Goal: Task Accomplishment & Management: Manage account settings

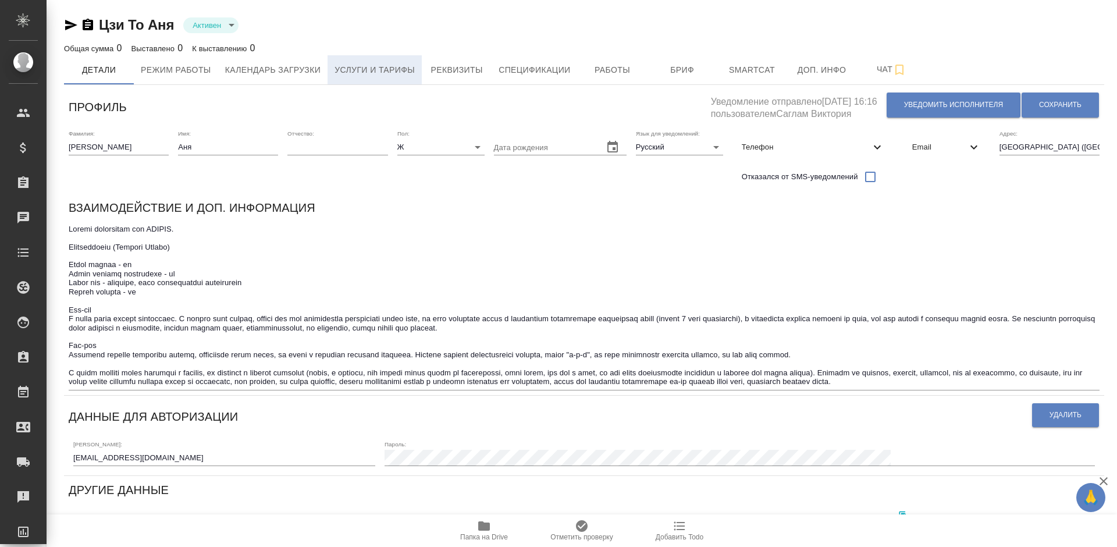
click at [381, 69] on span "Услуги и тарифы" at bounding box center [374, 70] width 80 height 15
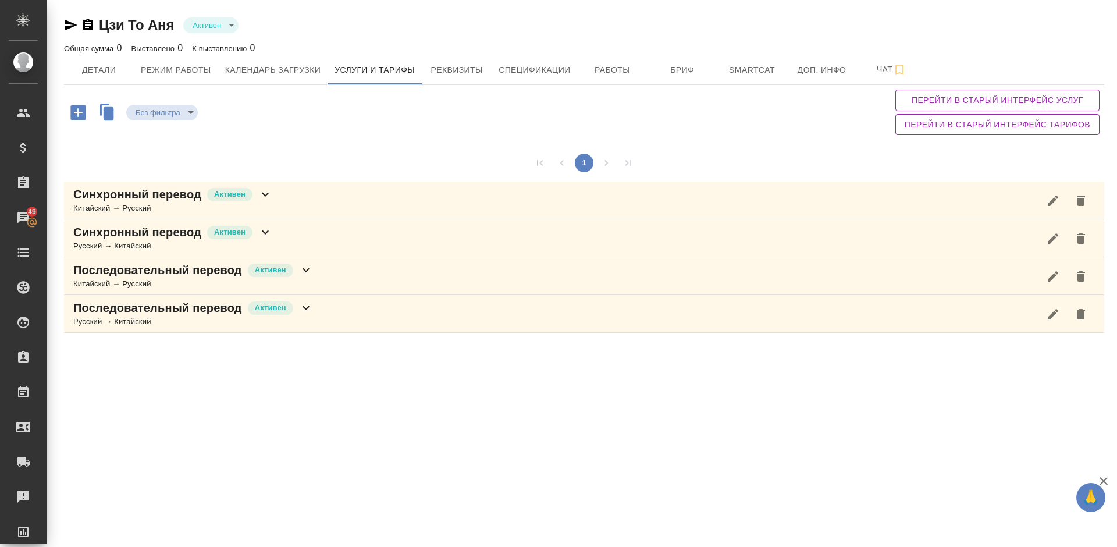
click at [323, 274] on div "Последовательный перевод Активен Китайский → Русский" at bounding box center [584, 276] width 1040 height 38
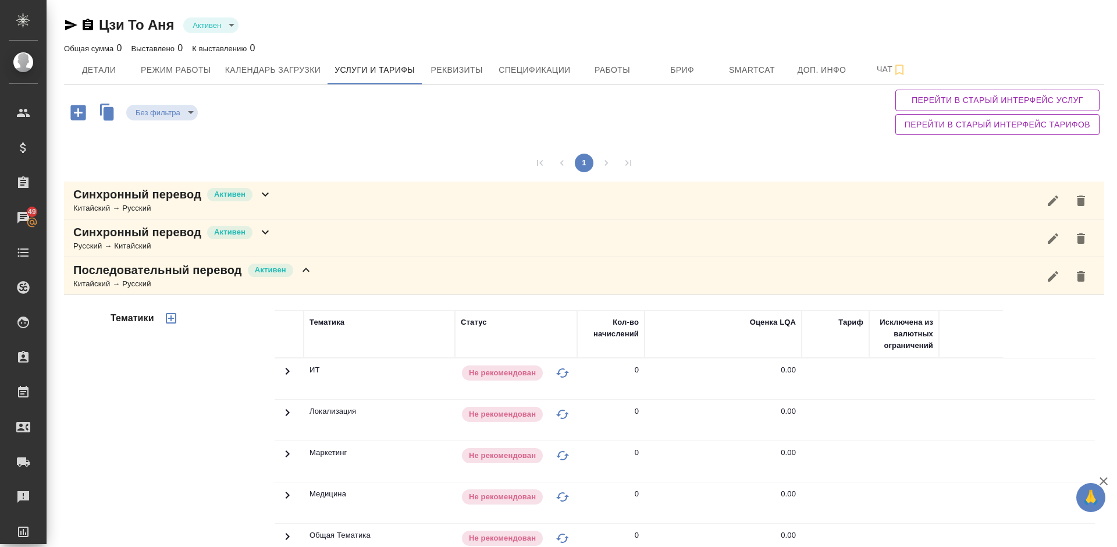
click at [191, 375] on div "Тематики" at bounding box center [191, 496] width 166 height 389
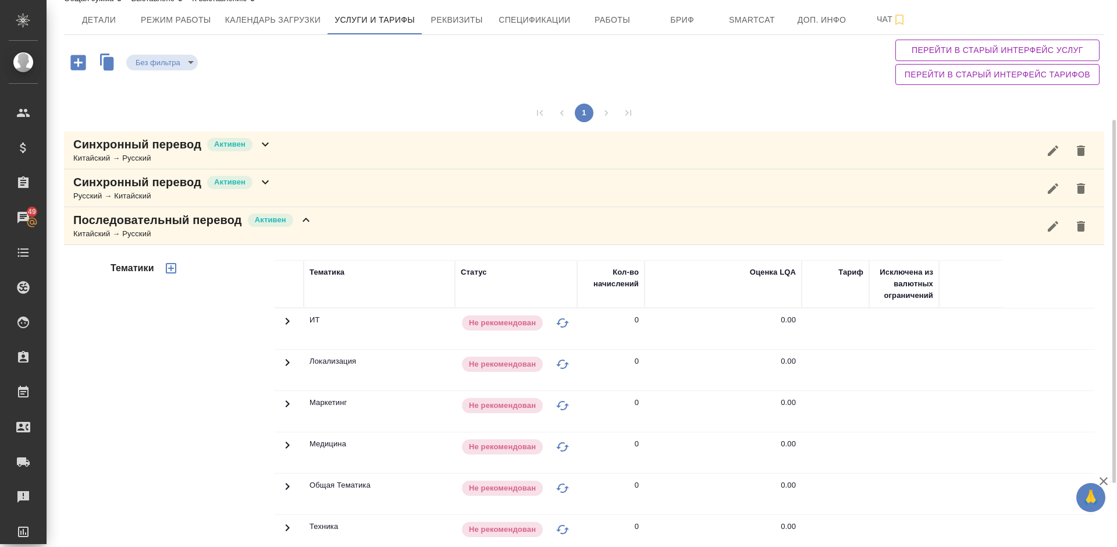
scroll to position [33, 0]
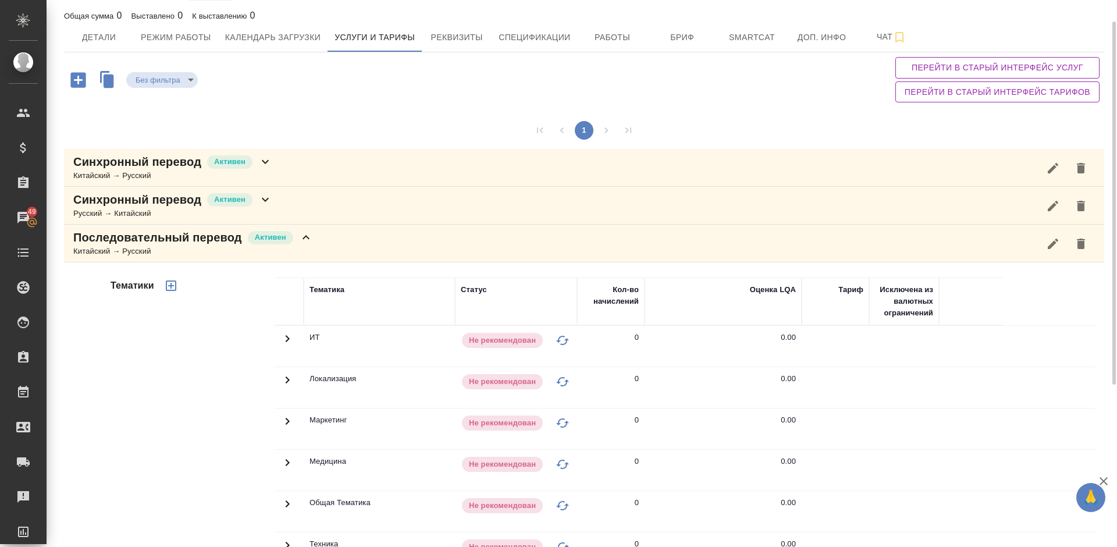
click at [315, 248] on div "Последовательный перевод Активен Китайский → Русский" at bounding box center [584, 243] width 1040 height 38
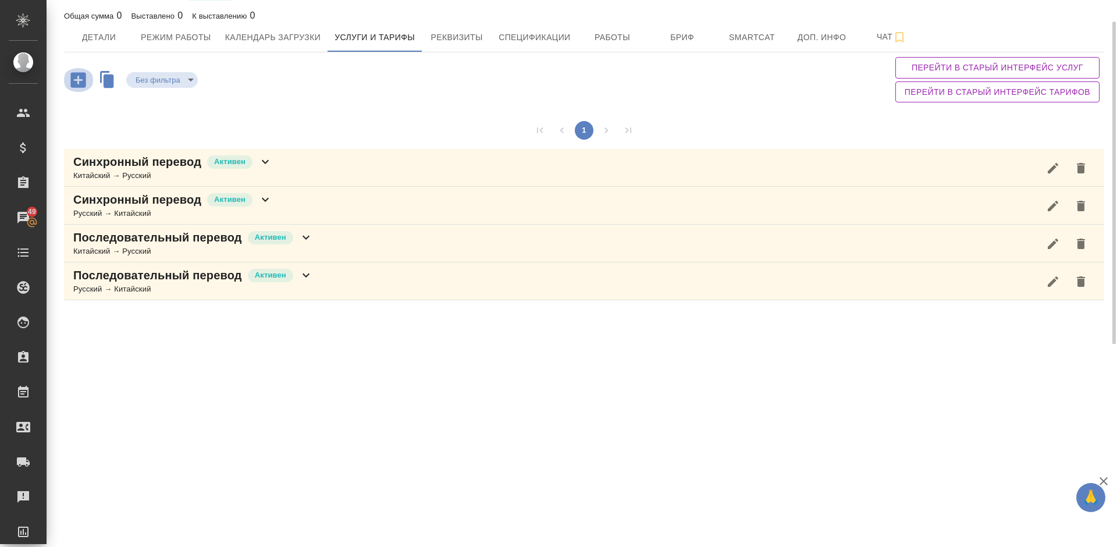
click at [83, 77] on icon "button" at bounding box center [77, 79] width 15 height 15
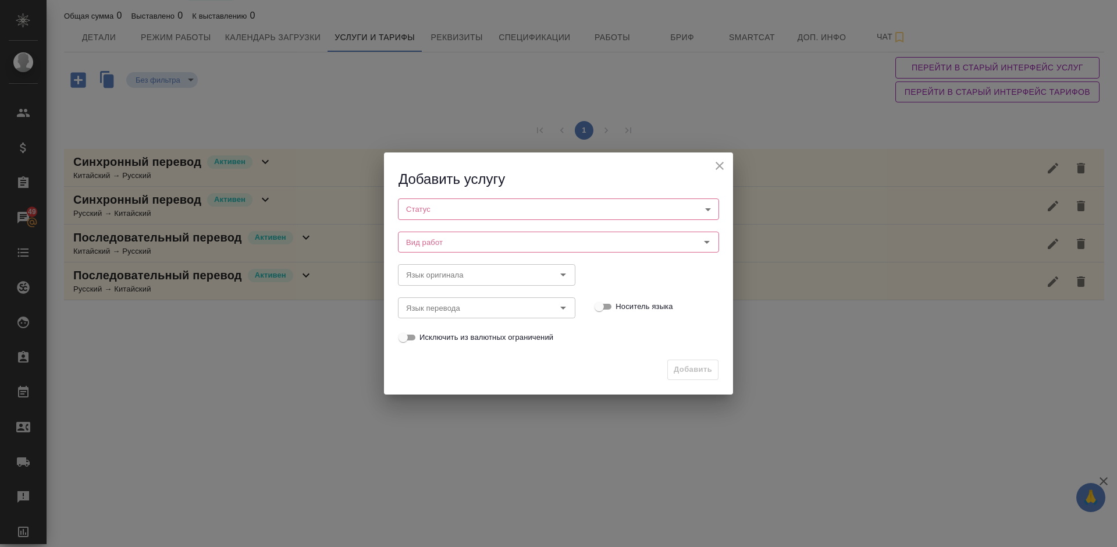
click at [462, 204] on body "🙏 .cls-1 fill:#fff; AWATERA Lazareva Anastasia Клиенты Спецификации Заказы 49 Ч…" at bounding box center [558, 273] width 1117 height 547
click at [462, 238] on li "Активен" at bounding box center [558, 229] width 321 height 20
type input "active"
click at [466, 250] on div "Вид работ" at bounding box center [558, 242] width 321 height 21
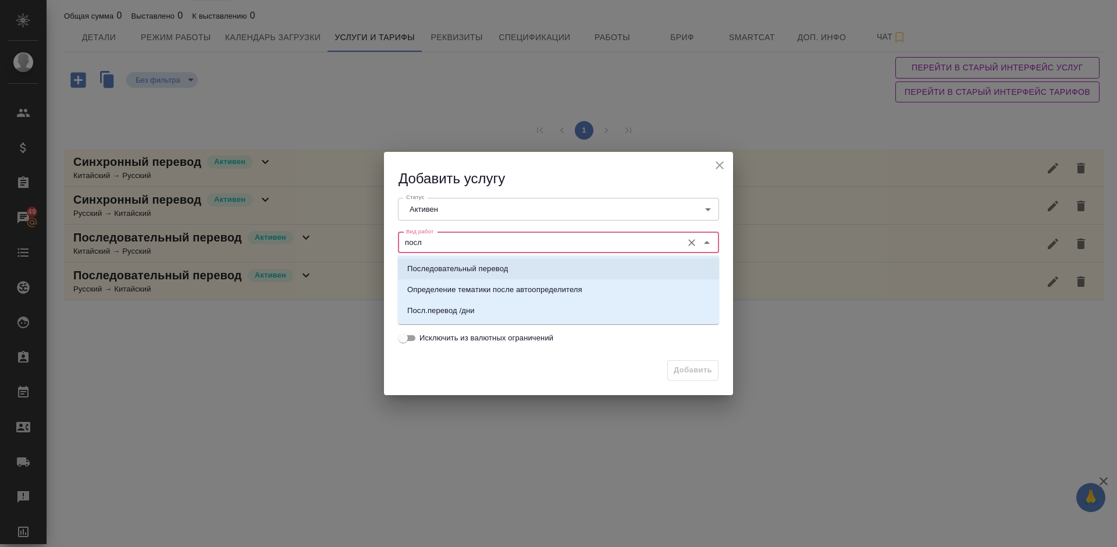
click at [473, 273] on p "Последовательный перевод" at bounding box center [457, 269] width 101 height 12
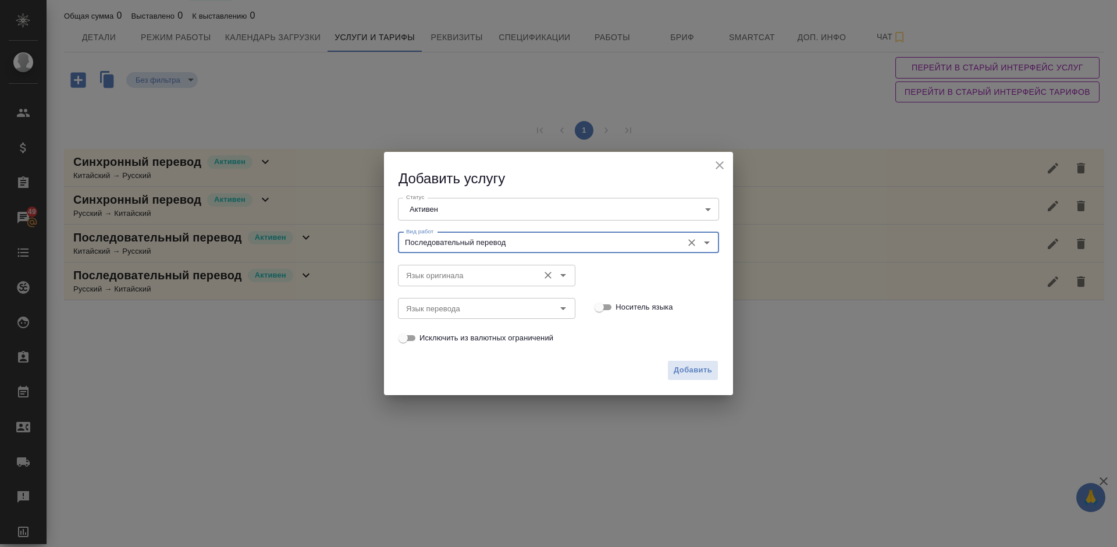
type input "Последовательный перевод"
click at [455, 272] on input "Язык оригинала" at bounding box center [466, 275] width 131 height 14
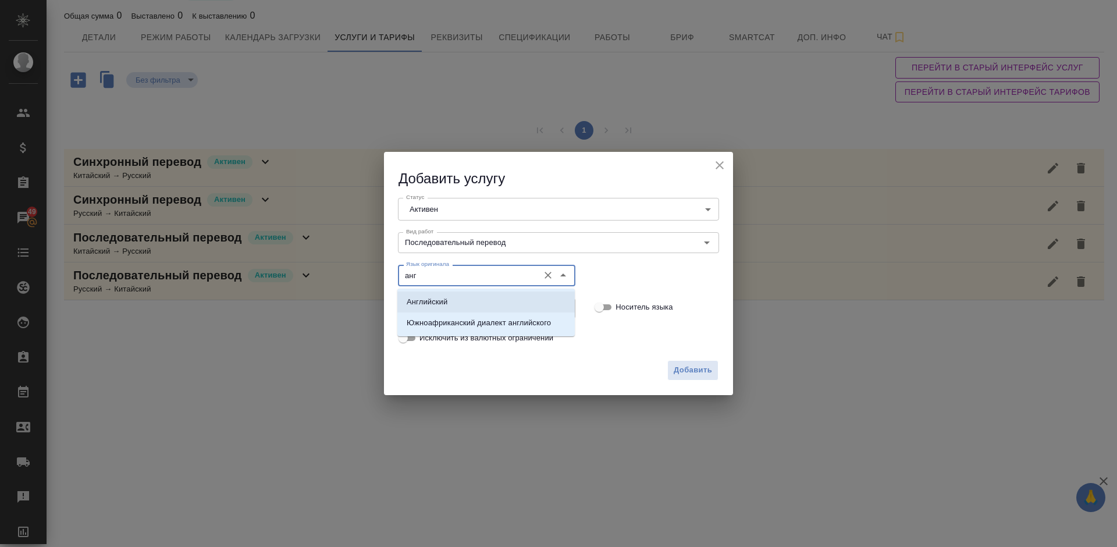
click at [458, 294] on li "Английский" at bounding box center [485, 301] width 177 height 21
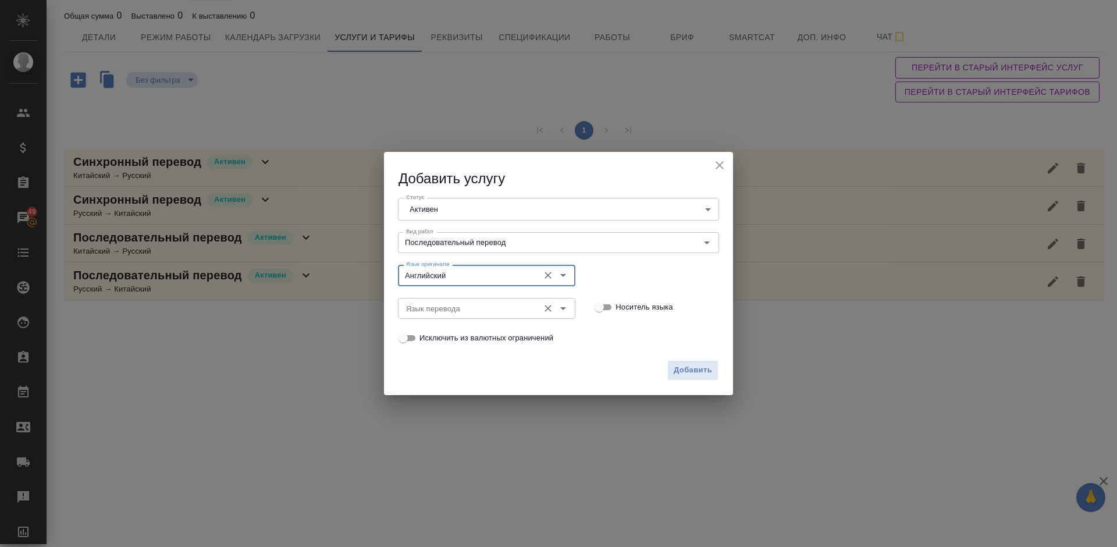
type input "Английский"
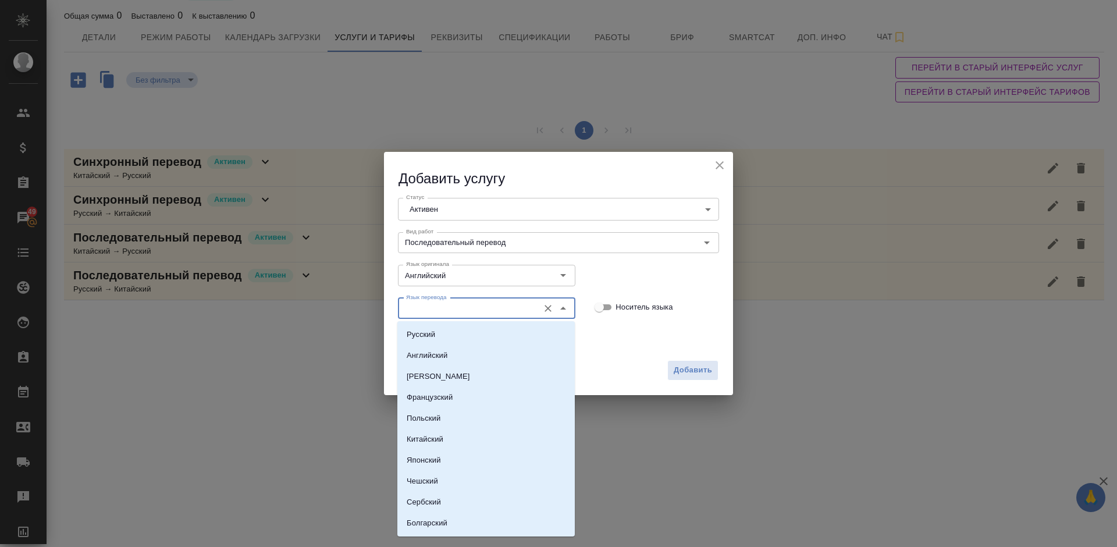
click at [447, 306] on input "Язык перевода" at bounding box center [466, 308] width 131 height 14
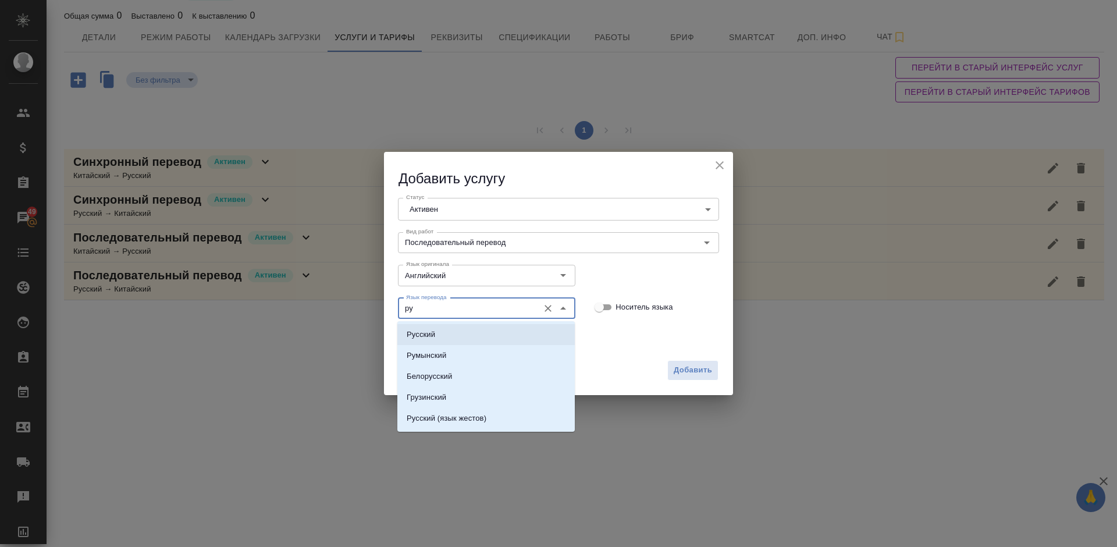
click at [452, 333] on li "Русский" at bounding box center [485, 334] width 177 height 21
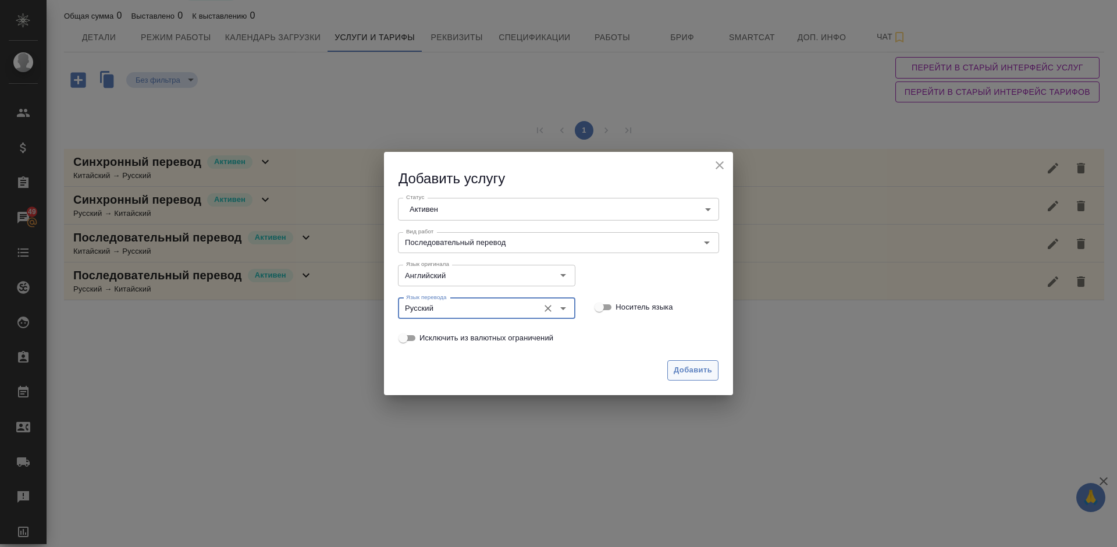
type input "Русский"
click at [683, 366] on span "Добавить" at bounding box center [692, 369] width 38 height 13
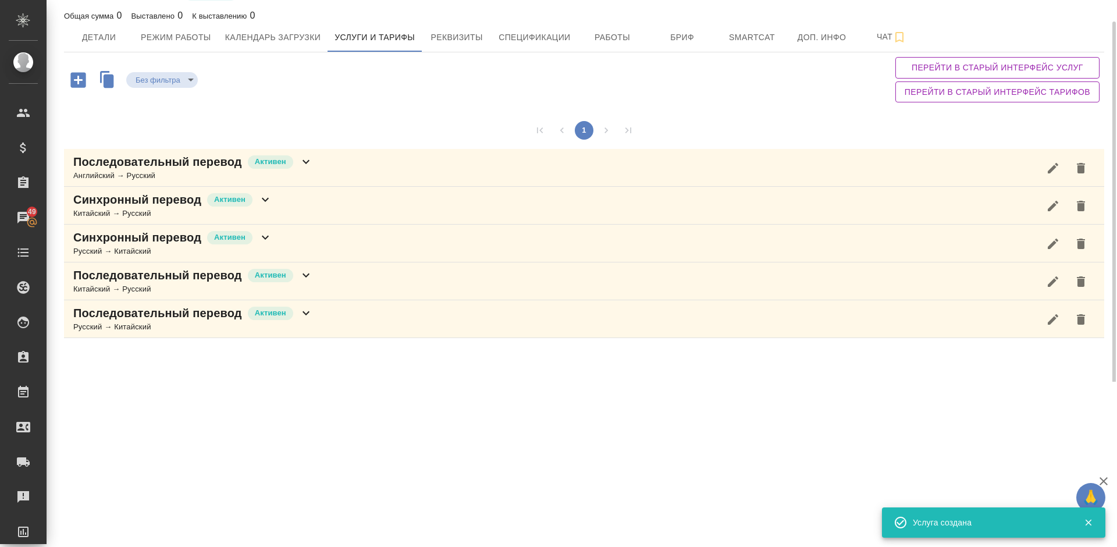
click at [351, 177] on div "Последовательный перевод Активен Английский → Русский" at bounding box center [584, 168] width 1040 height 38
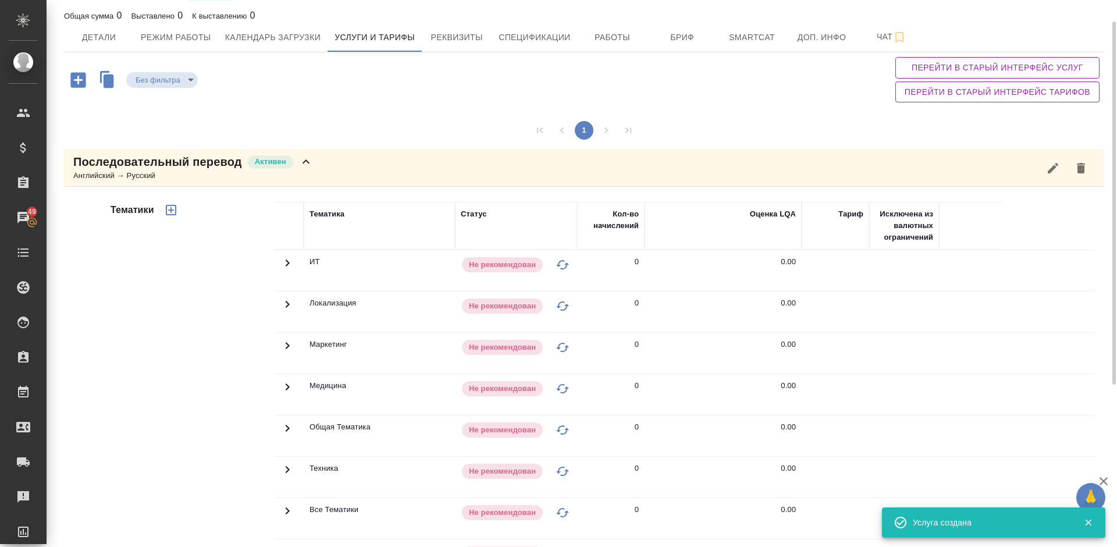
click at [217, 376] on div "Тематики" at bounding box center [191, 388] width 166 height 389
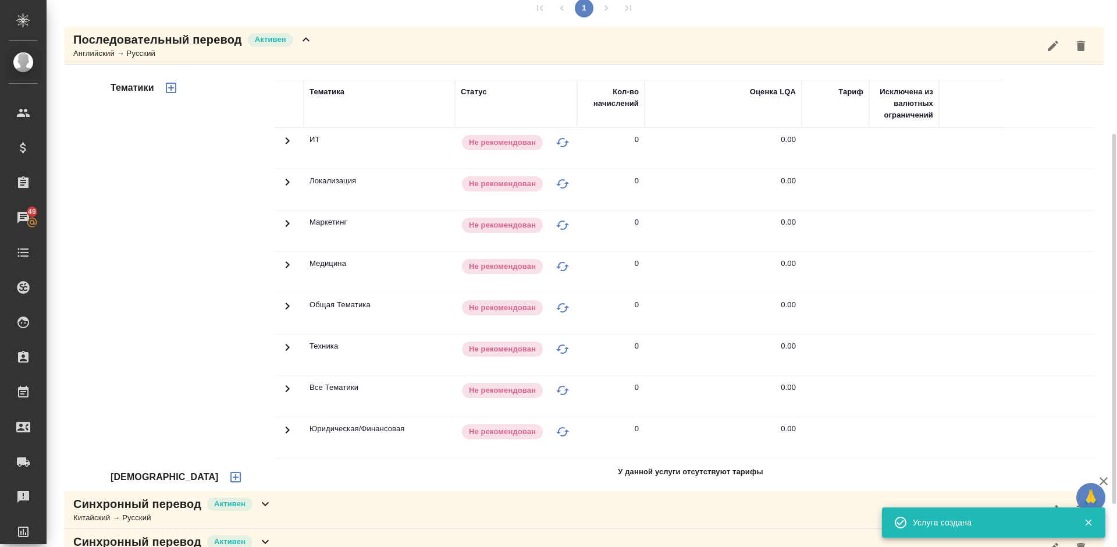
scroll to position [190, 0]
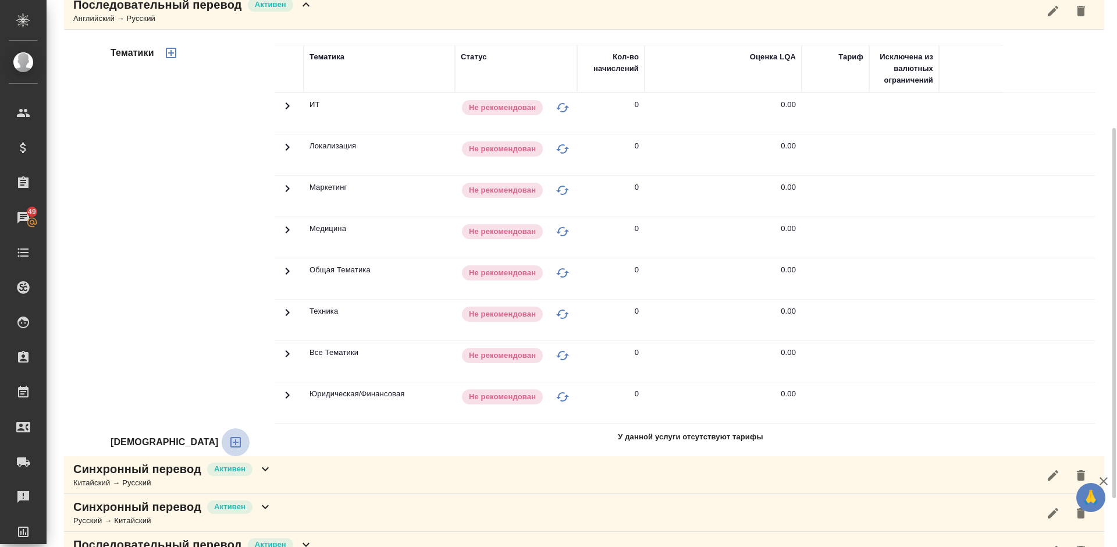
click at [230, 447] on icon "button" at bounding box center [235, 442] width 10 height 10
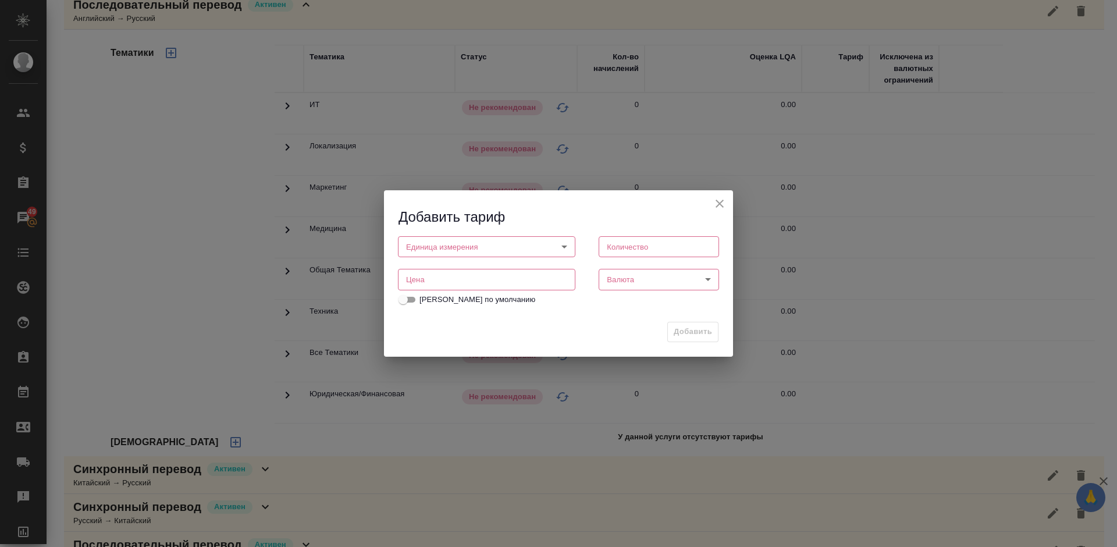
click at [489, 251] on body "🙏 .cls-1 fill:#fff; AWATERA Lazareva Anastasia Клиенты Спецификации Заказы 49 Ч…" at bounding box center [558, 273] width 1117 height 547
click at [450, 248] on li "дн." at bounding box center [486, 247] width 177 height 20
type input "5a8b1489cc6b4906c91bfd8a"
click at [629, 245] on input "number" at bounding box center [658, 246] width 120 height 21
type input "1"
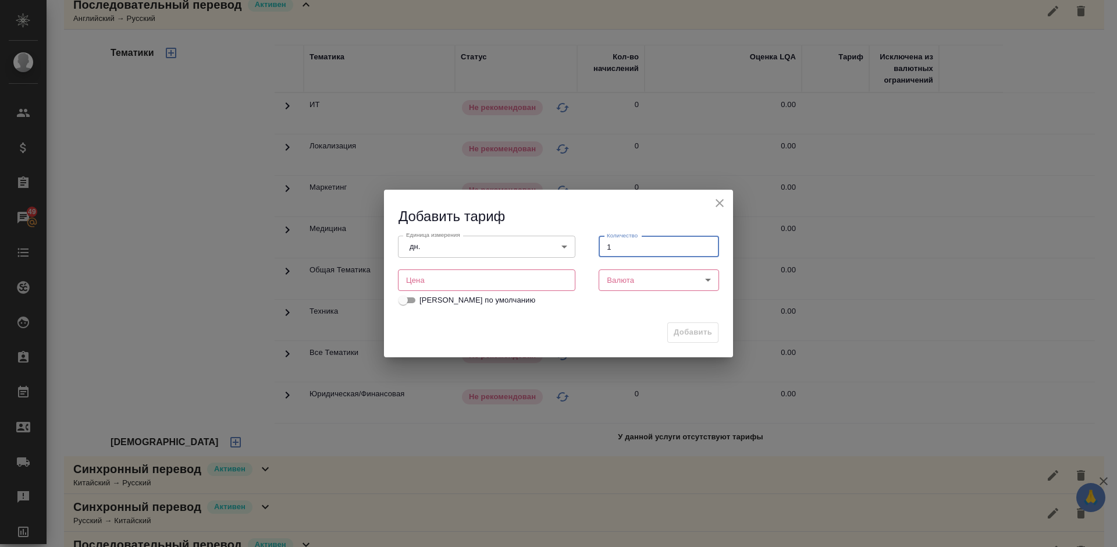
click at [493, 281] on input "number" at bounding box center [486, 279] width 177 height 21
type input "220"
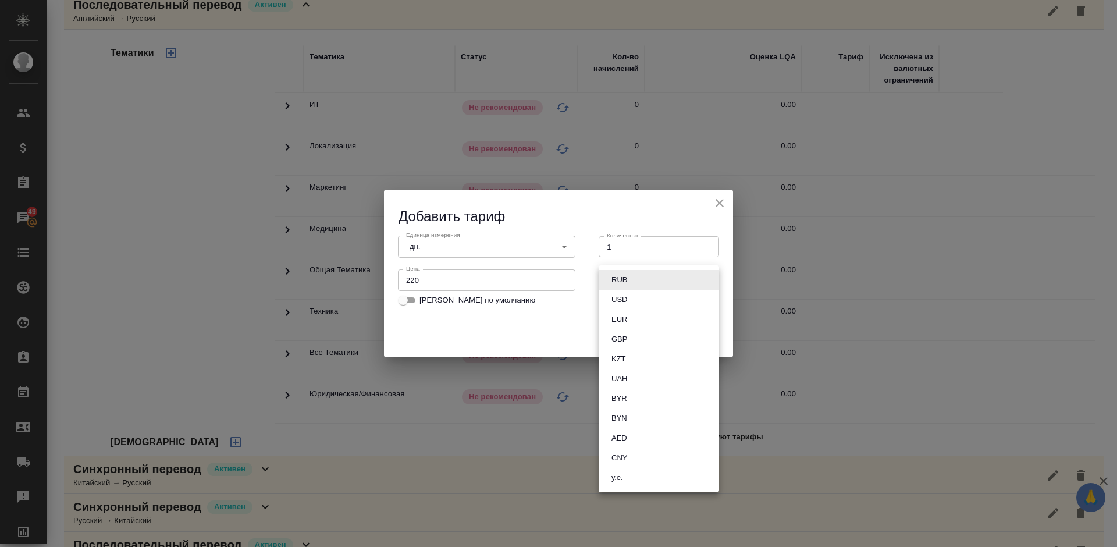
click at [637, 282] on body "🙏 .cls-1 fill:#fff; AWATERA Lazareva Anastasia Клиенты Спецификации Заказы 49 Ч…" at bounding box center [558, 273] width 1117 height 547
click at [617, 276] on button "RUB" at bounding box center [619, 279] width 23 height 13
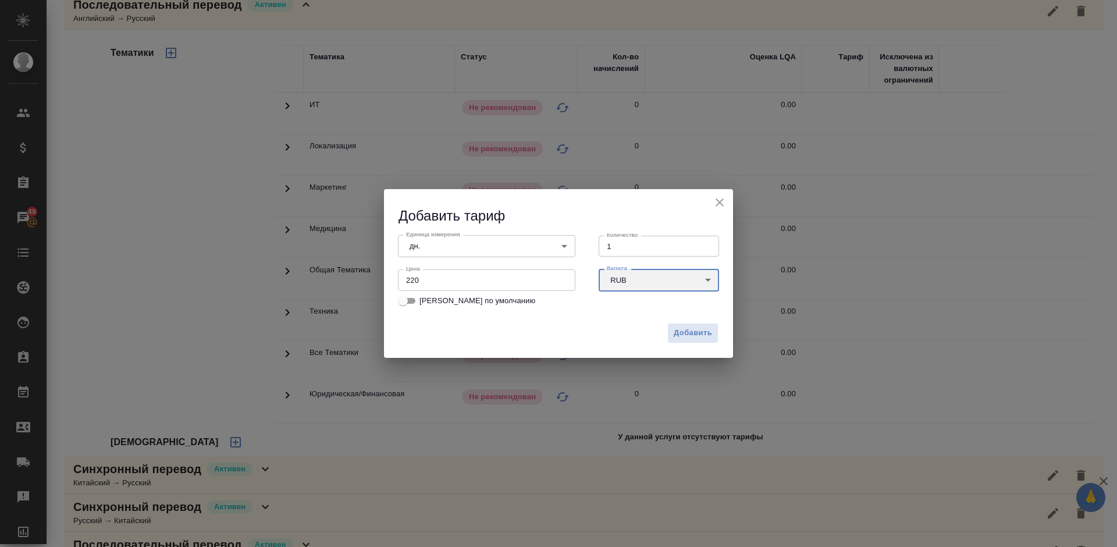
type input "RUB"
click at [683, 332] on span "Добавить" at bounding box center [692, 332] width 38 height 13
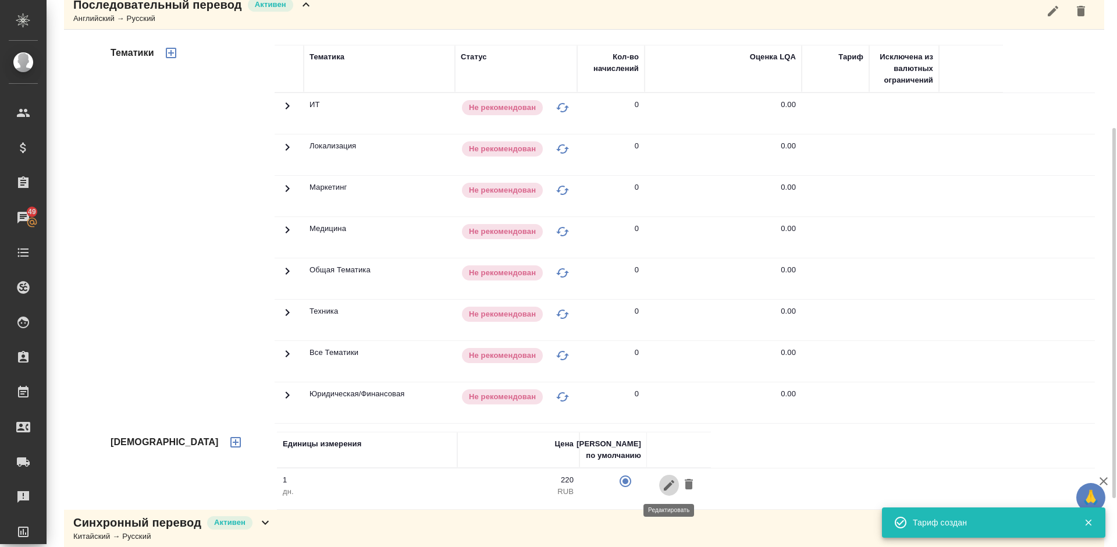
click at [665, 484] on icon "button" at bounding box center [669, 485] width 14 height 14
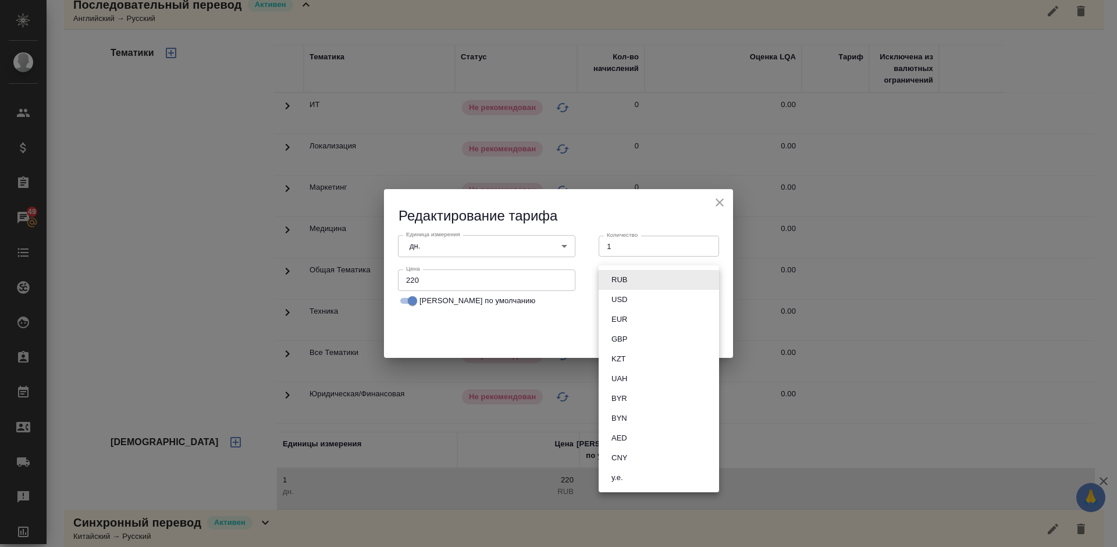
click at [675, 280] on body "🙏 .cls-1 fill:#fff; AWATERA Lazareva Anastasia Клиенты Спецификации Заказы 49 Ч…" at bounding box center [558, 273] width 1117 height 547
click at [630, 299] on button "USD" at bounding box center [619, 299] width 23 height 13
type input "USD"
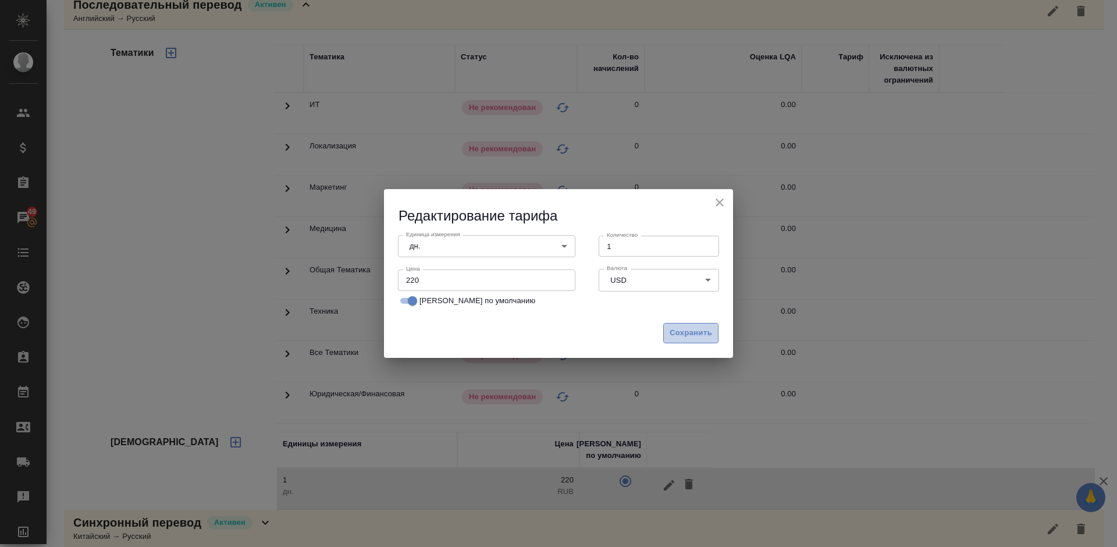
click at [693, 333] on span "Сохранить" at bounding box center [690, 332] width 42 height 13
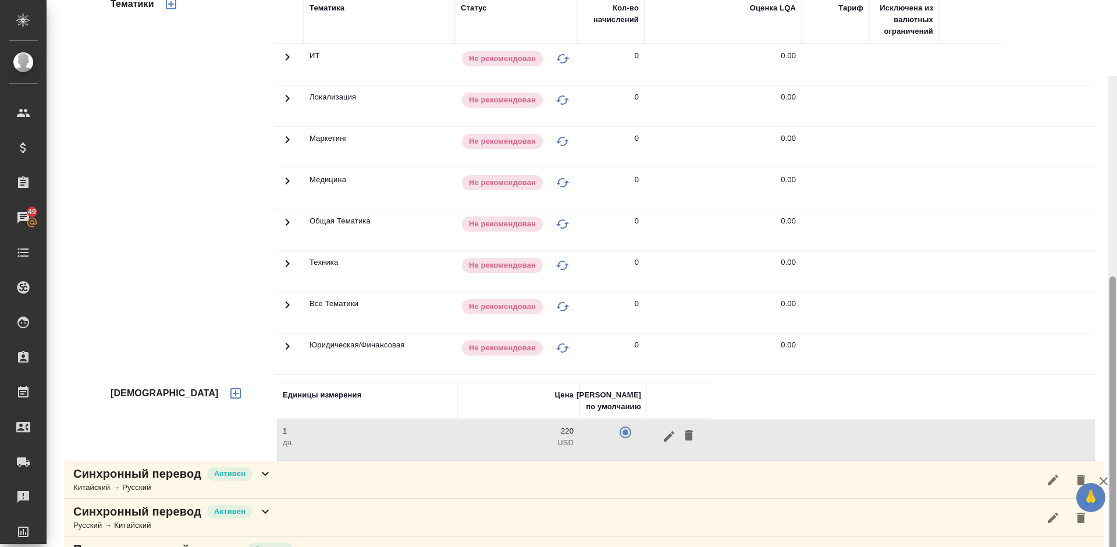
scroll to position [315, 0]
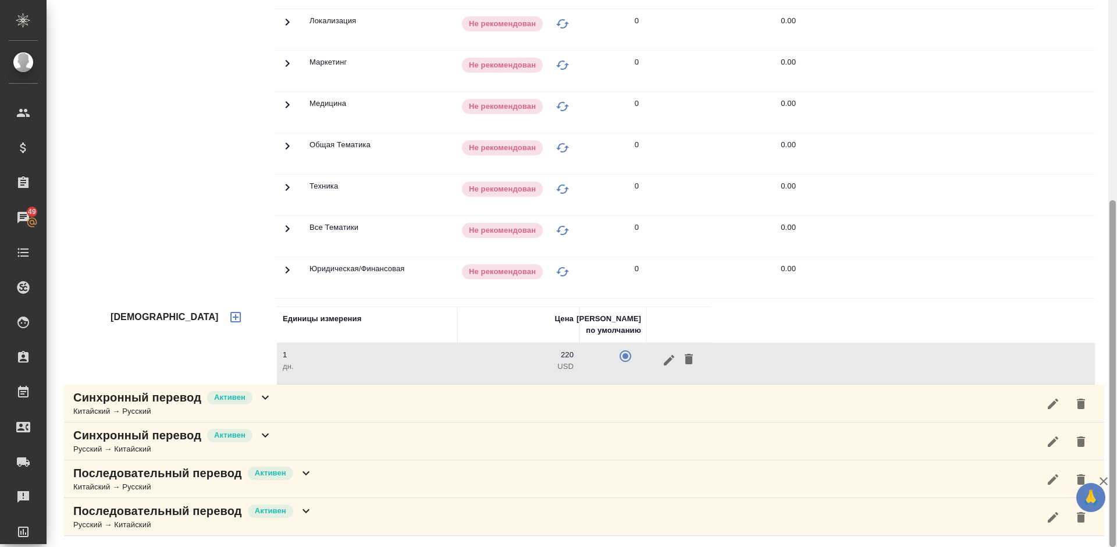
drag, startPoint x: 1111, startPoint y: 282, endPoint x: 1116, endPoint y: 424, distance: 142.0
click at [1116, 424] on div at bounding box center [1112, 273] width 9 height 547
click at [374, 472] on div "Последовательный перевод Активен Китайский → Русский" at bounding box center [584, 479] width 1040 height 38
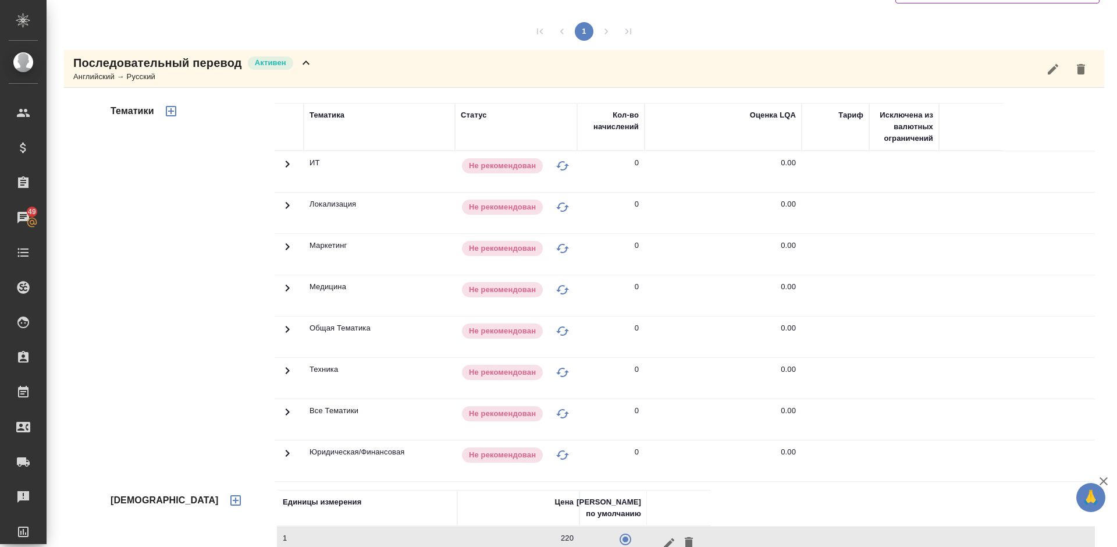
scroll to position [678, 0]
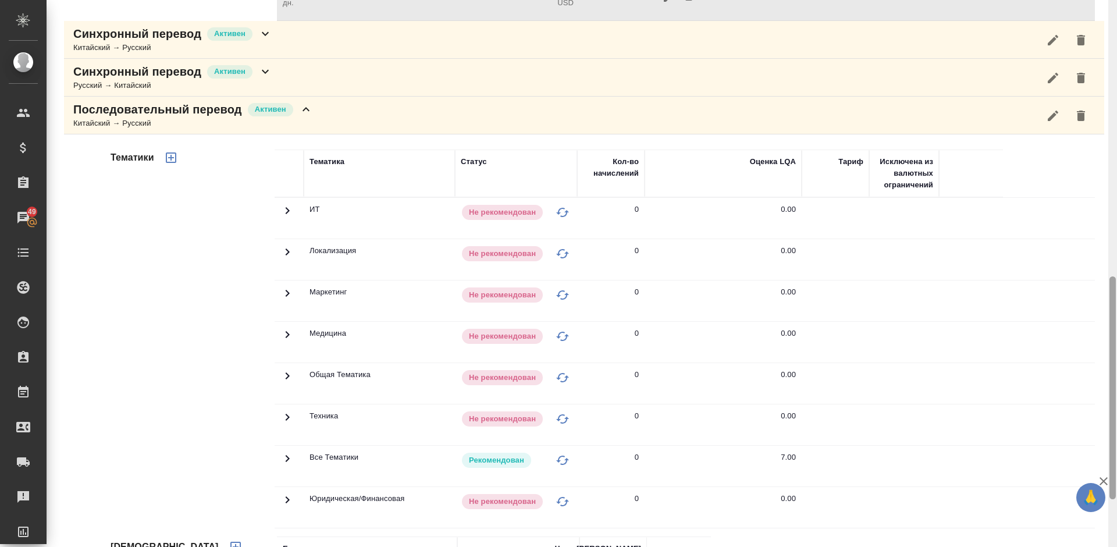
drag, startPoint x: 1115, startPoint y: 104, endPoint x: 1115, endPoint y: 217, distance: 112.8
click at [1115, 217] on div at bounding box center [1112, 273] width 9 height 547
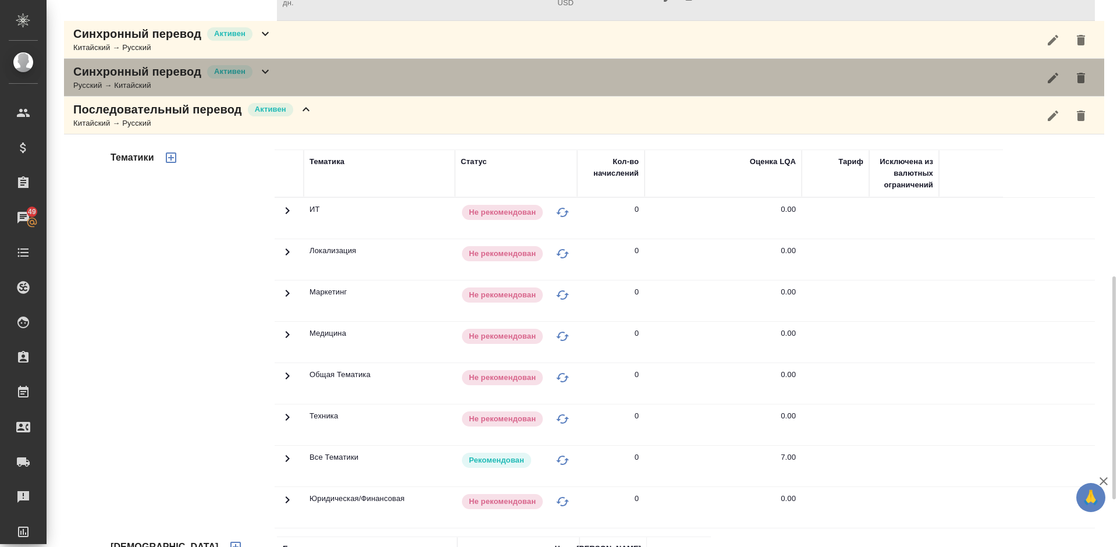
click at [309, 82] on div "Синхронный перевод Активен Русский → Китайский" at bounding box center [584, 78] width 1040 height 38
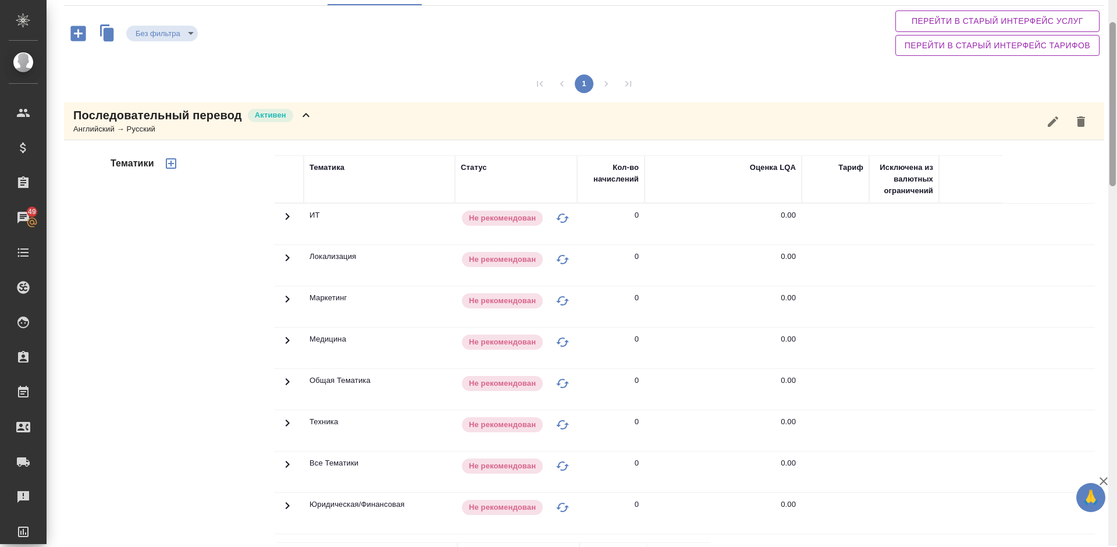
scroll to position [78, 0]
drag, startPoint x: 1113, startPoint y: 293, endPoint x: 1115, endPoint y: 49, distance: 243.1
click at [1115, 49] on div at bounding box center [1112, 105] width 6 height 164
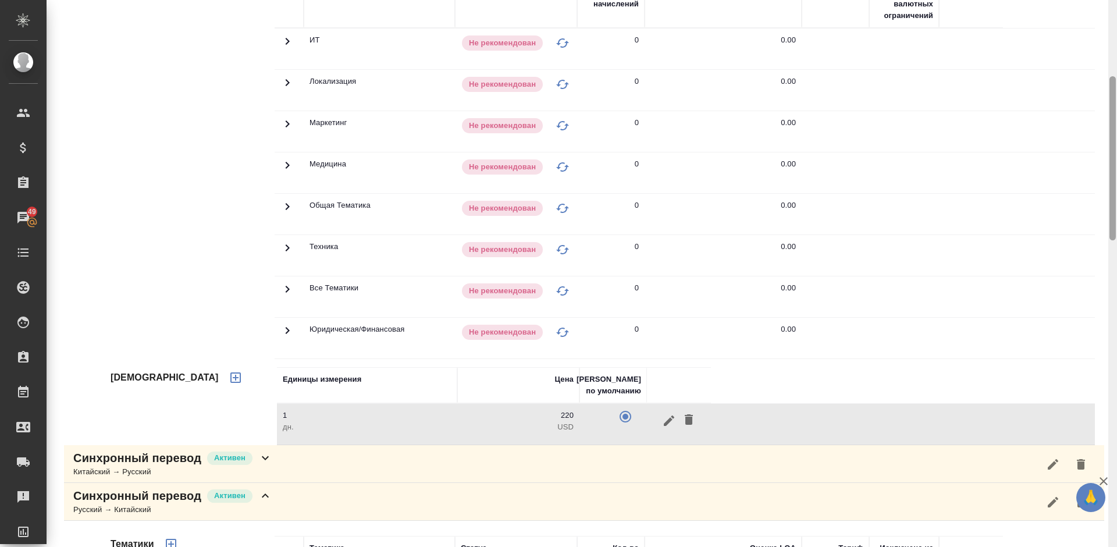
drag, startPoint x: 1115, startPoint y: 138, endPoint x: 1115, endPoint y: 191, distance: 52.9
click at [1115, 191] on div at bounding box center [1112, 158] width 6 height 164
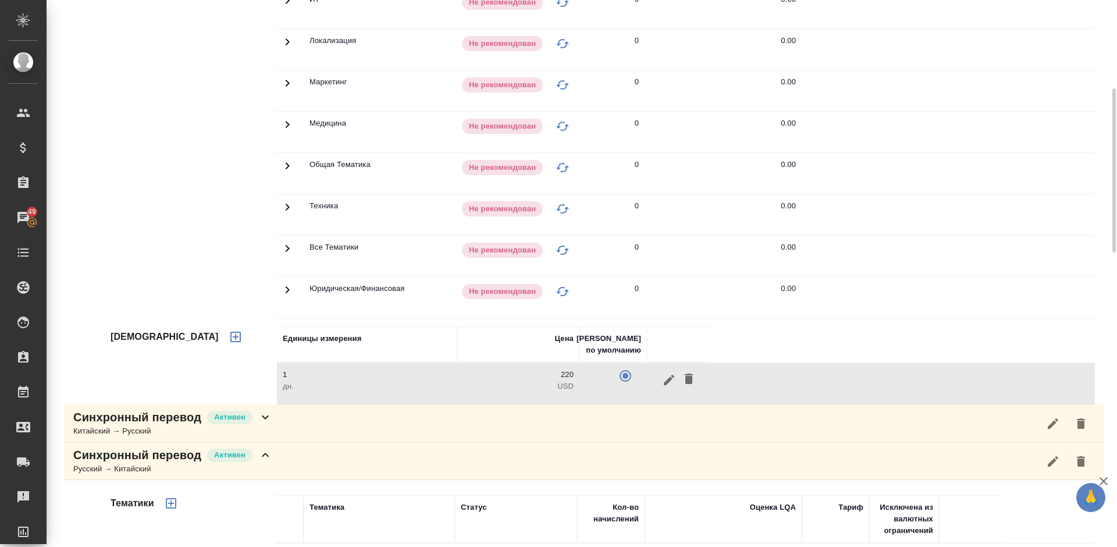
click at [291, 8] on icon at bounding box center [287, 1] width 14 height 14
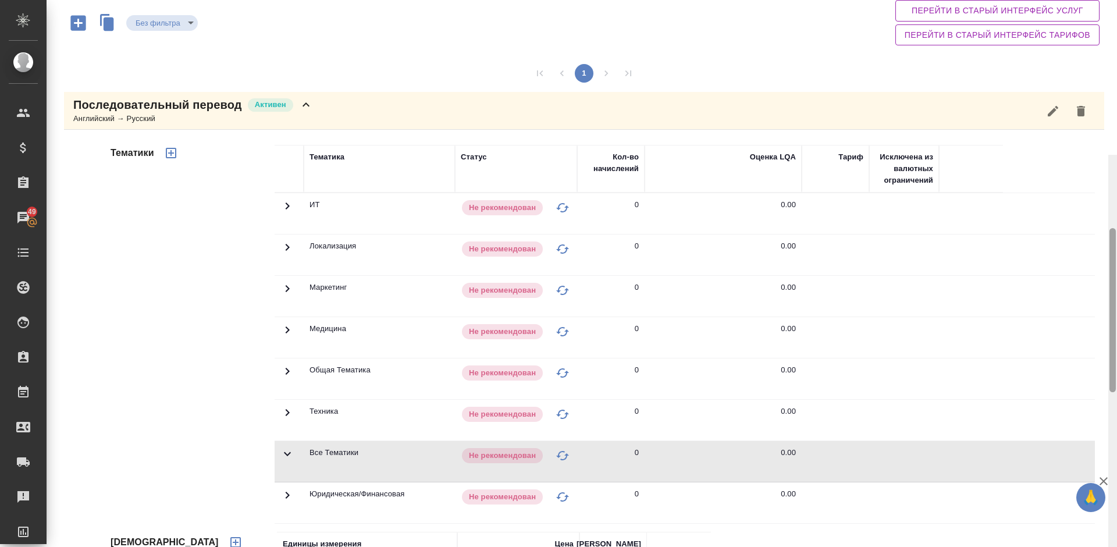
scroll to position [0, 0]
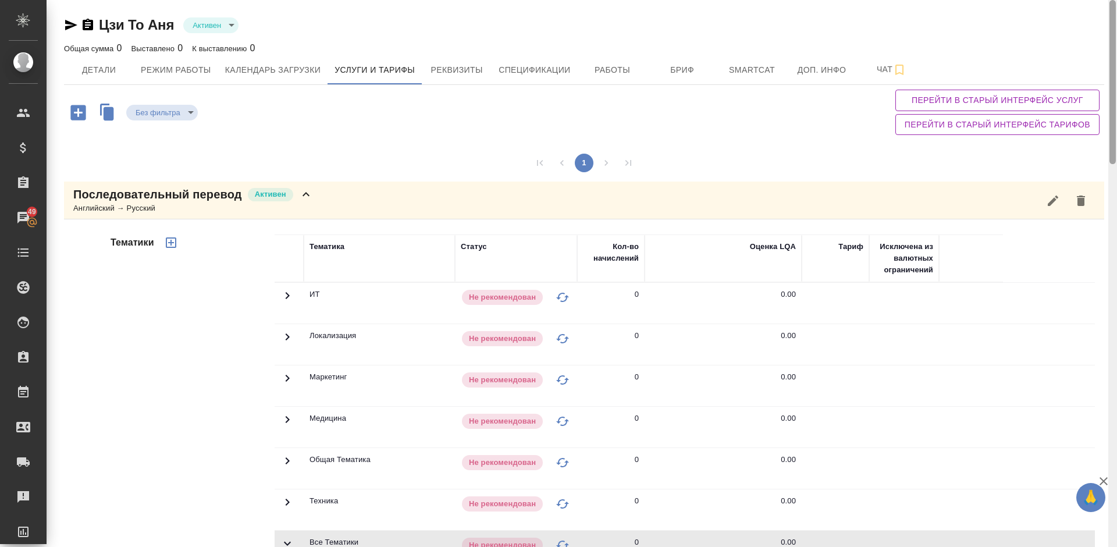
drag, startPoint x: 1113, startPoint y: 230, endPoint x: 1116, endPoint y: 106, distance: 124.5
click at [1116, 106] on div at bounding box center [1112, 273] width 9 height 547
click at [170, 244] on icon "button" at bounding box center [171, 243] width 14 height 14
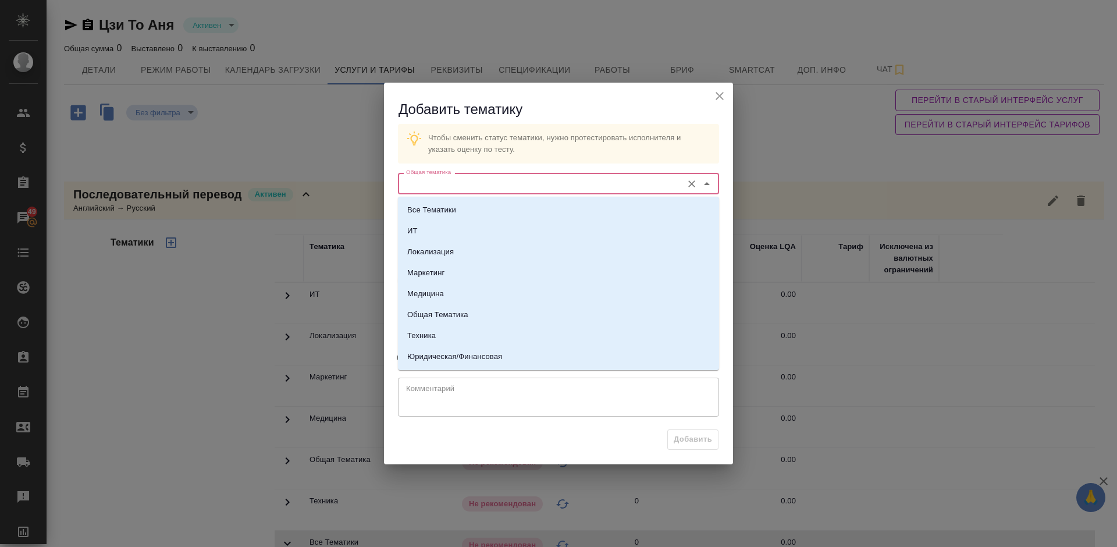
click at [480, 181] on input "Общая тематика" at bounding box center [538, 183] width 275 height 14
click at [448, 212] on p "Все Тематики" at bounding box center [431, 210] width 49 height 12
type input "Все Тематики"
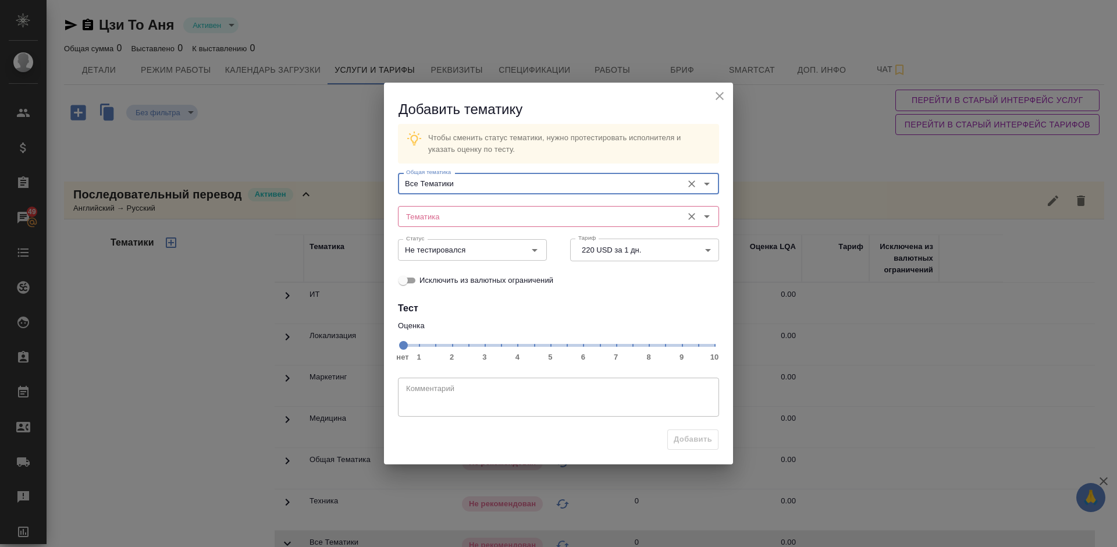
click at [487, 221] on input "Тематика" at bounding box center [538, 216] width 275 height 14
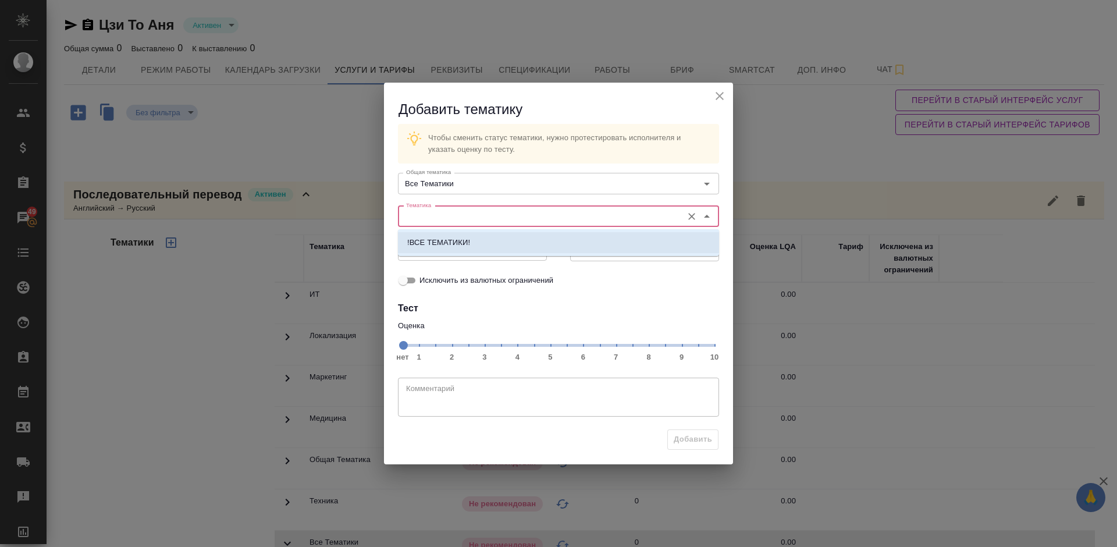
click at [485, 245] on li "!ВСЕ ТЕМАТИКИ!" at bounding box center [558, 242] width 321 height 21
type input "!ВСЕ ТЕМАТИКИ!"
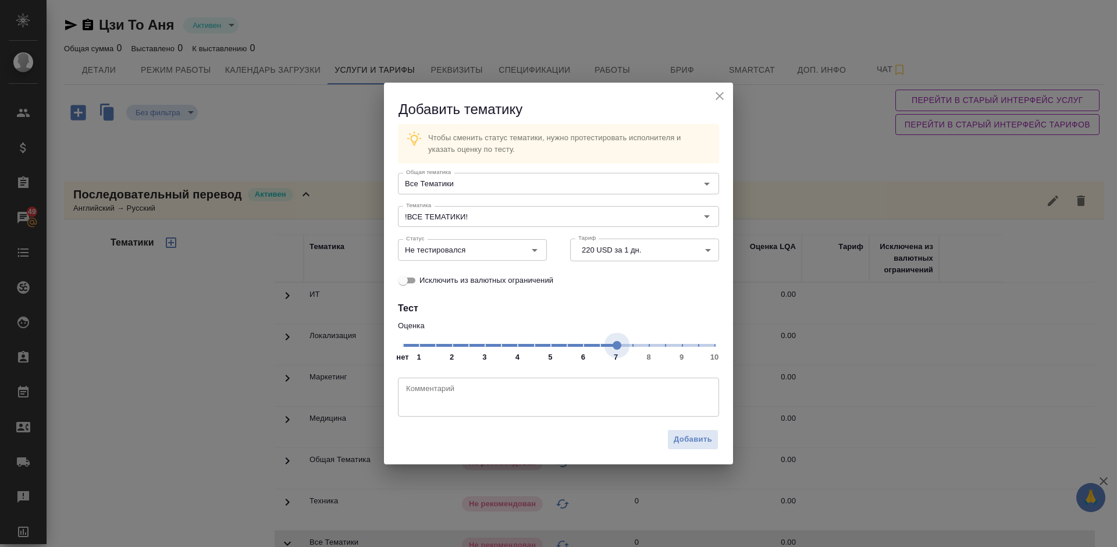
drag, startPoint x: 405, startPoint y: 345, endPoint x: 502, endPoint y: 264, distance: 127.2
click at [613, 345] on span at bounding box center [616, 345] width 9 height 9
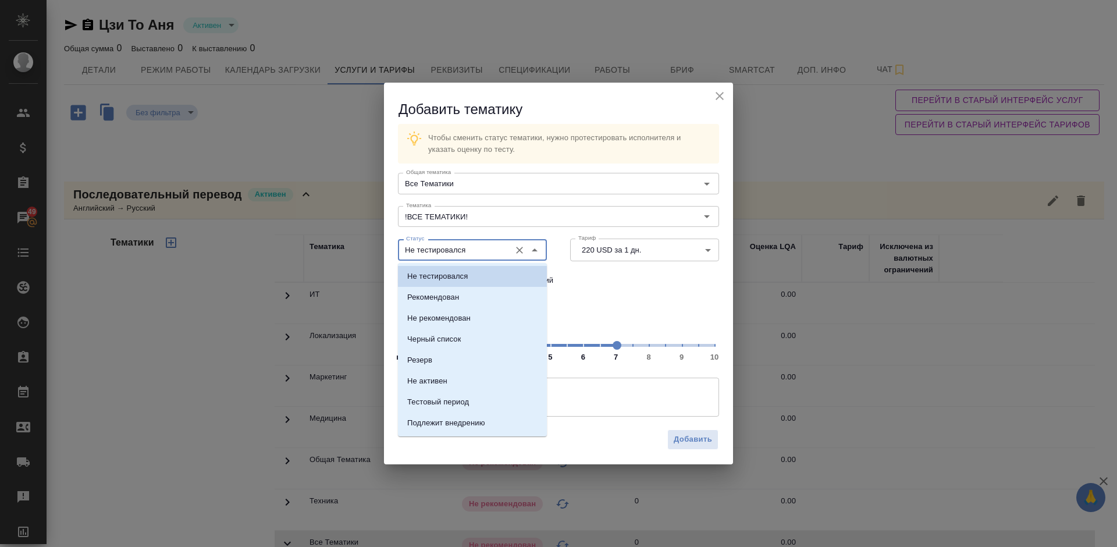
click at [493, 248] on input "Не тестировался" at bounding box center [452, 250] width 103 height 14
click at [481, 302] on li "Рекомендован" at bounding box center [472, 297] width 149 height 21
type input "Рекомендован"
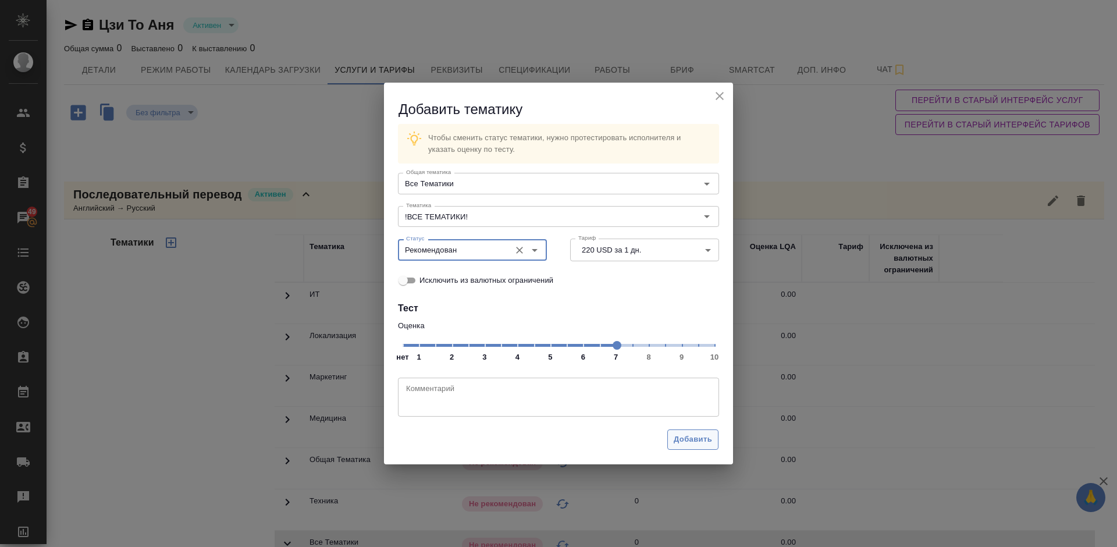
click at [693, 440] on span "Добавить" at bounding box center [692, 439] width 38 height 13
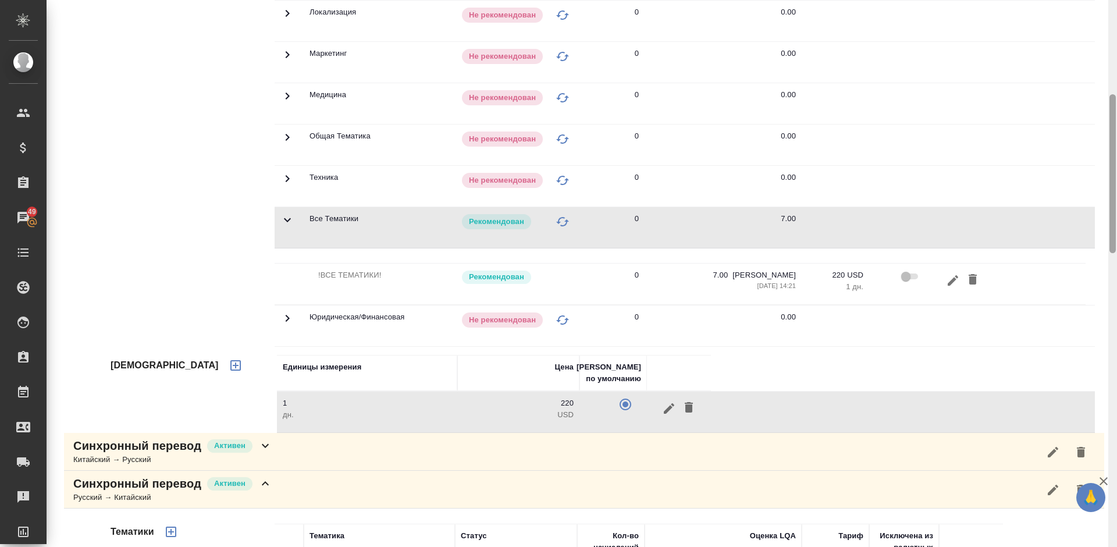
drag, startPoint x: 1112, startPoint y: 90, endPoint x: 1116, endPoint y: 187, distance: 97.8
click at [1116, 187] on div at bounding box center [1112, 273] width 9 height 547
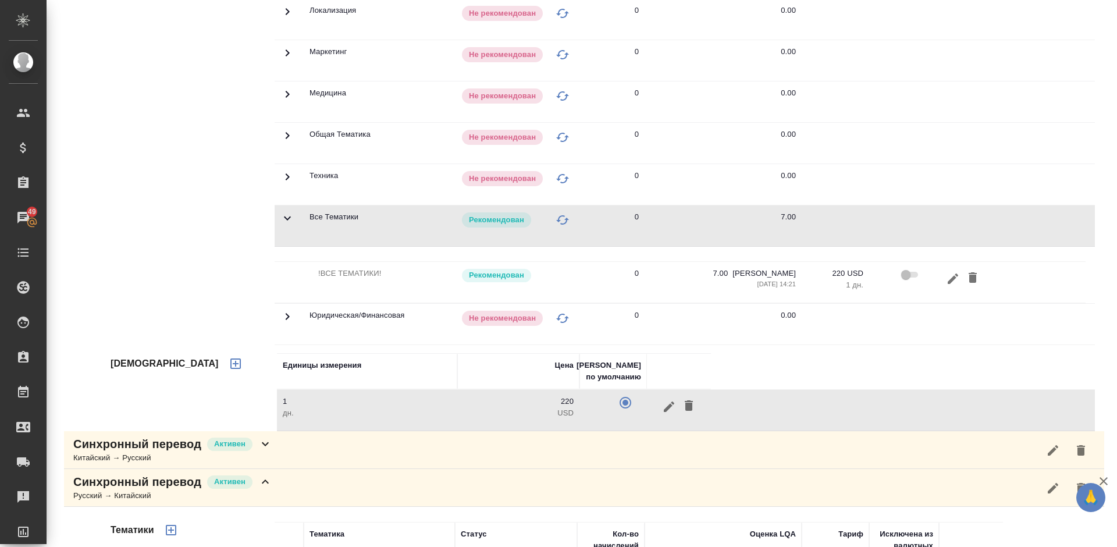
scroll to position [872, 0]
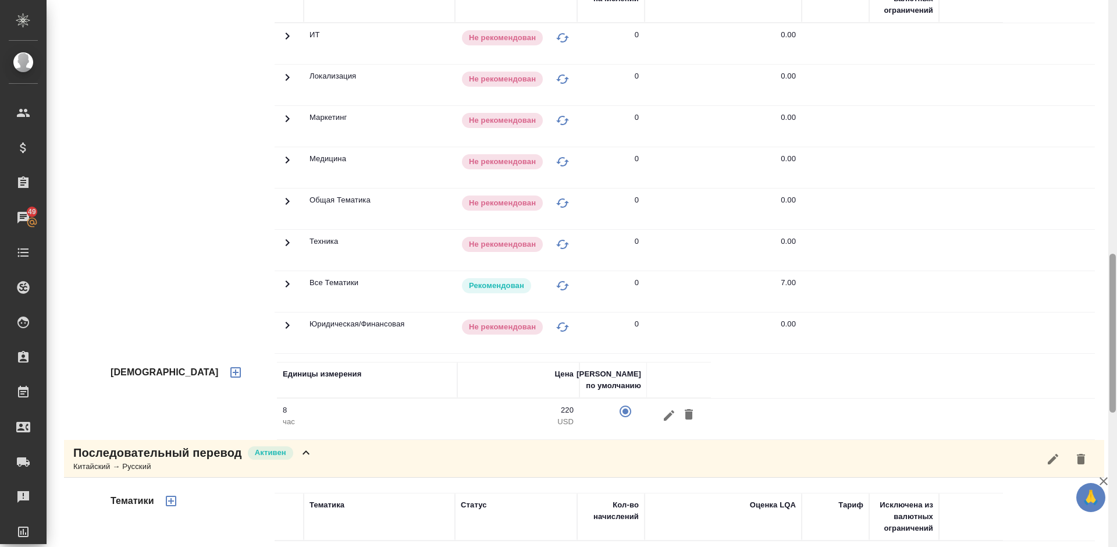
drag, startPoint x: 1115, startPoint y: 133, endPoint x: 1115, endPoint y: 34, distance: 98.9
click at [1115, 34] on div at bounding box center [1112, 273] width 9 height 547
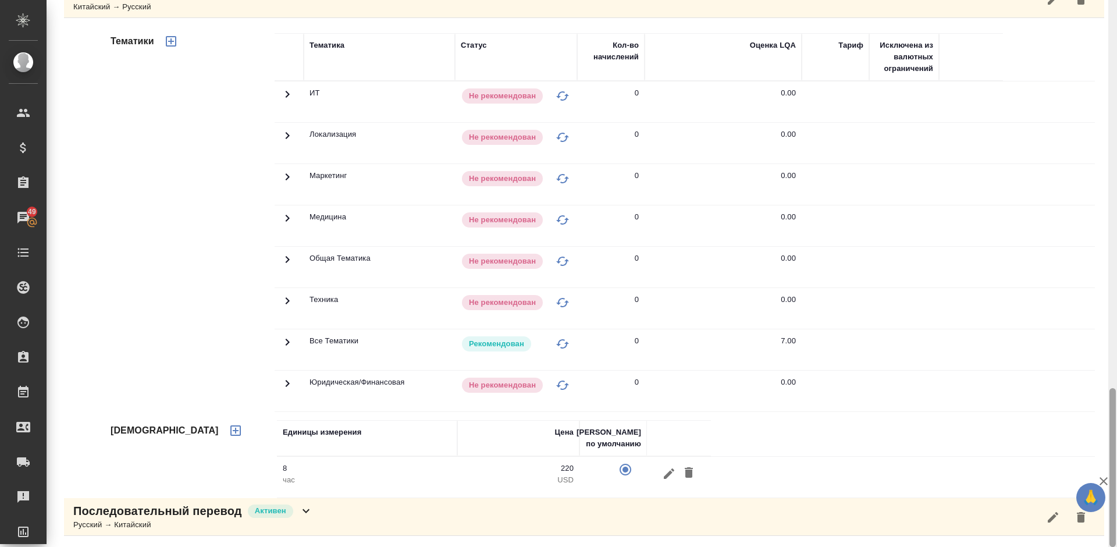
drag, startPoint x: 1116, startPoint y: 274, endPoint x: 1114, endPoint y: 295, distance: 21.6
click at [1114, 295] on div at bounding box center [1112, 273] width 9 height 547
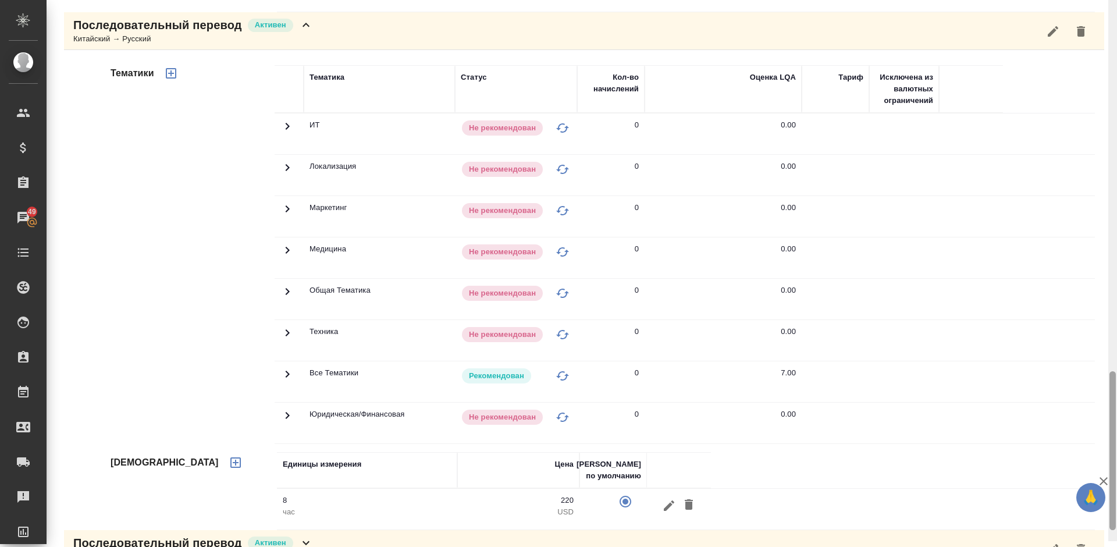
scroll to position [1293, 0]
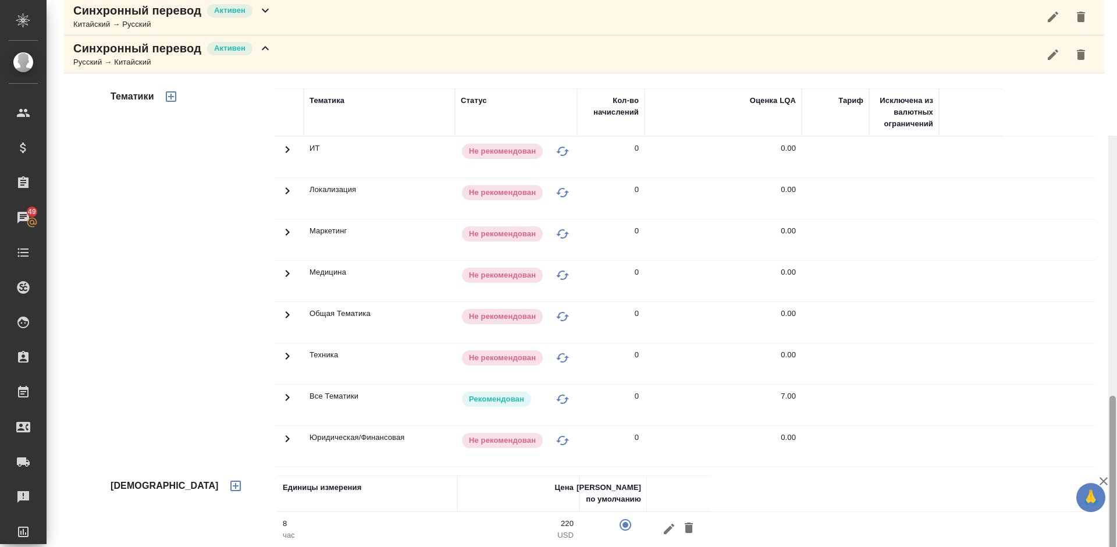
drag, startPoint x: 1112, startPoint y: 398, endPoint x: 1115, endPoint y: 230, distance: 168.1
click at [1115, 395] on div at bounding box center [1112, 474] width 6 height 159
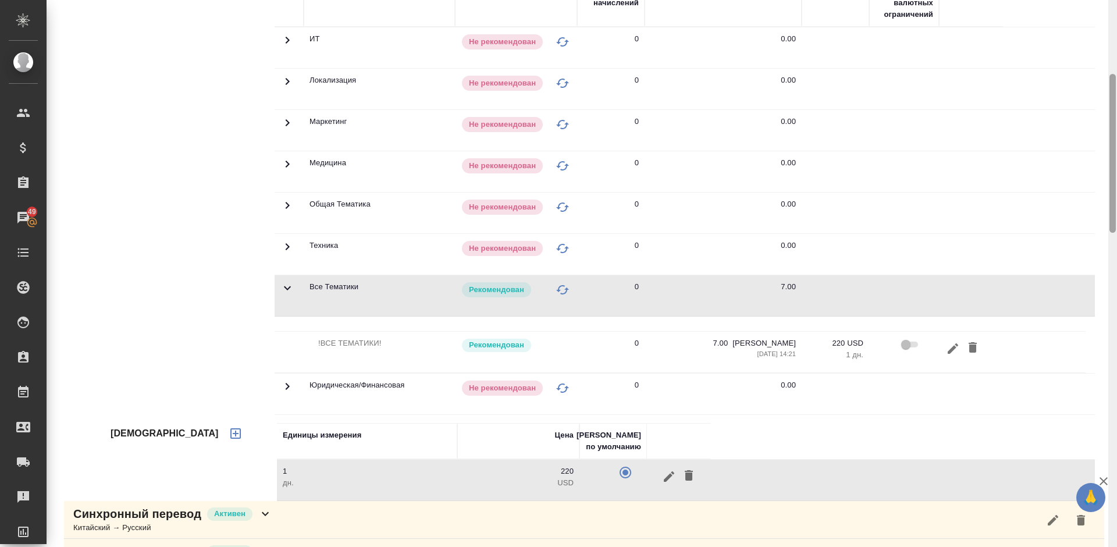
drag, startPoint x: 1111, startPoint y: 262, endPoint x: 1113, endPoint y: 119, distance: 143.7
click at [1113, 119] on div at bounding box center [1112, 153] width 6 height 159
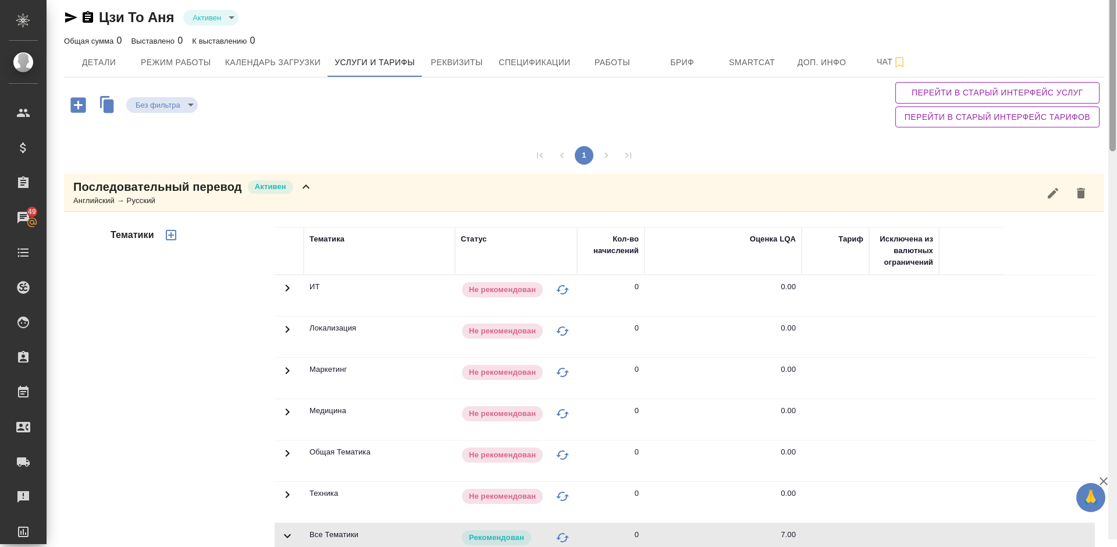
scroll to position [0, 0]
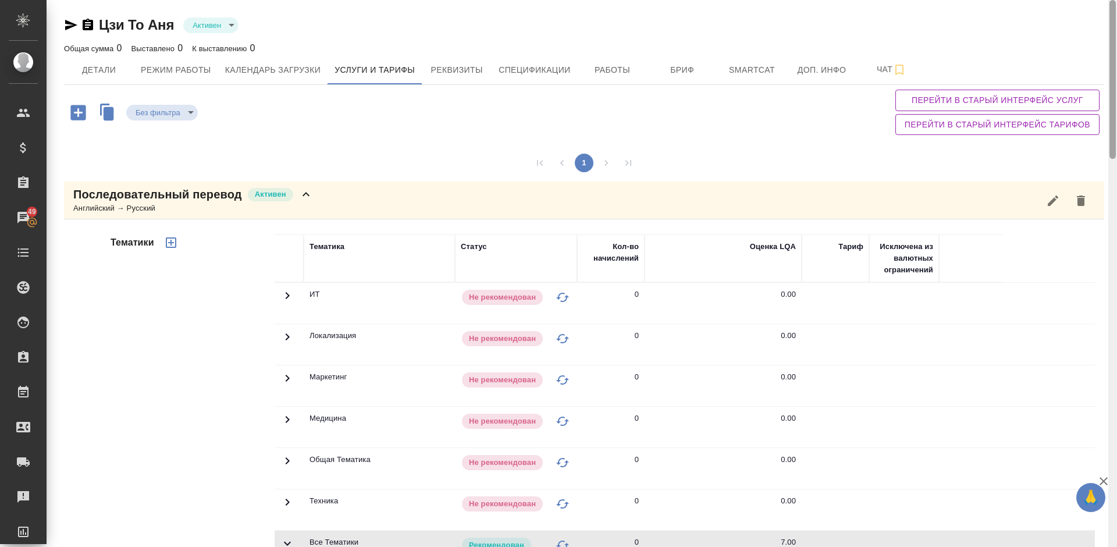
drag, startPoint x: 1113, startPoint y: 130, endPoint x: 1114, endPoint y: -58, distance: 187.9
click at [1114, 0] on html "🙏 .cls-1 fill:#fff; AWATERA Lazareva Anastasia Клиенты Спецификации Заказы 49 Ч…" at bounding box center [558, 273] width 1117 height 547
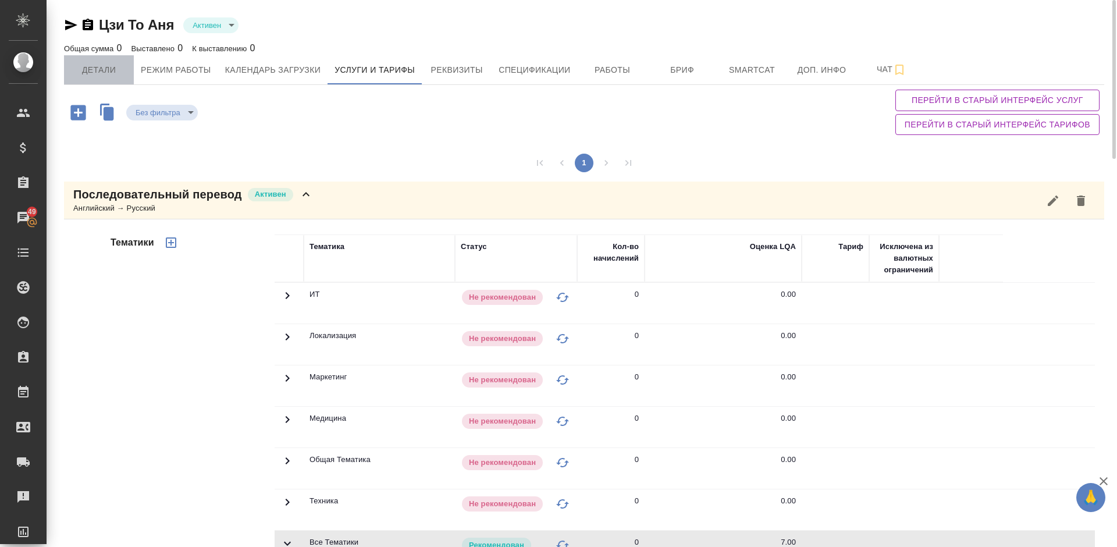
click at [108, 70] on span "Детали" at bounding box center [99, 70] width 56 height 15
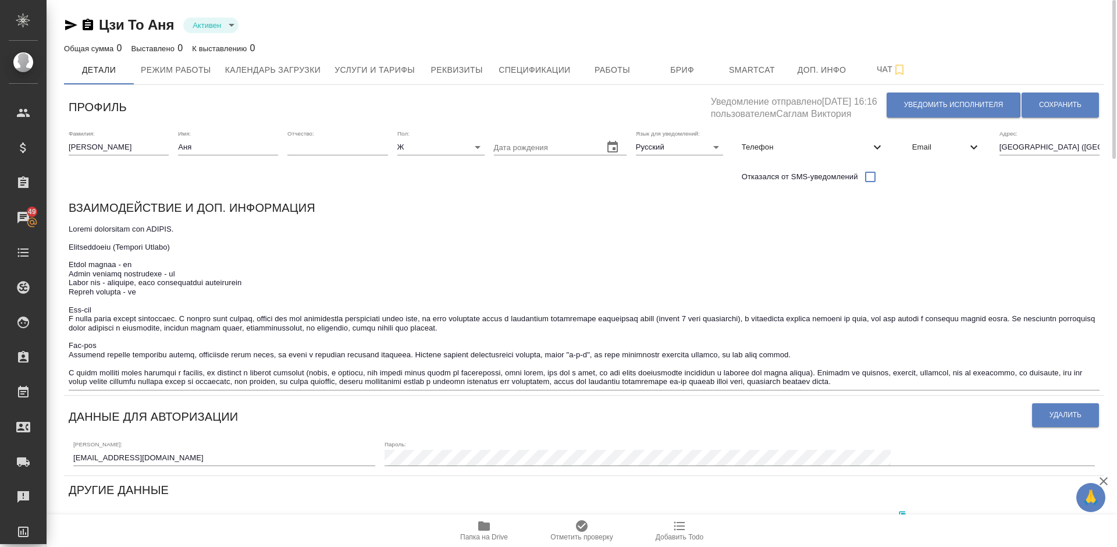
click at [721, 227] on textarea at bounding box center [584, 305] width 1031 height 162
drag, startPoint x: 1114, startPoint y: 82, endPoint x: 1111, endPoint y: 60, distance: 21.6
click at [1111, 60] on div at bounding box center [1112, 174] width 6 height 348
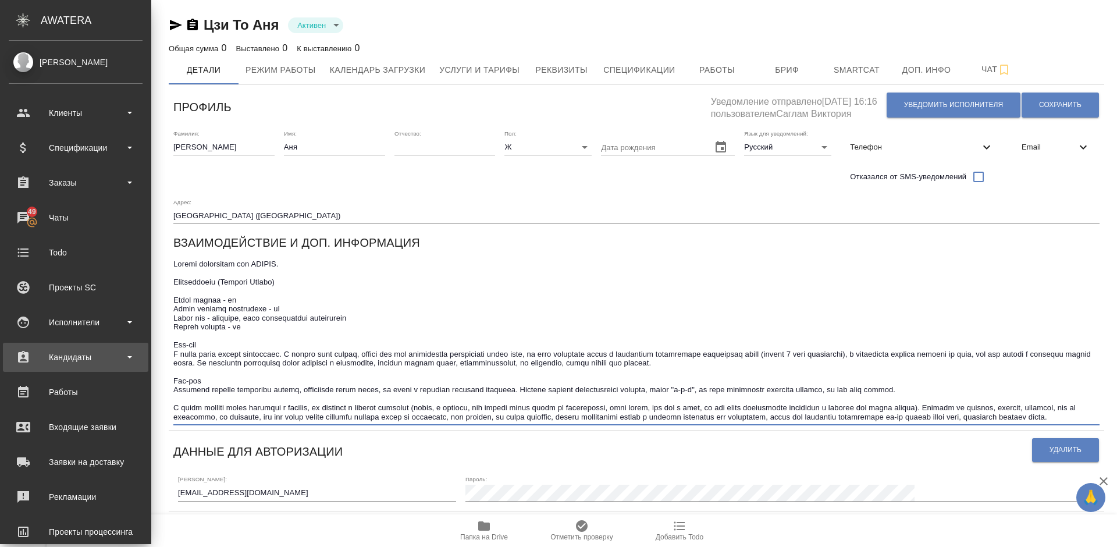
click at [95, 350] on div "Кандидаты" at bounding box center [76, 356] width 134 height 17
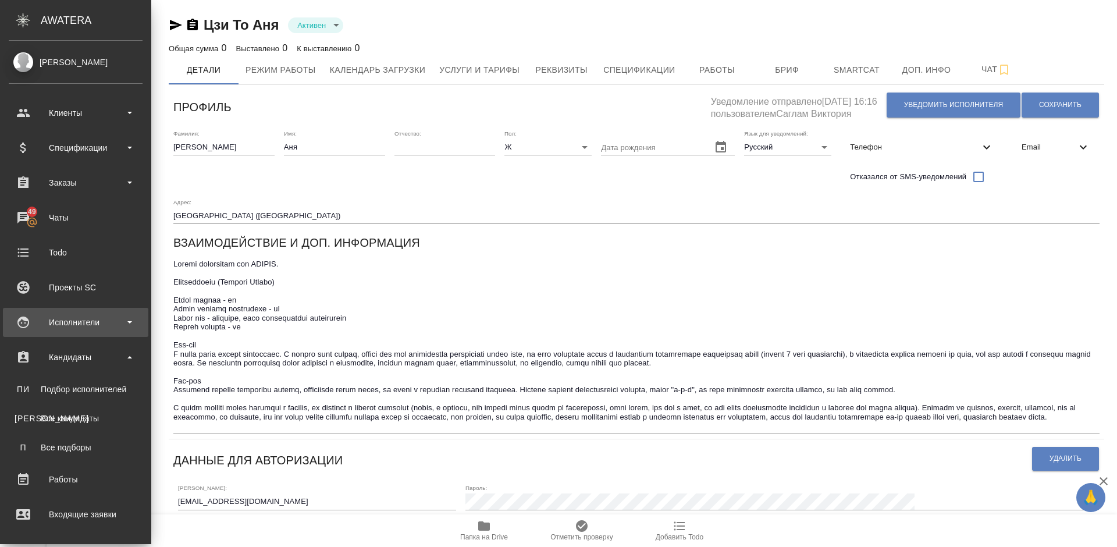
click at [101, 332] on div "Исполнители" at bounding box center [75, 322] width 145 height 29
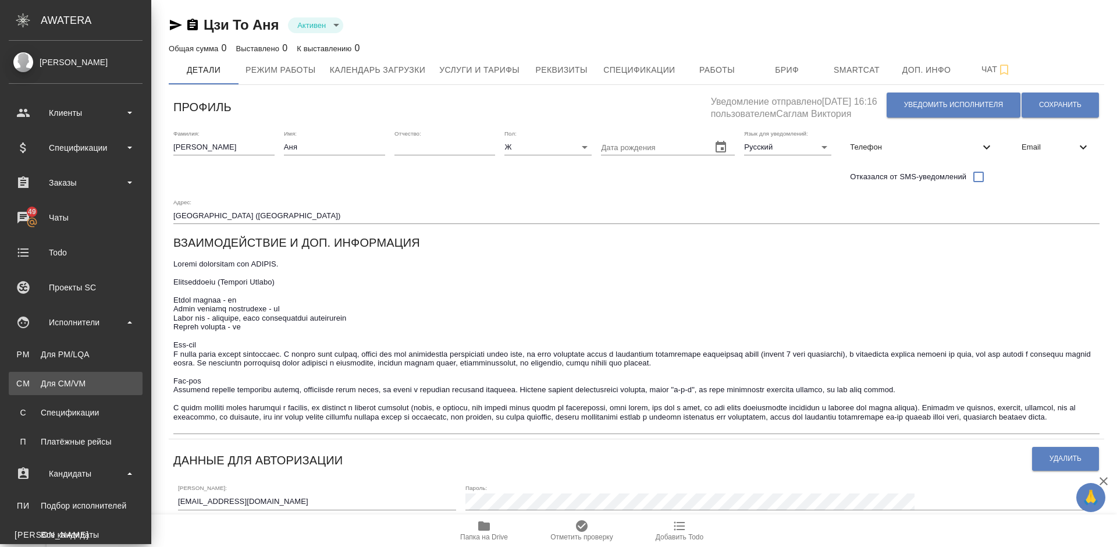
click at [106, 382] on div "Для CM/VM" at bounding box center [76, 383] width 122 height 12
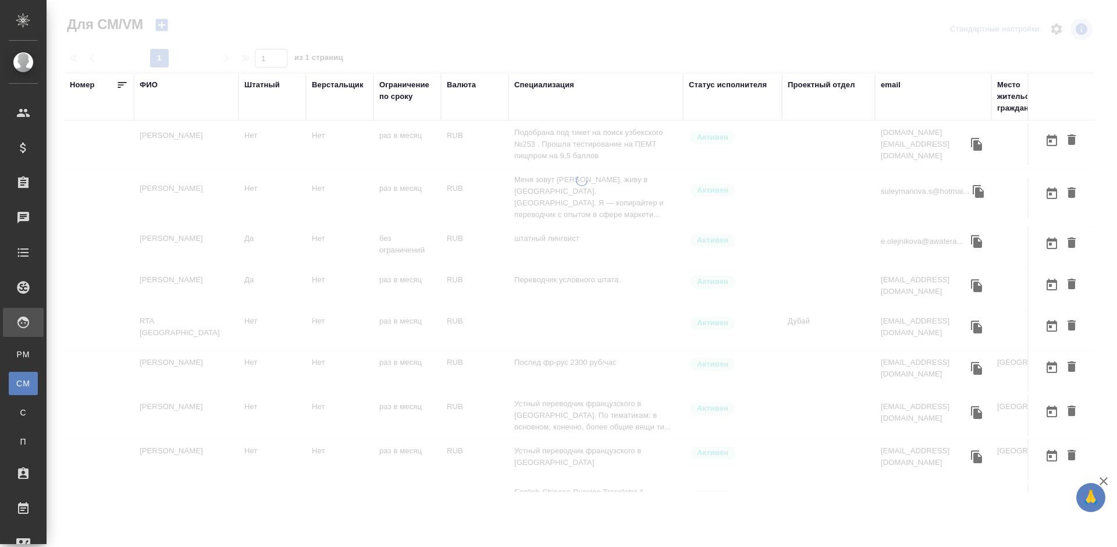
click at [151, 85] on div "ФИО" at bounding box center [149, 85] width 18 height 12
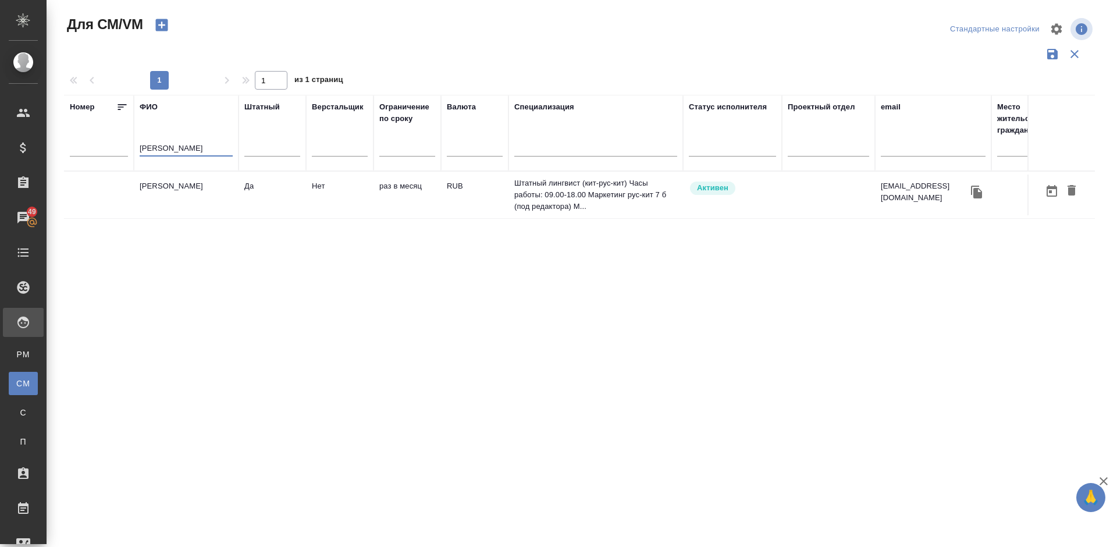
type input "Хилкова"
click at [185, 198] on td "Хилкова Лидия" at bounding box center [186, 194] width 105 height 41
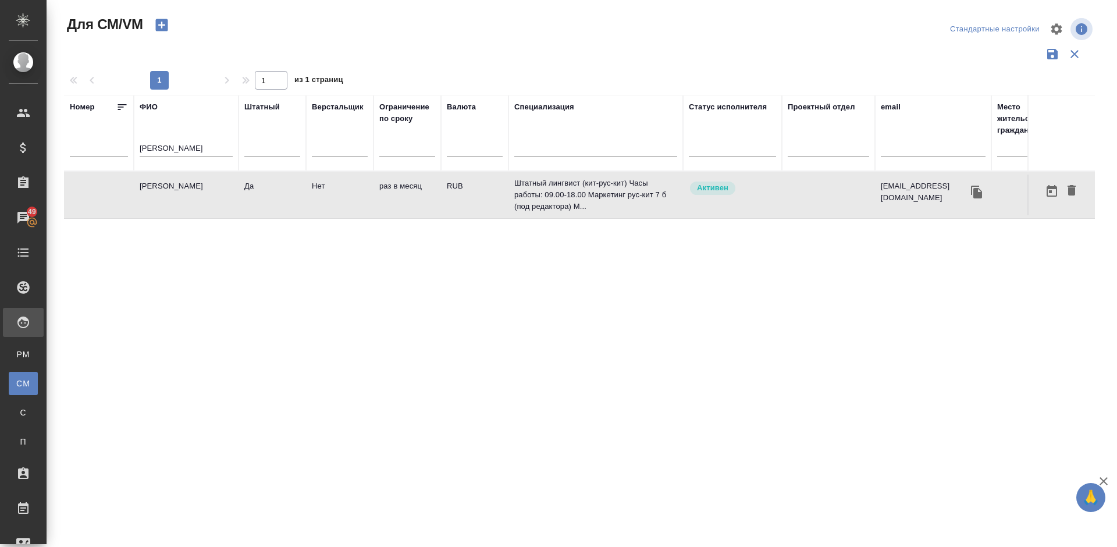
click at [185, 198] on td "Хилкова Лидия" at bounding box center [186, 194] width 105 height 41
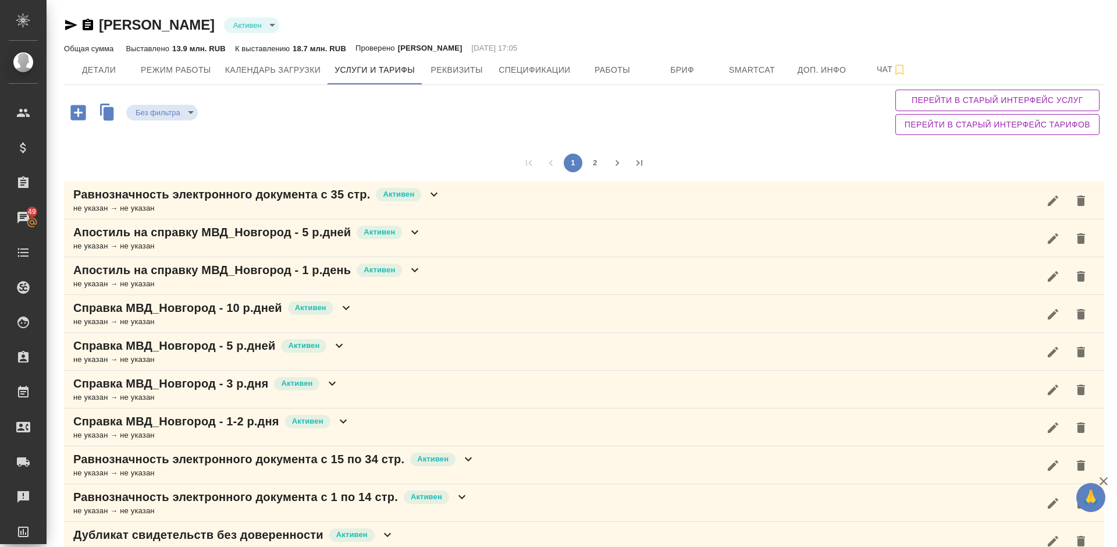
click at [76, 115] on icon "button" at bounding box center [77, 112] width 15 height 15
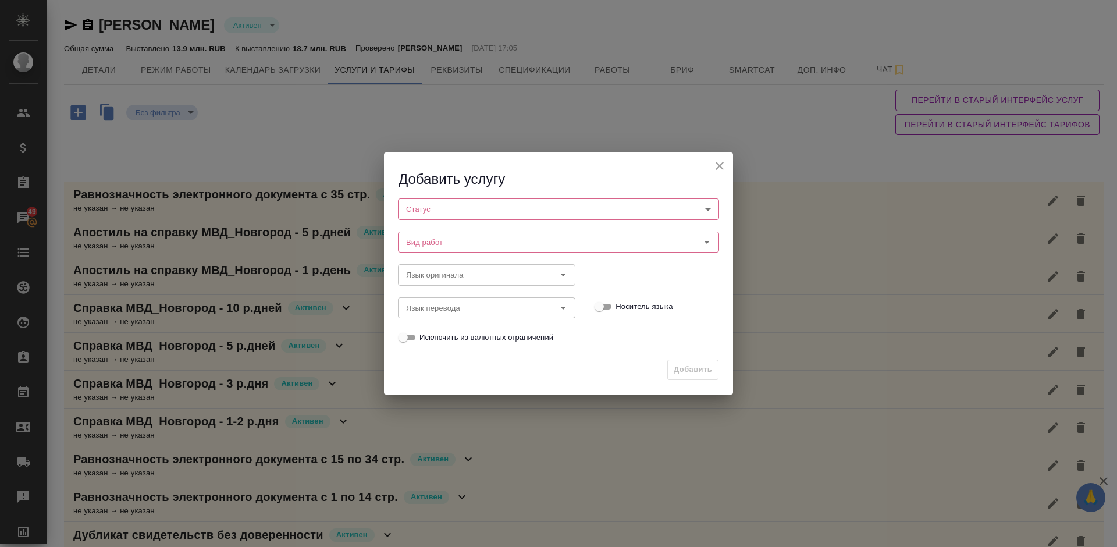
click at [719, 162] on icon "close" at bounding box center [719, 166] width 14 height 14
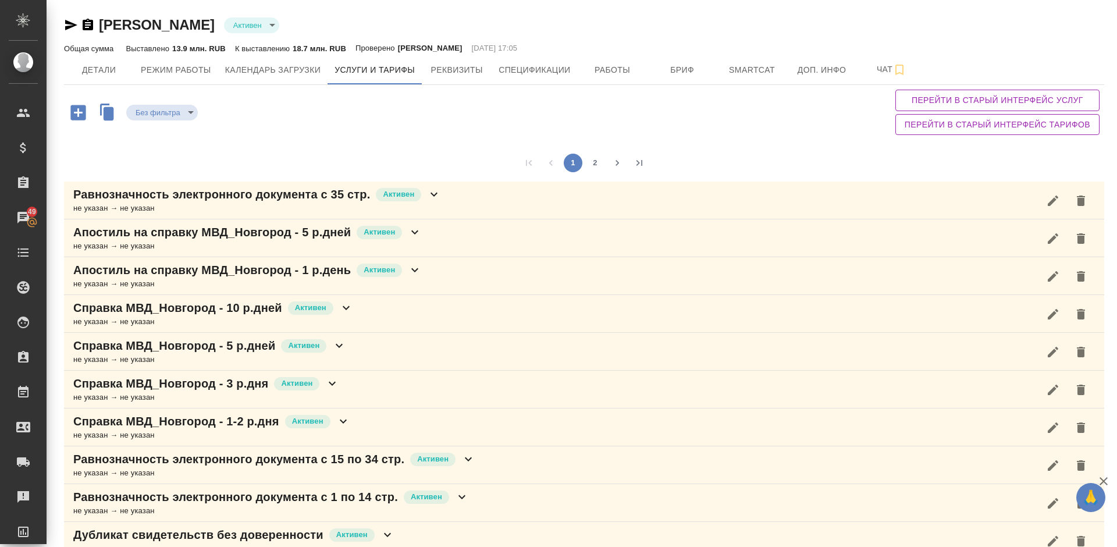
click at [794, 157] on div "1 2" at bounding box center [584, 162] width 1040 height 37
click at [592, 161] on button "2" at bounding box center [595, 163] width 19 height 19
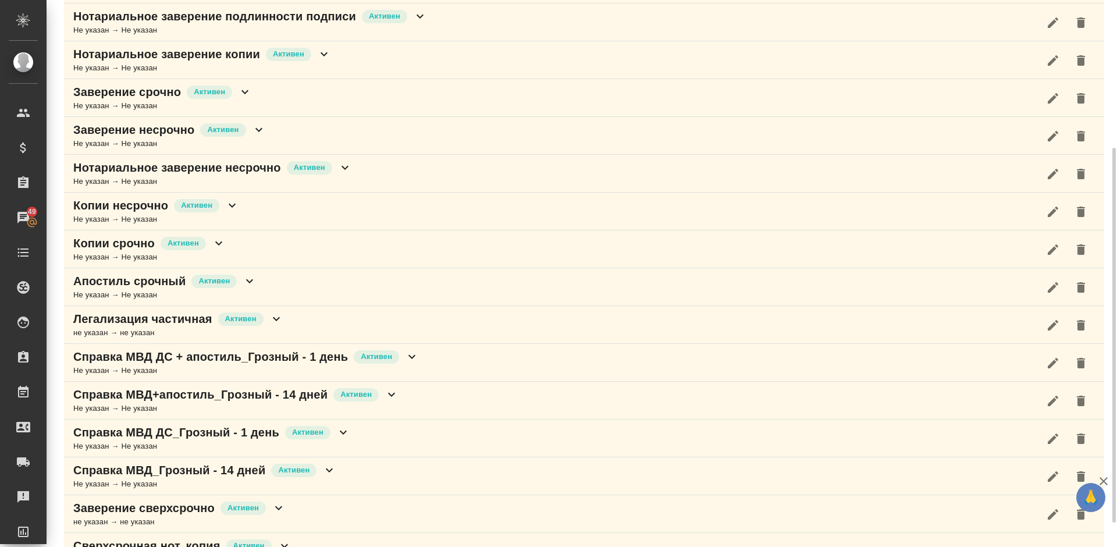
scroll to position [198, 0]
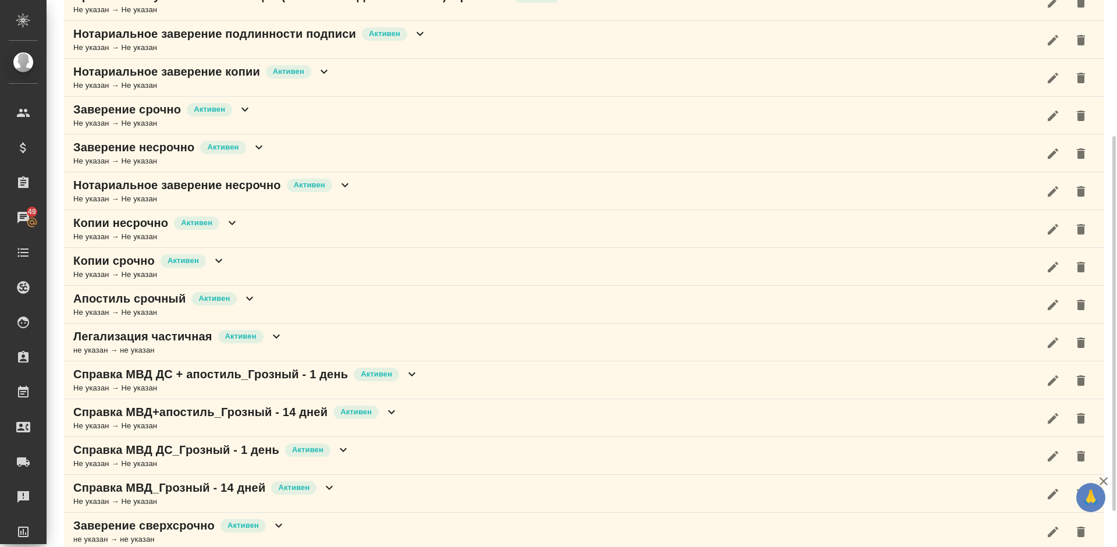
click at [280, 302] on div "Апостиль срочный Активен Не указан → Не указан" at bounding box center [584, 305] width 1040 height 38
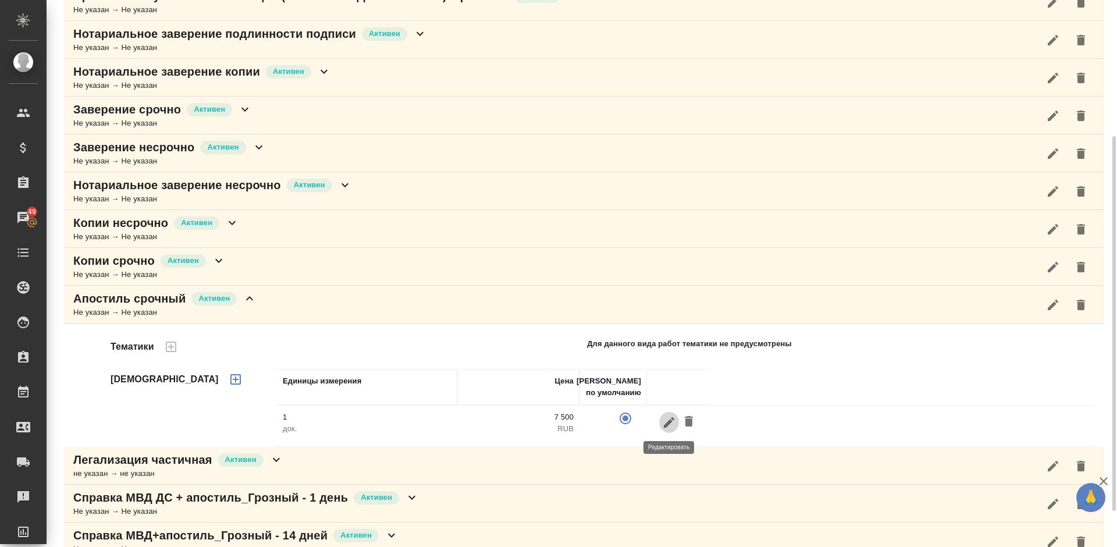
click at [668, 419] on icon "button" at bounding box center [669, 422] width 14 height 14
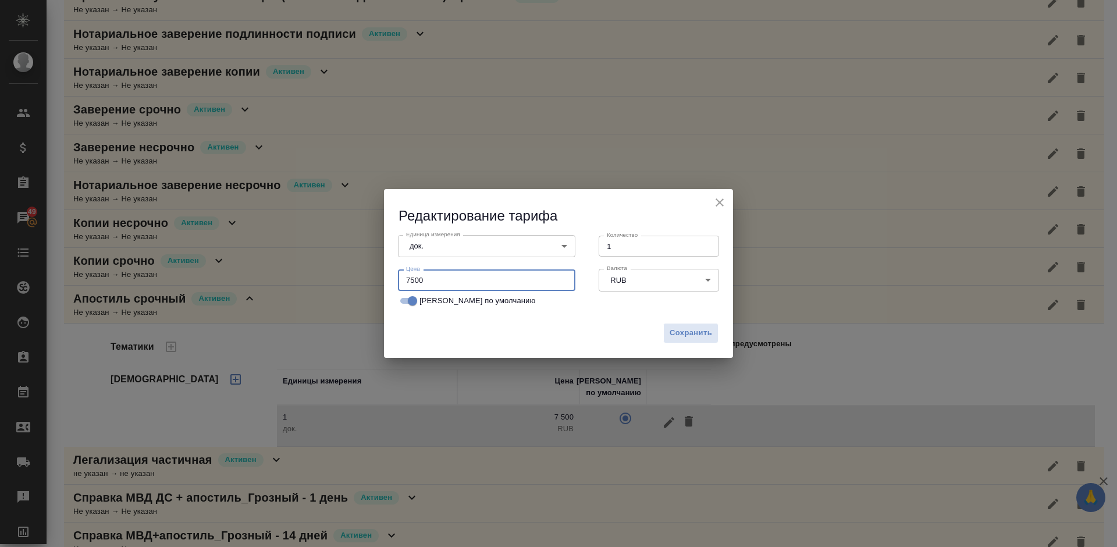
click at [433, 275] on input "7500" at bounding box center [486, 279] width 177 height 21
type input "7800"
click at [689, 329] on span "Сохранить" at bounding box center [690, 332] width 42 height 13
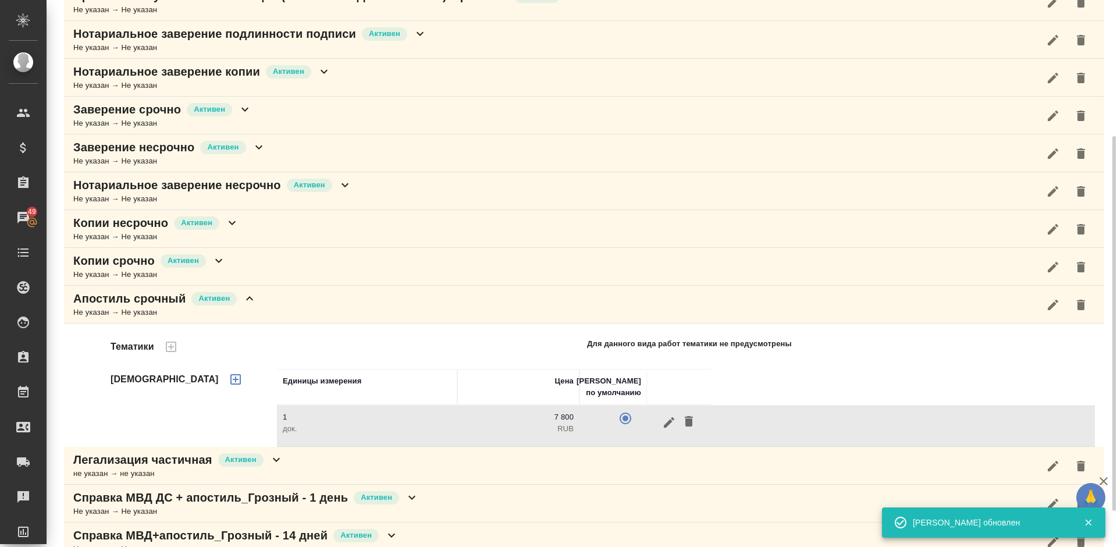
click at [292, 298] on div "Апостиль срочный Активен Не указан → Не указан" at bounding box center [584, 305] width 1040 height 38
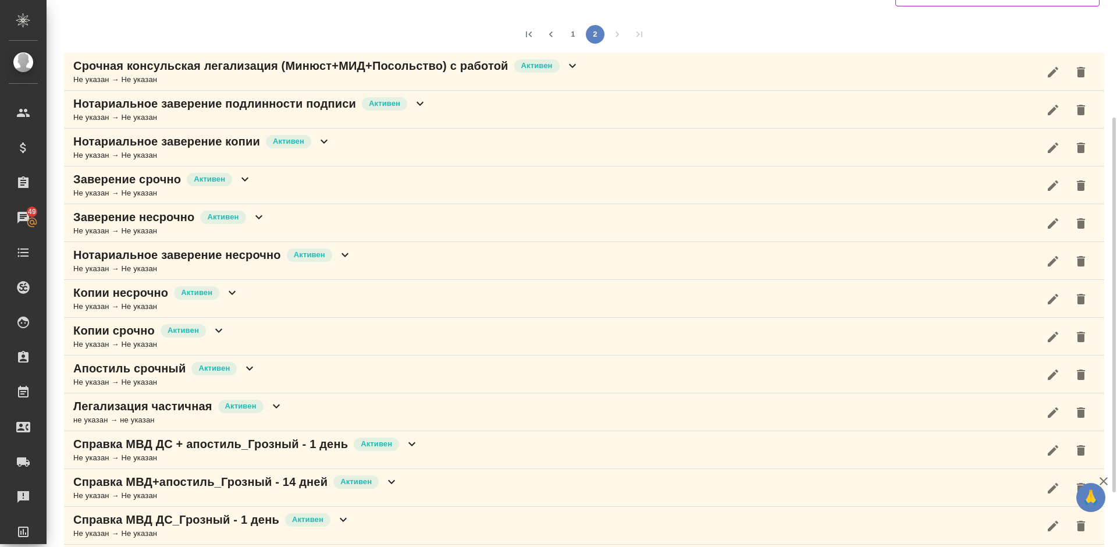
scroll to position [41, 0]
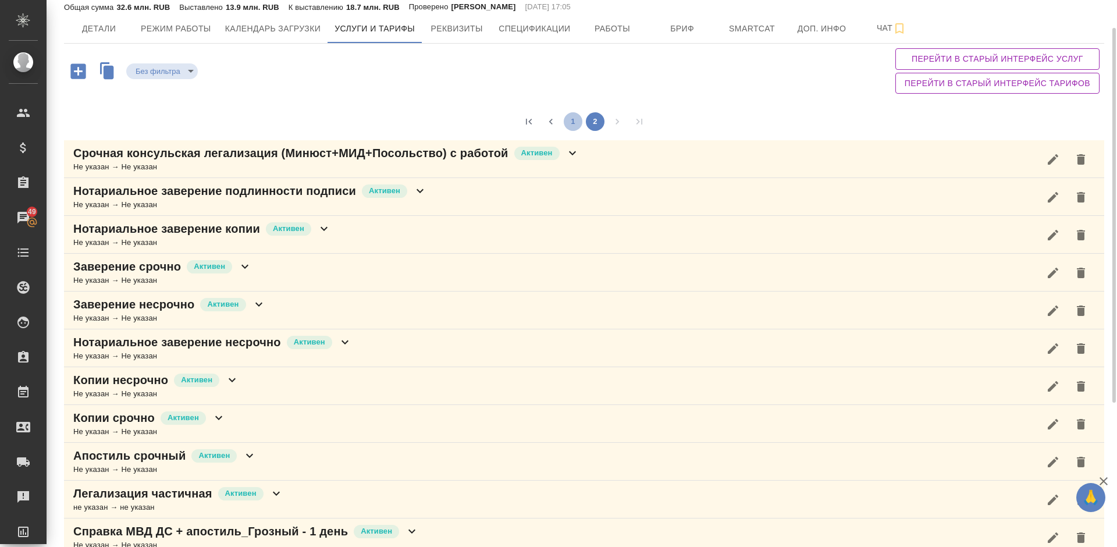
click at [573, 121] on button "1" at bounding box center [573, 121] width 19 height 19
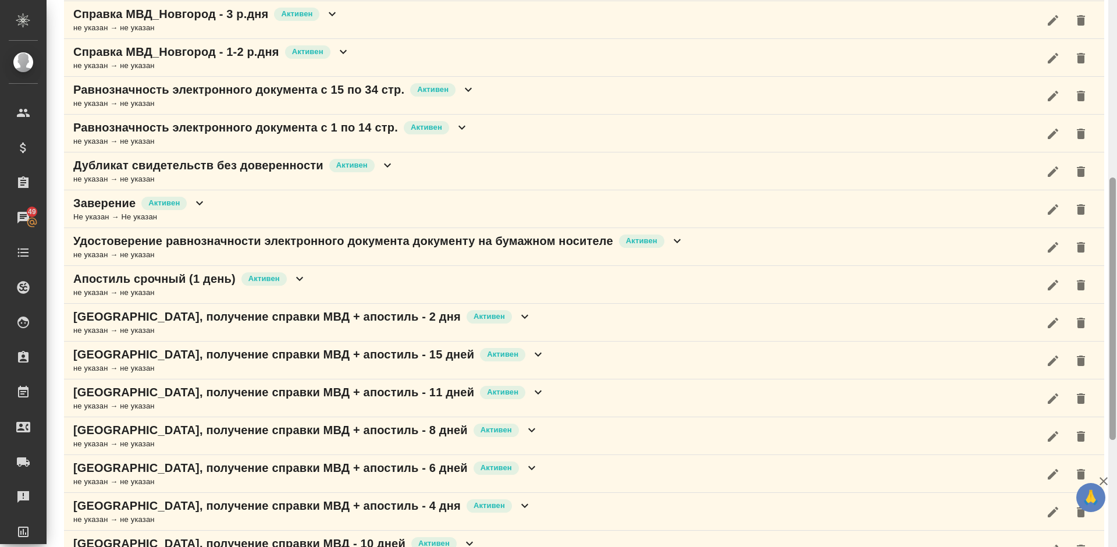
drag, startPoint x: 1114, startPoint y: 96, endPoint x: 1116, endPoint y: 321, distance: 225.1
click at [1116, 321] on div at bounding box center [1112, 273] width 9 height 547
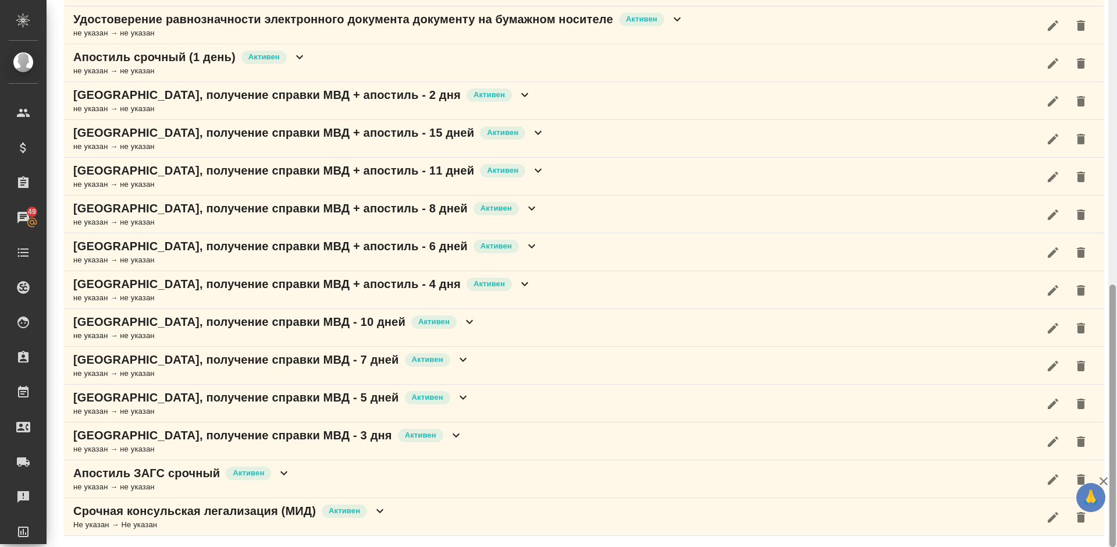
drag, startPoint x: 1115, startPoint y: 326, endPoint x: 1115, endPoint y: 397, distance: 71.5
click at [1115, 397] on div at bounding box center [1112, 273] width 9 height 547
click at [334, 71] on div "Апостиль срочный (1 день) Активен не указан → не указан" at bounding box center [584, 63] width 1040 height 38
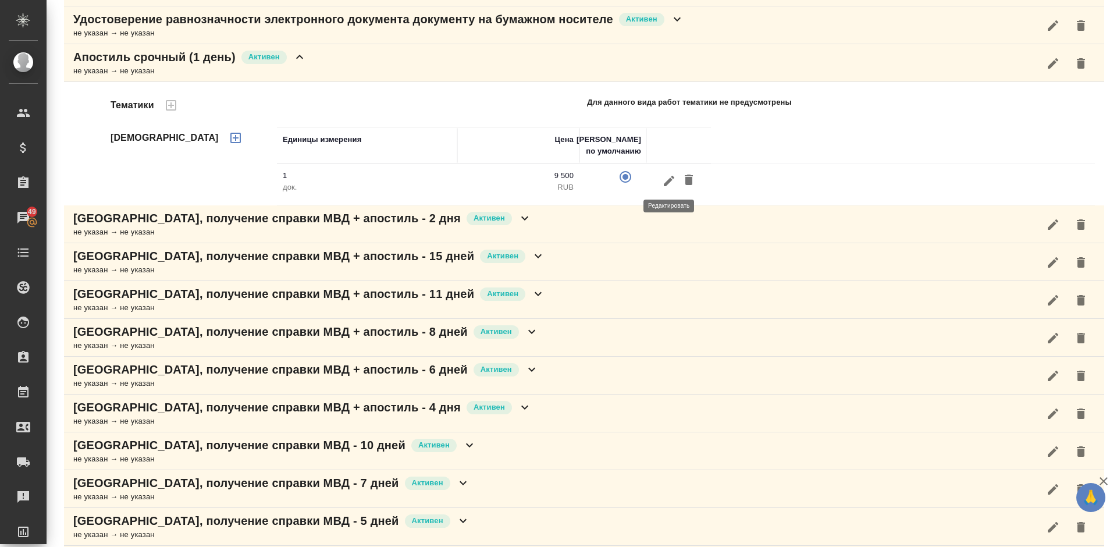
click at [670, 180] on icon "button" at bounding box center [669, 180] width 10 height 10
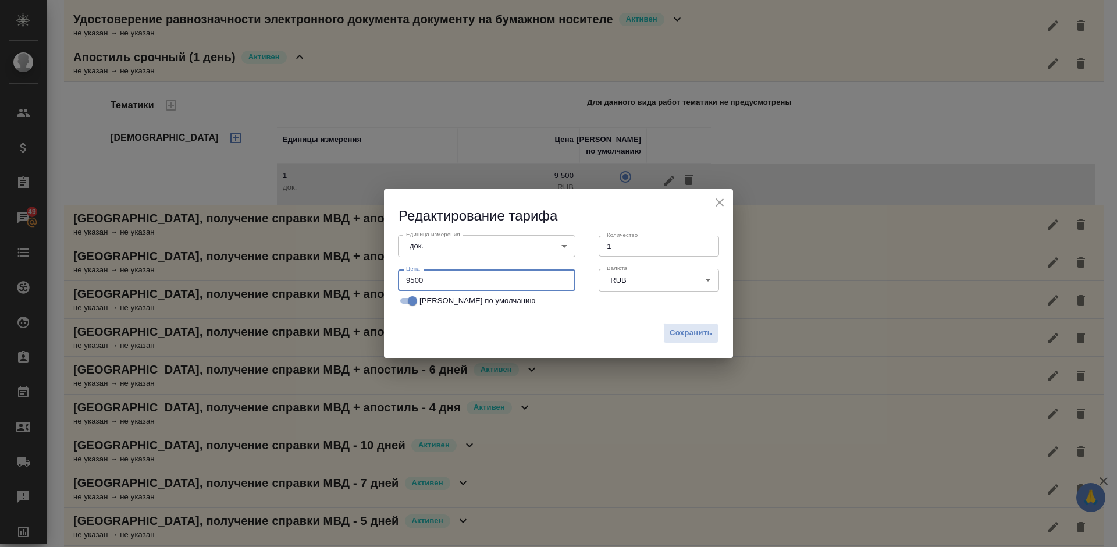
click at [436, 278] on input "9500" at bounding box center [486, 279] width 177 height 21
type input "9800"
click at [685, 334] on span "Сохранить" at bounding box center [690, 332] width 42 height 13
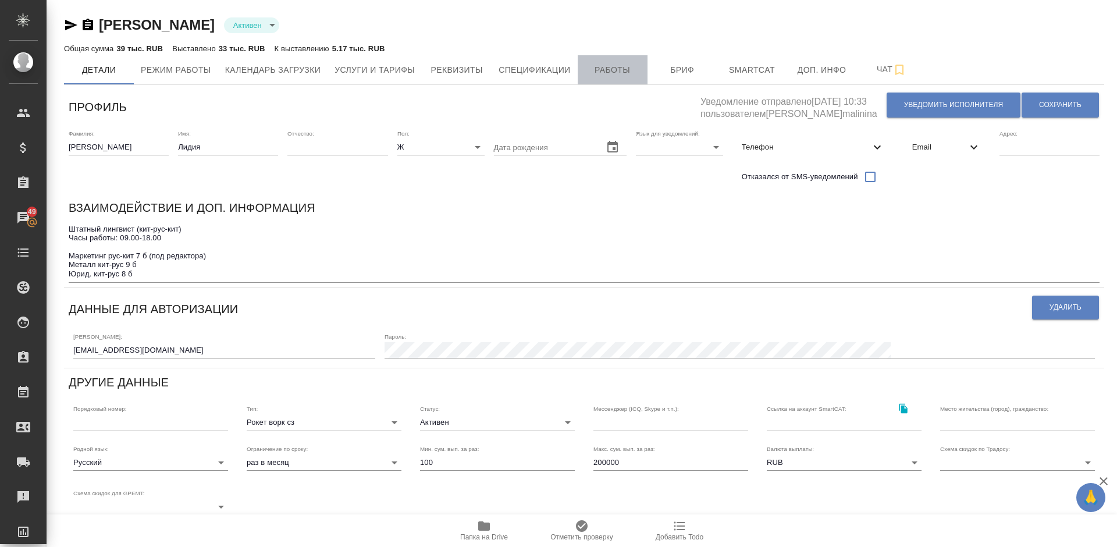
click at [624, 72] on span "Работы" at bounding box center [613, 70] width 56 height 15
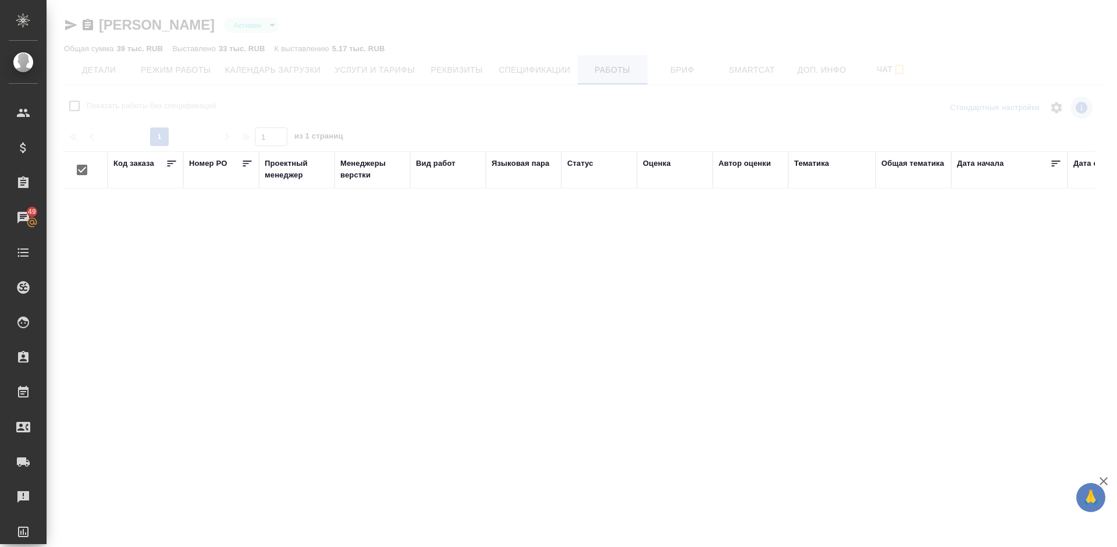
checkbox input "false"
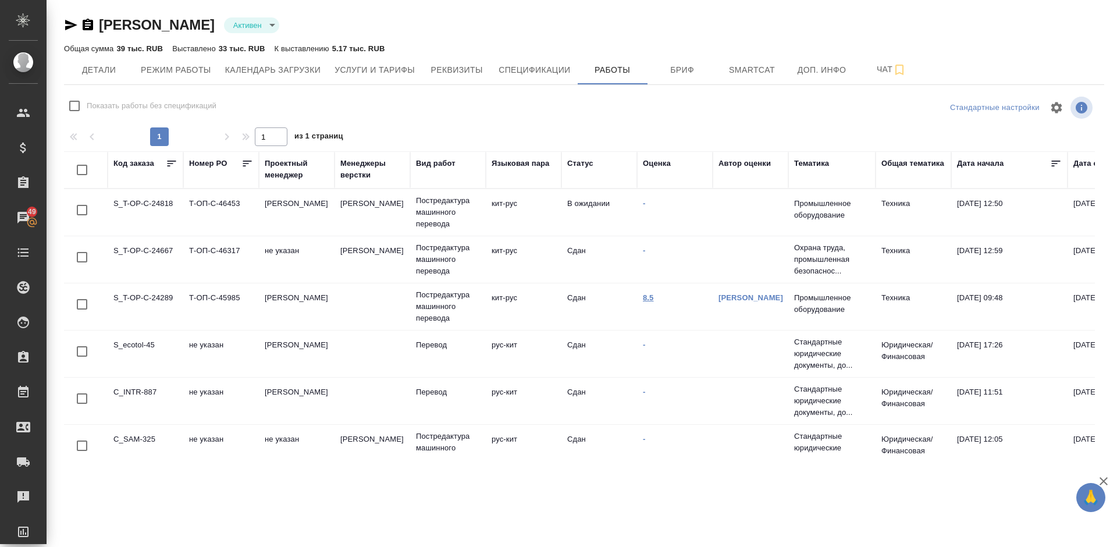
click at [648, 297] on link "8.5" at bounding box center [648, 297] width 11 height 9
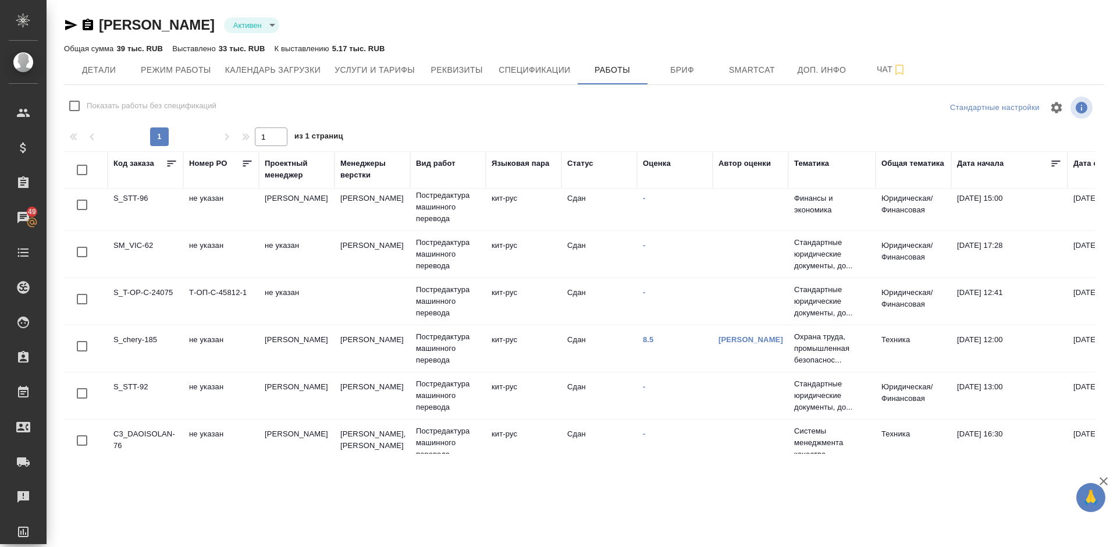
scroll to position [428, 0]
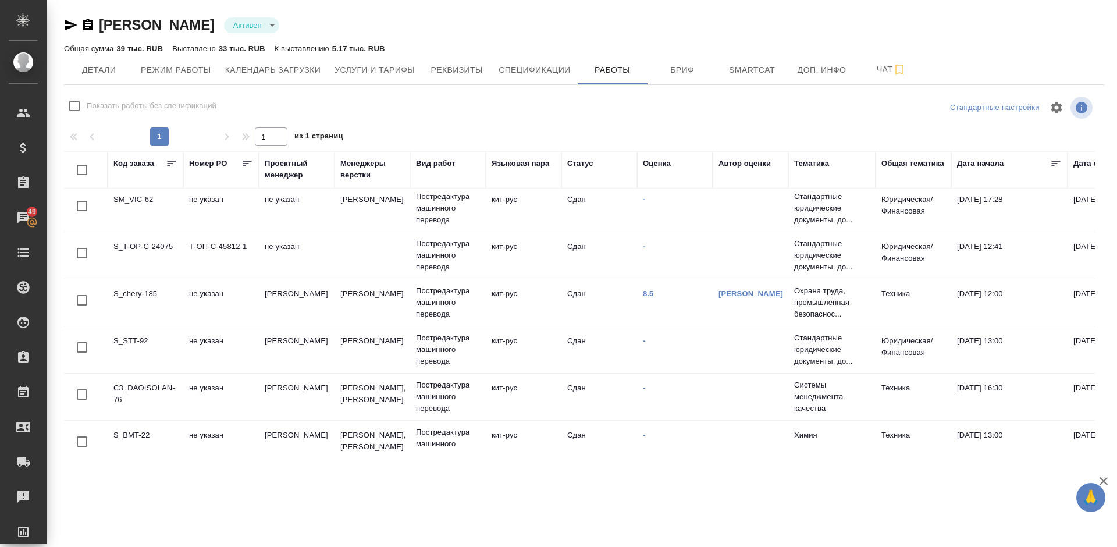
click at [649, 294] on link "8.5" at bounding box center [648, 293] width 11 height 9
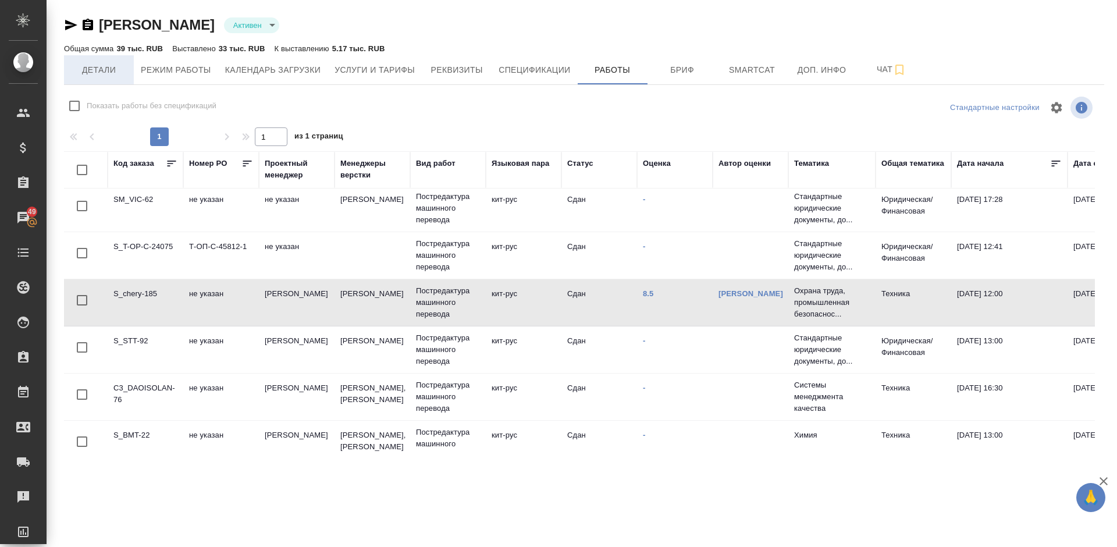
click at [109, 66] on span "Детали" at bounding box center [99, 70] width 56 height 15
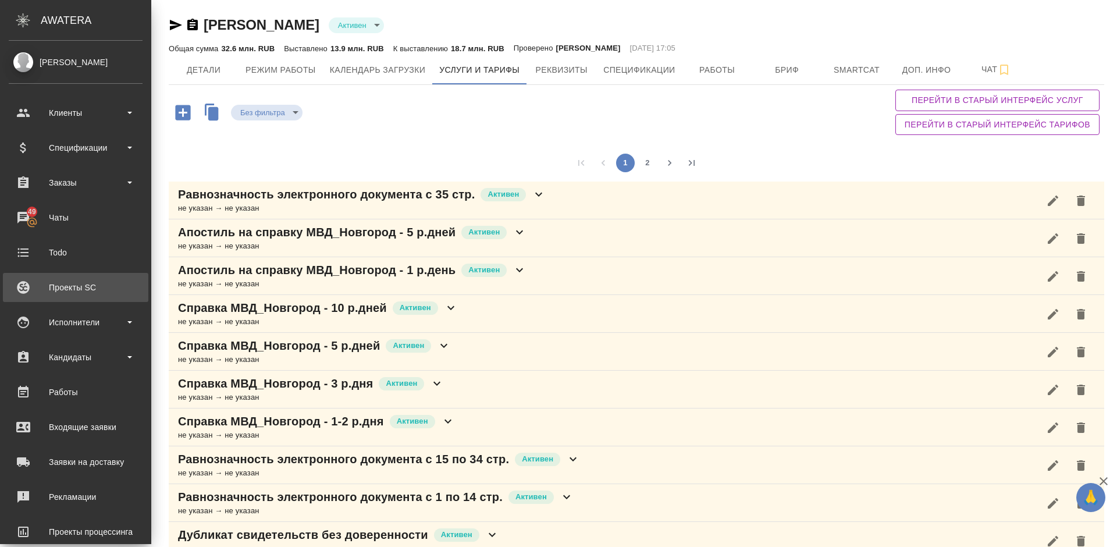
scroll to position [591, 0]
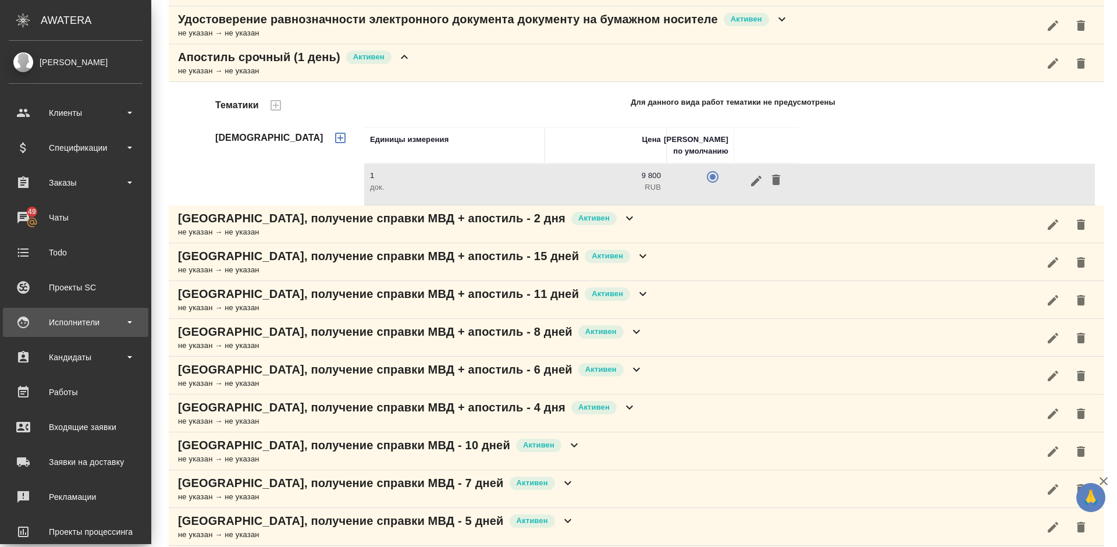
click at [98, 326] on div "Исполнители" at bounding box center [76, 321] width 134 height 17
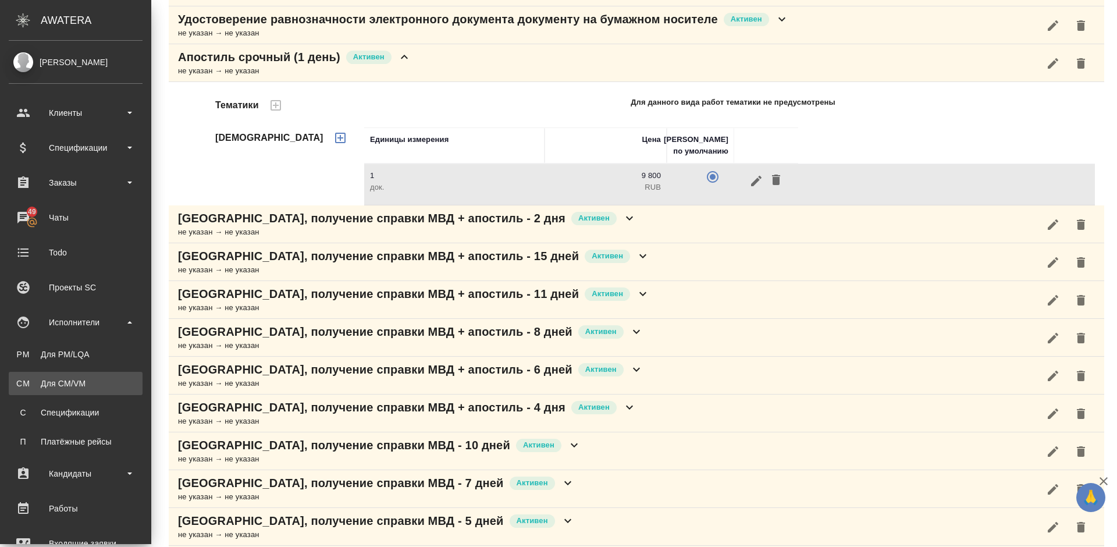
click at [98, 377] on link "CM Для CM/VM" at bounding box center [76, 383] width 134 height 23
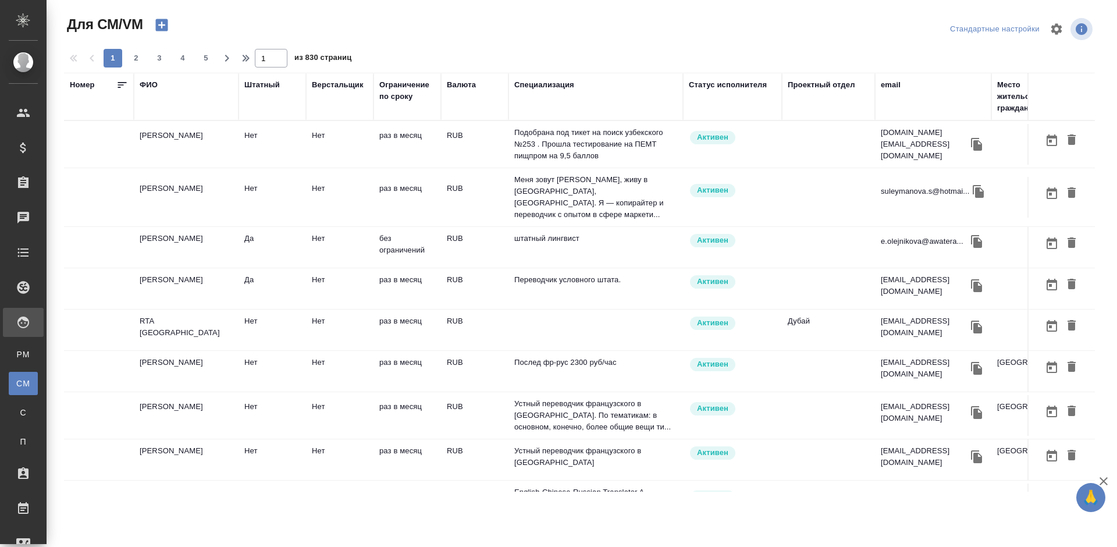
click at [163, 24] on icon "button" at bounding box center [161, 25] width 12 height 12
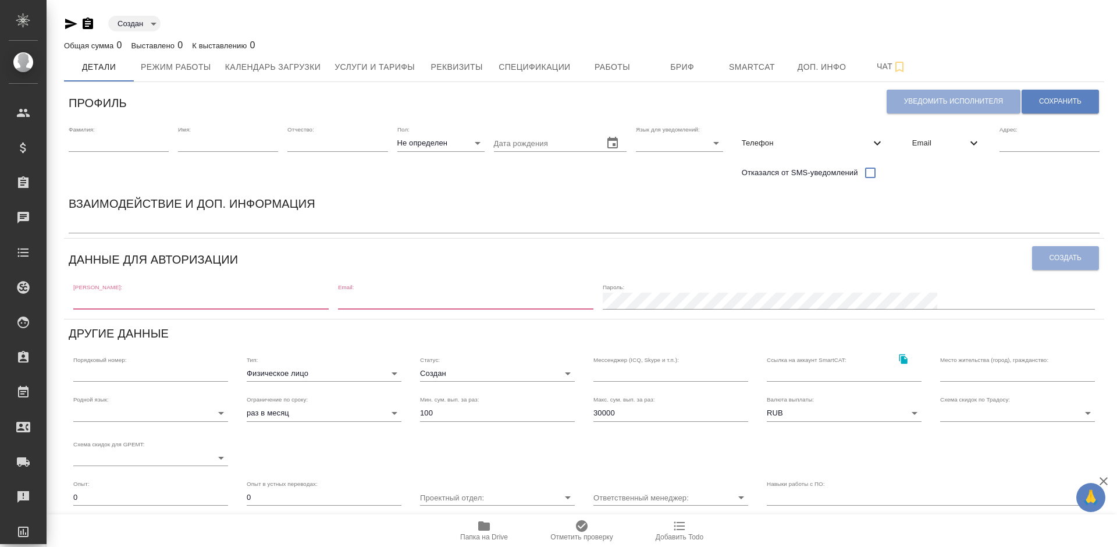
click at [141, 297] on input "text" at bounding box center [200, 301] width 255 height 16
paste input "[EMAIL_ADDRESS][DOMAIN_NAME]"
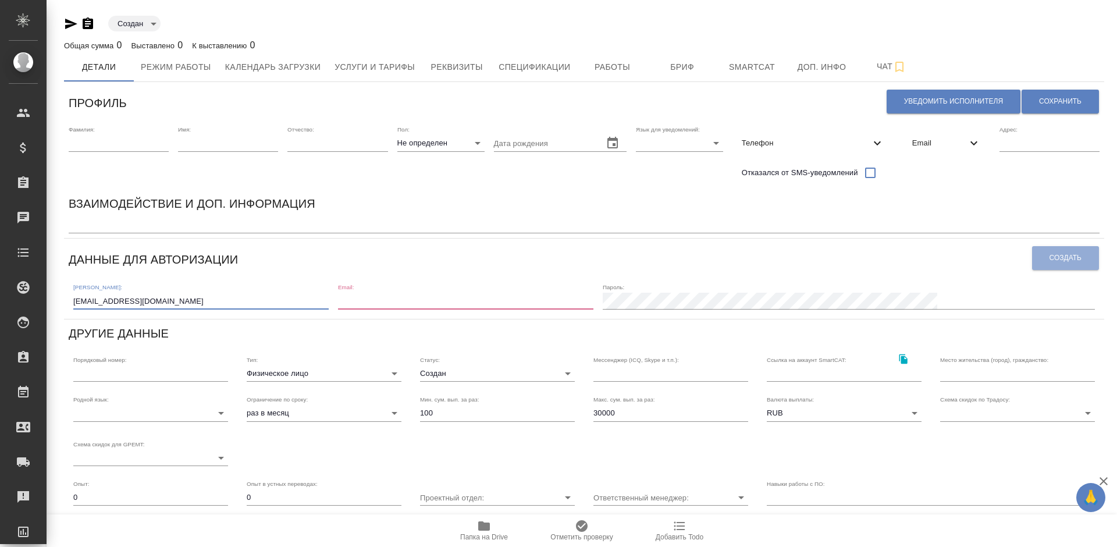
type input "[EMAIL_ADDRESS][DOMAIN_NAME]"
click at [432, 297] on input "email" at bounding box center [465, 301] width 255 height 16
paste input "[EMAIL_ADDRESS][DOMAIN_NAME]"
type input "[EMAIL_ADDRESS][DOMAIN_NAME]"
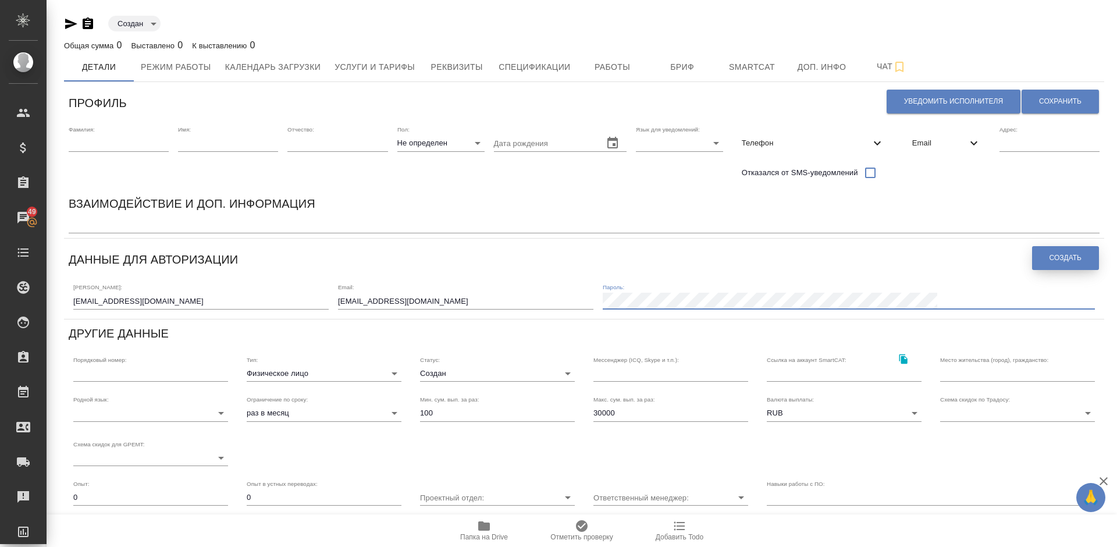
click at [1050, 262] on span "Создать" at bounding box center [1065, 258] width 32 height 10
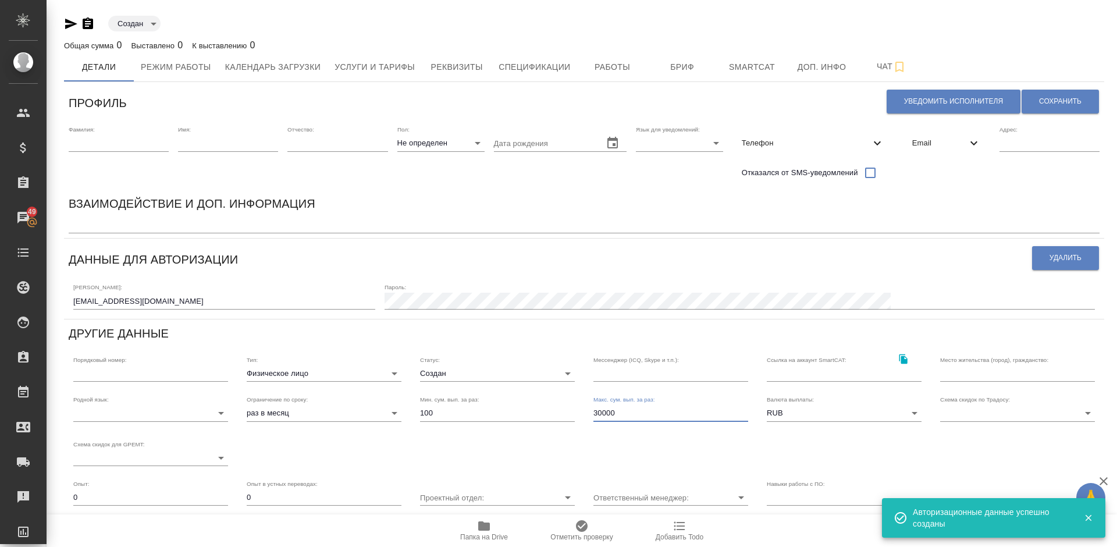
click at [621, 412] on input "30000" at bounding box center [670, 413] width 155 height 16
type input "3"
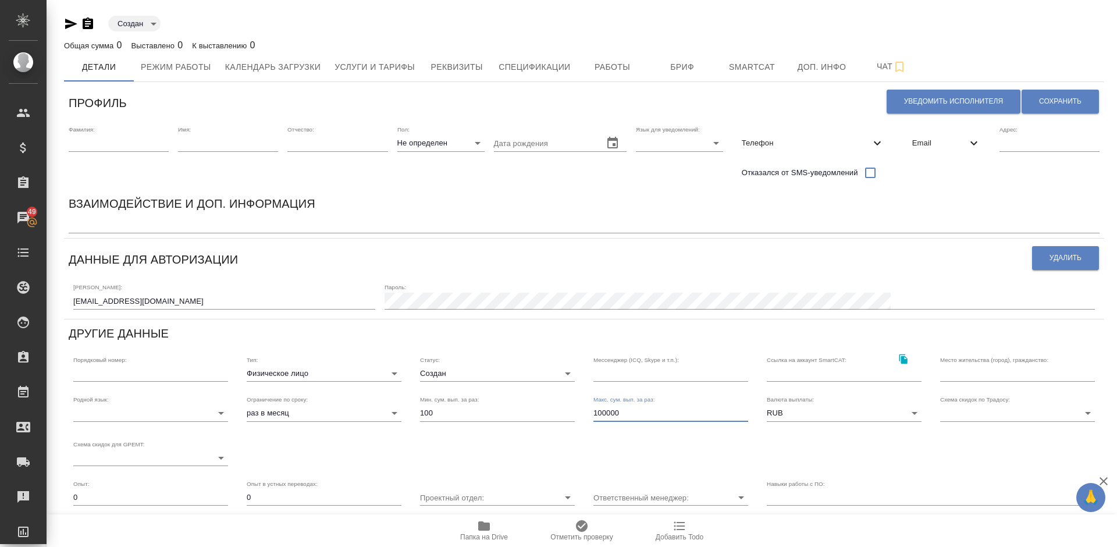
type input "100000"
click at [958, 376] on input "text" at bounding box center [1017, 373] width 155 height 16
type input "[GEOGRAPHIC_DATA], [GEOGRAPHIC_DATA]"
click at [166, 415] on body "🙏 .cls-1 fill:#fff; AWATERA [PERSON_NAME] Спецификации Заказы 49 Чаты Todo Прое…" at bounding box center [558, 273] width 1117 height 547
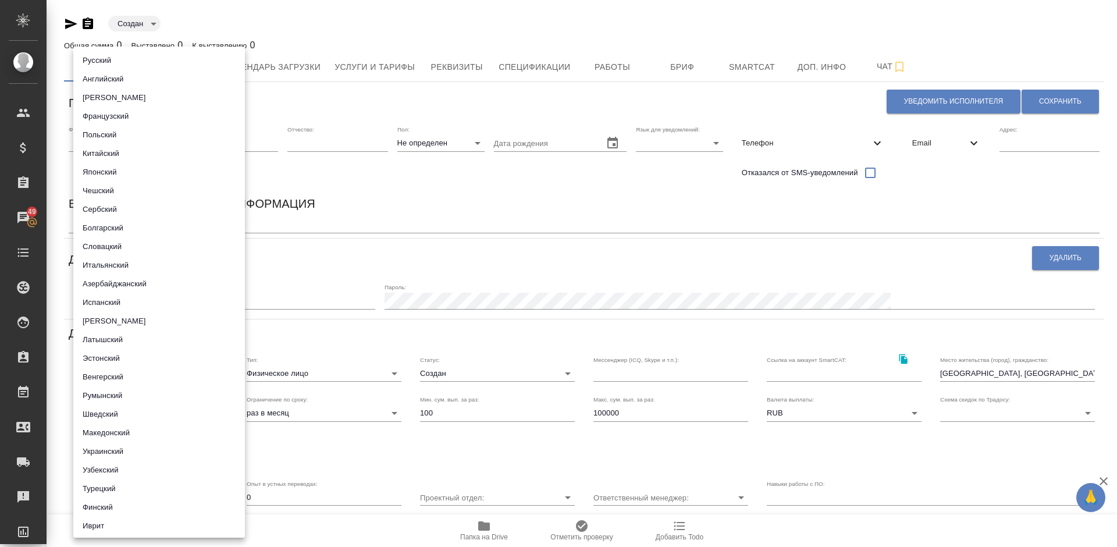
click at [137, 59] on li "Русский" at bounding box center [159, 60] width 172 height 19
type input "5b23e16b512f265610b605f7"
click at [336, 375] on div at bounding box center [558, 273] width 1117 height 547
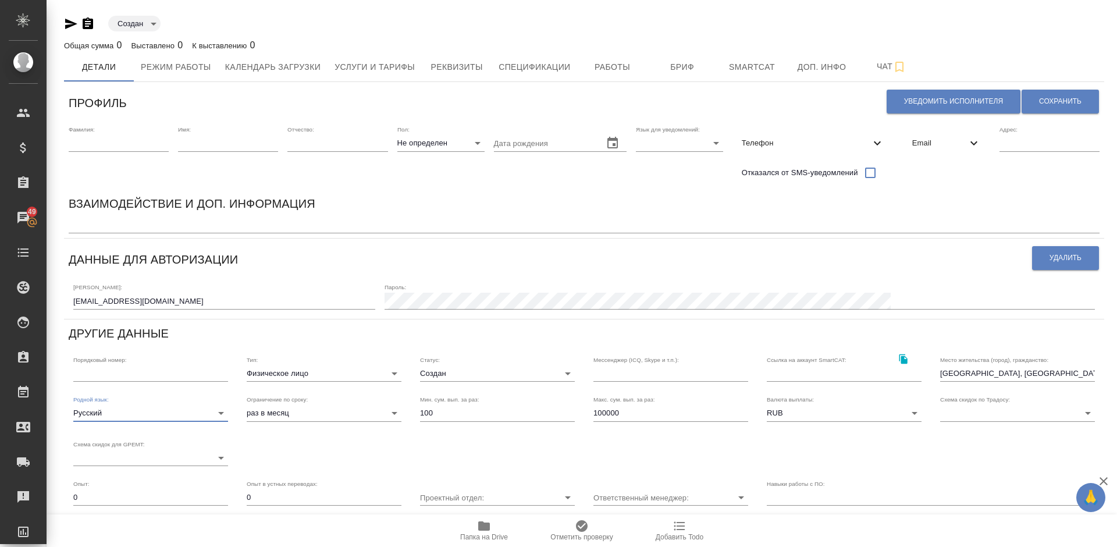
click at [329, 373] on body "🙏 .cls-1 fill:#fff; AWATERA Lazareva Anastasia Клиенты Спецификации Заказы 49 Ч…" at bounding box center [558, 273] width 1117 height 547
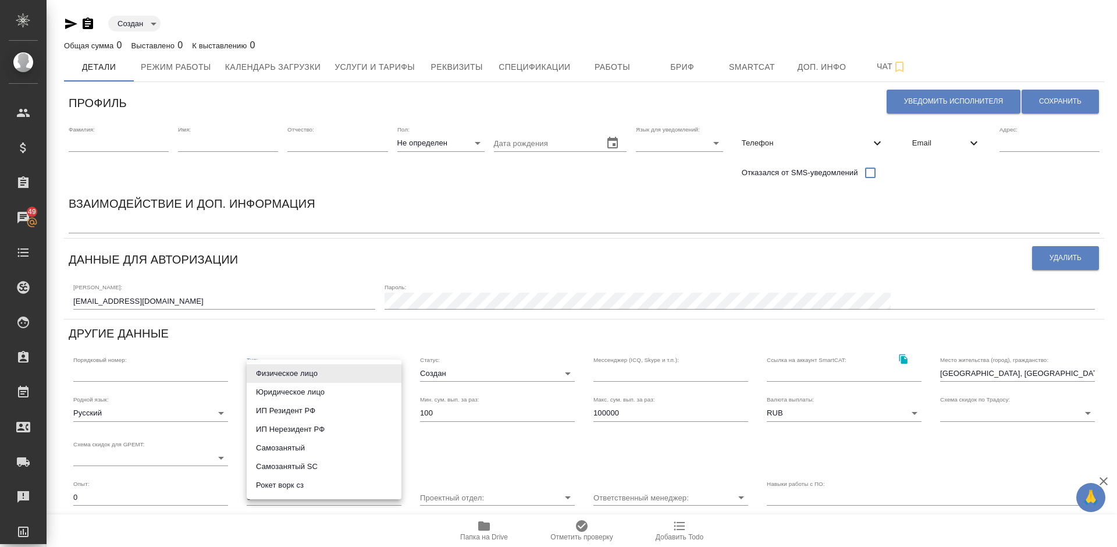
click at [294, 484] on li "Рокет ворк сз" at bounding box center [324, 485] width 155 height 19
type input "rocketWorkSelfEmployed"
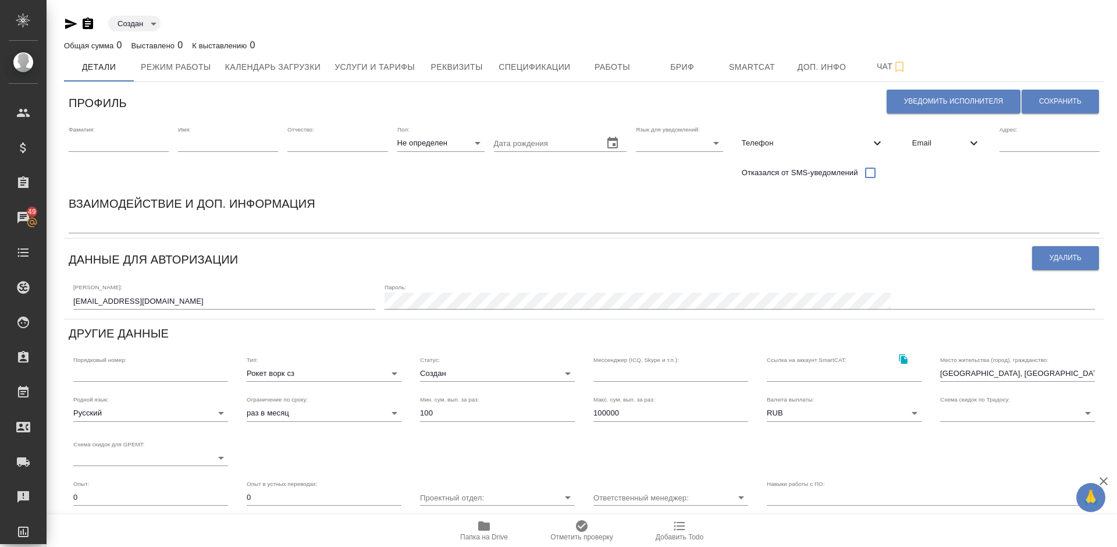
click at [504, 363] on div "Статус: Создан created" at bounding box center [497, 369] width 155 height 26
click at [461, 372] on body "🙏 .cls-1 fill:#fff; AWATERA Lazareva Anastasia Клиенты Спецификации Заказы 49 Ч…" at bounding box center [558, 273] width 1117 height 547
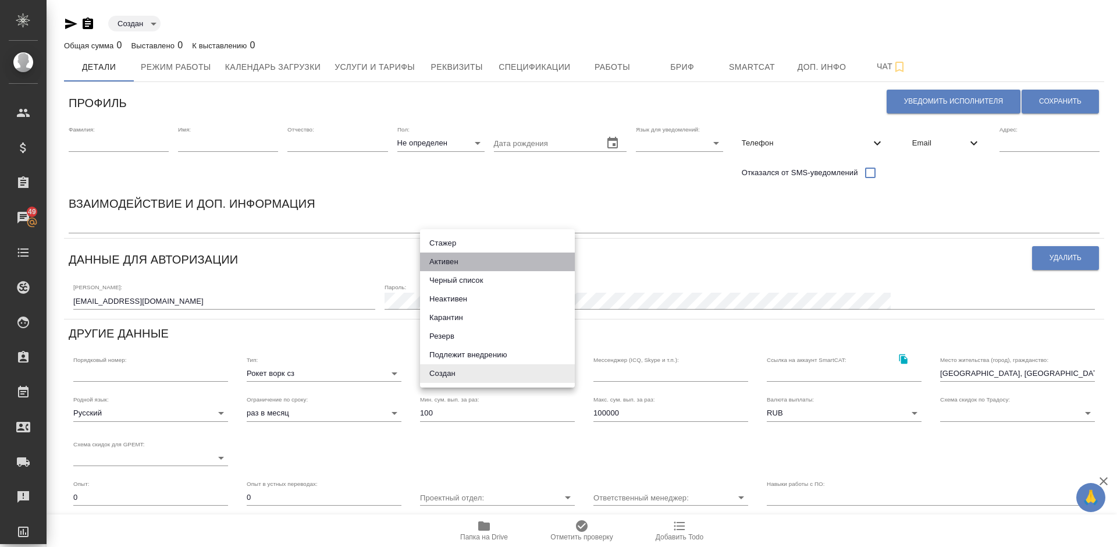
click at [449, 265] on li "Активен" at bounding box center [497, 261] width 155 height 19
type input "active"
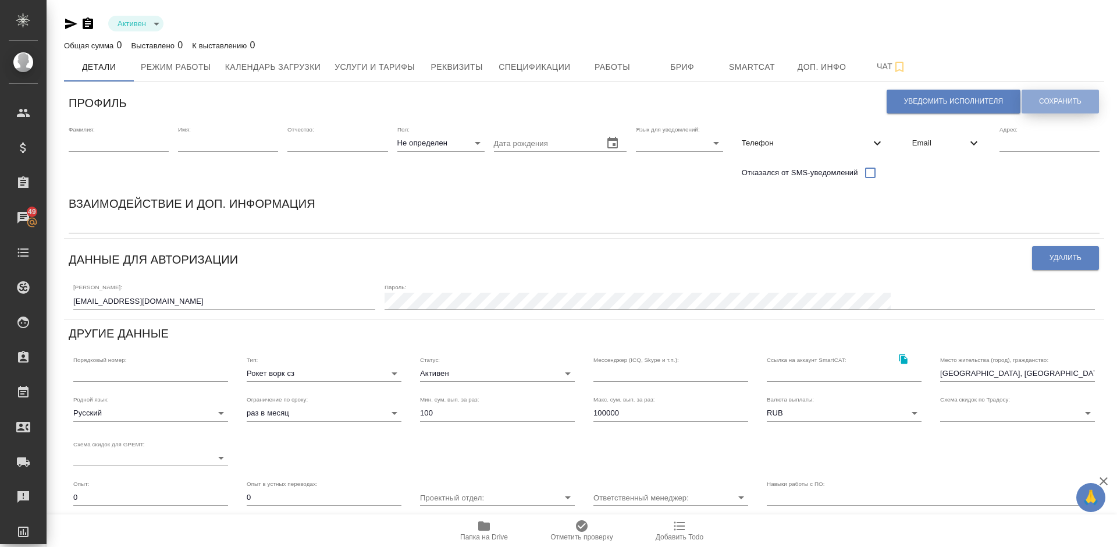
click at [1060, 92] on button "Сохранить" at bounding box center [1059, 102] width 77 height 24
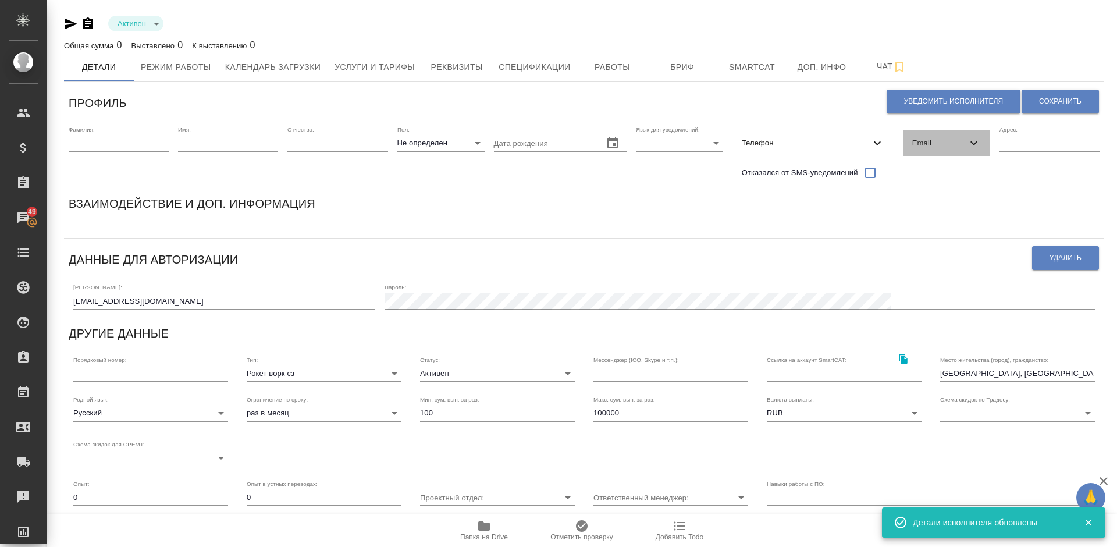
click at [931, 139] on span "Email" at bounding box center [939, 143] width 55 height 12
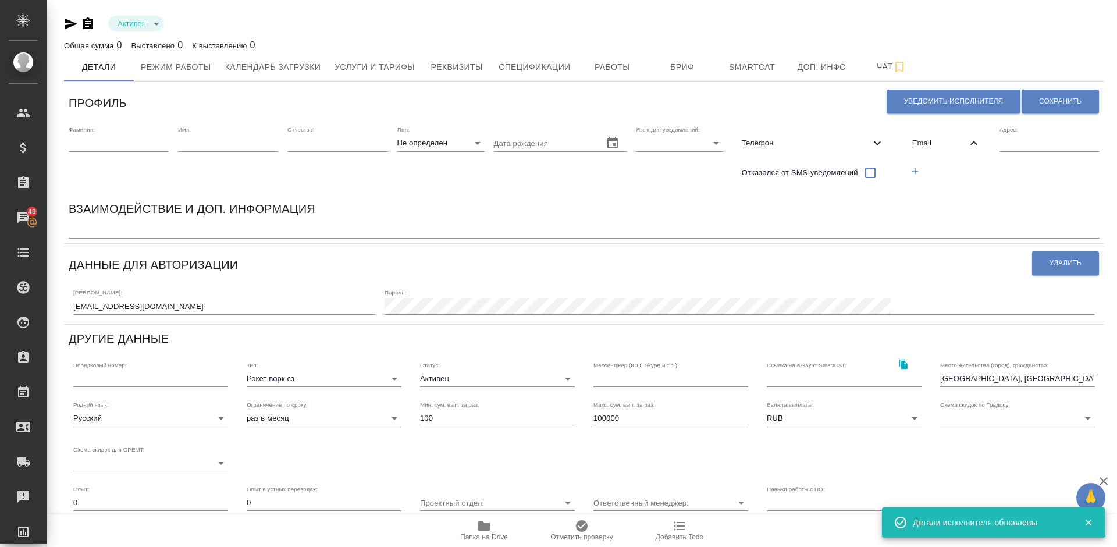
click at [914, 173] on icon "button" at bounding box center [915, 171] width 10 height 10
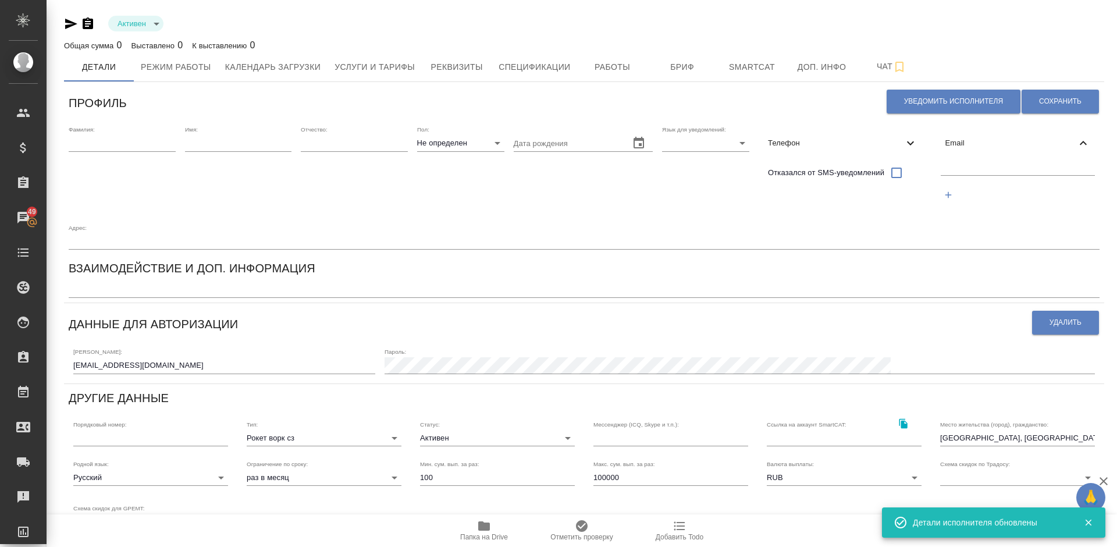
click at [955, 169] on input "text" at bounding box center [1017, 168] width 155 height 15
paste input "[EMAIL_ADDRESS][DOMAIN_NAME]"
type input "[EMAIL_ADDRESS][DOMAIN_NAME]"
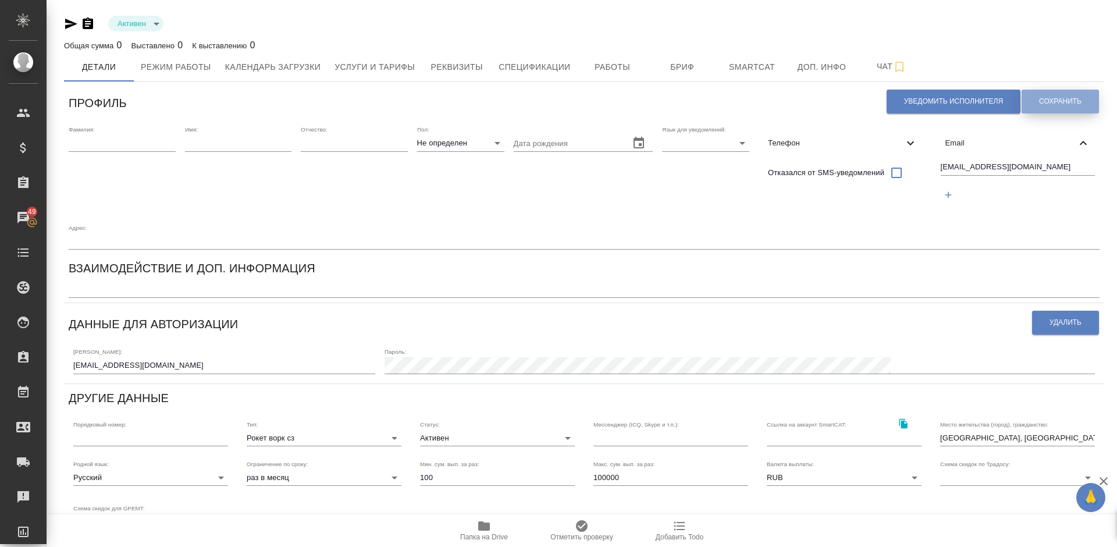
click at [1050, 102] on span "Сохранить" at bounding box center [1060, 102] width 42 height 10
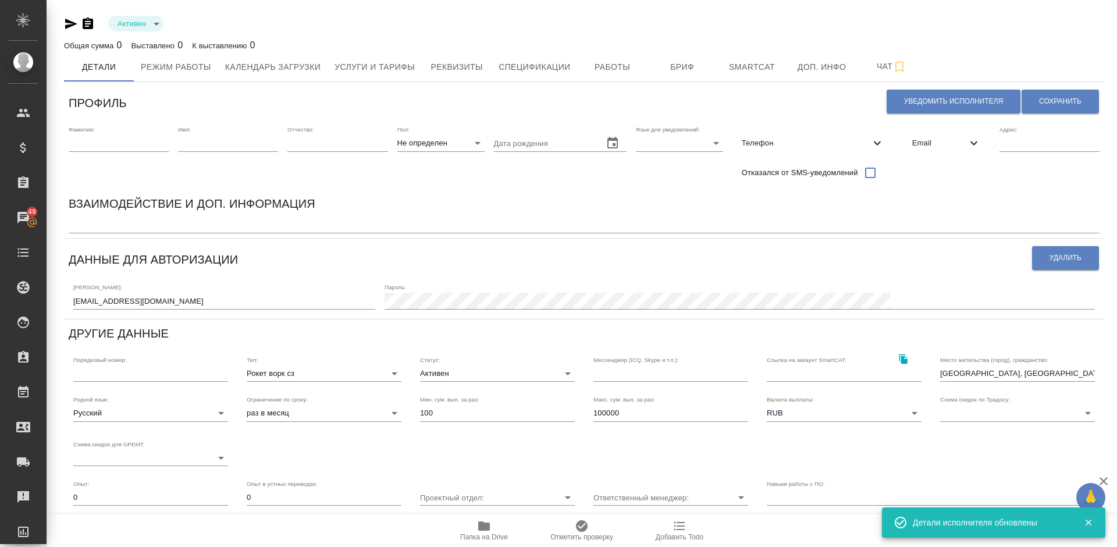
click at [835, 141] on span "Телефон" at bounding box center [806, 143] width 129 height 12
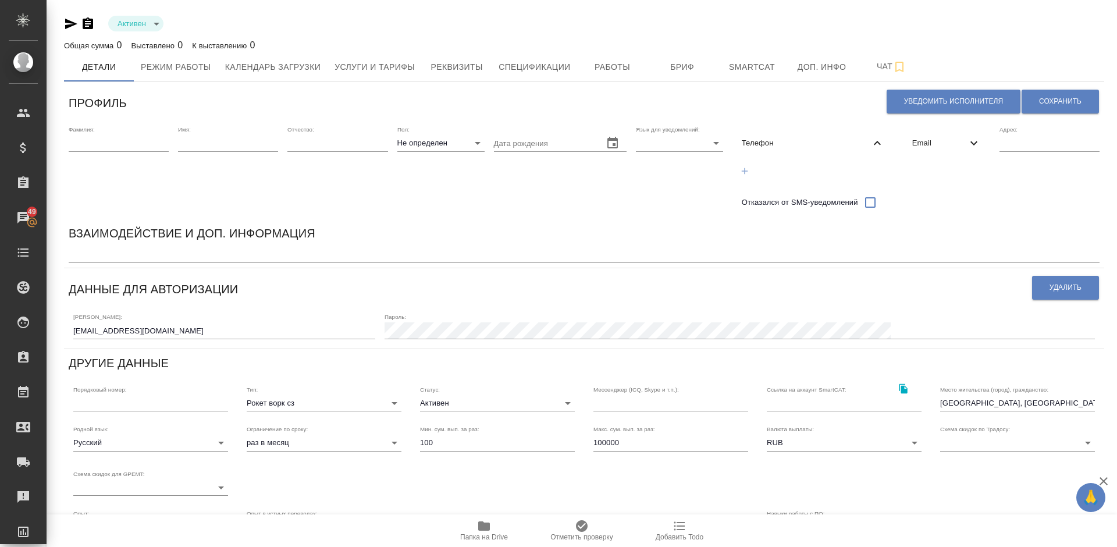
click at [747, 170] on icon "button" at bounding box center [745, 170] width 6 height 6
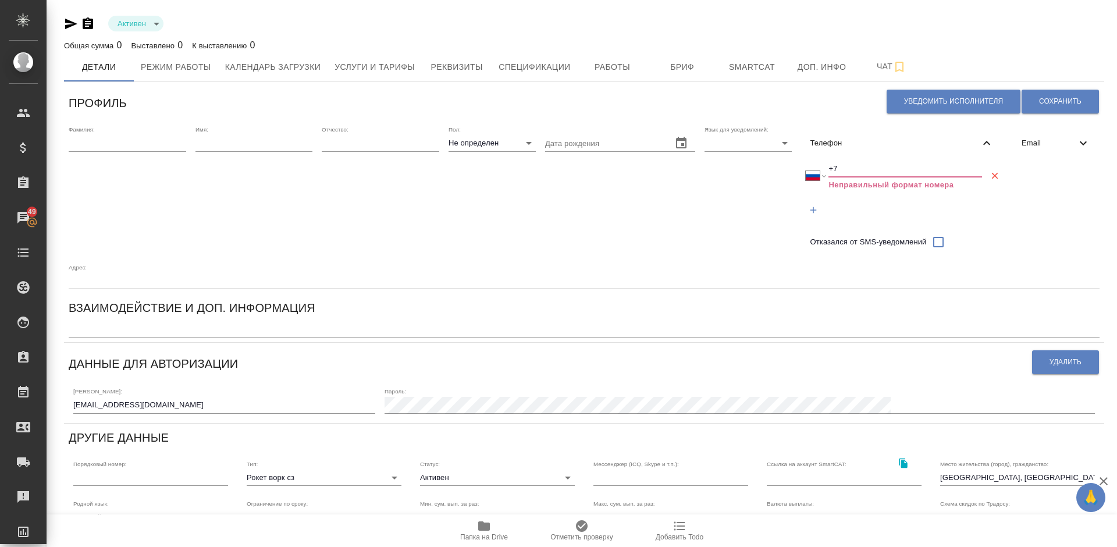
click at [856, 167] on input "+7" at bounding box center [905, 169] width 154 height 16
select select "ZZ"
type input "+"
paste input "+7 965 271 30 00"
select select "RU"
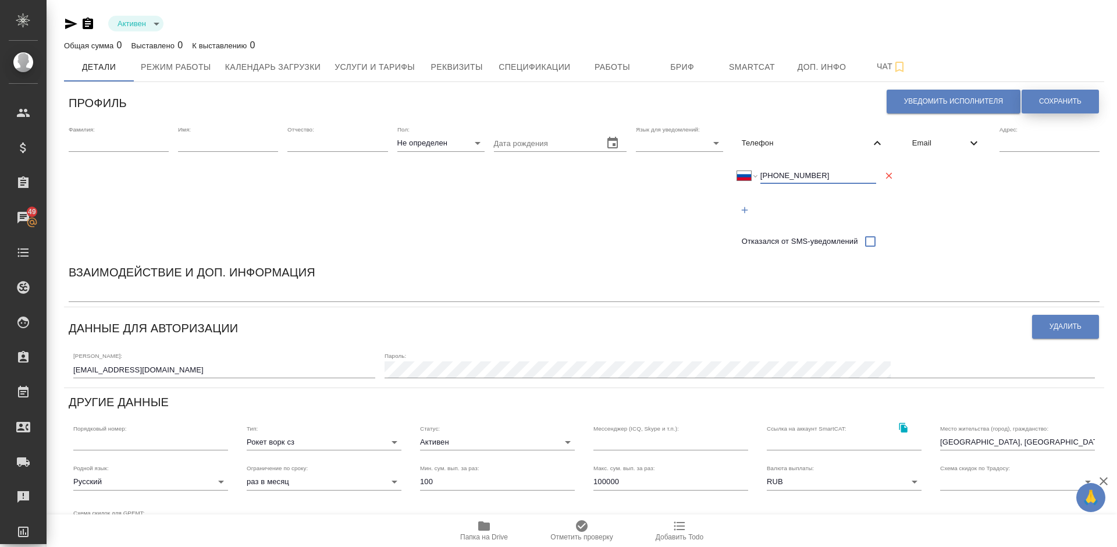
type input "+7 965 271 30 00"
click at [1048, 104] on span "Сохранить" at bounding box center [1060, 102] width 42 height 10
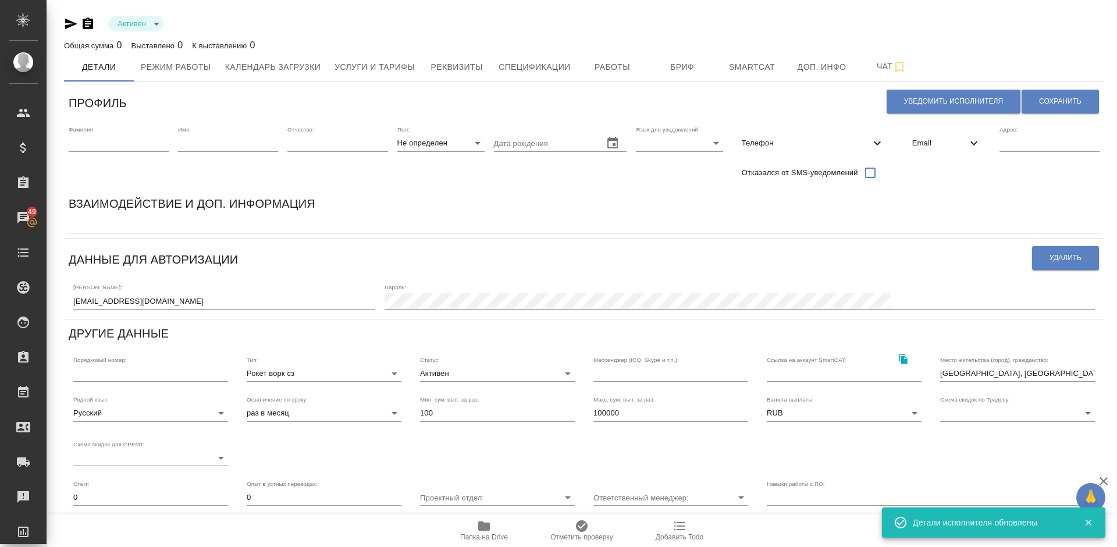
click at [124, 144] on input "text" at bounding box center [119, 143] width 100 height 16
paste input "[PERSON_NAME]"
type input "[PERSON_NAME]"
click at [215, 140] on input "text" at bounding box center [228, 143] width 100 height 16
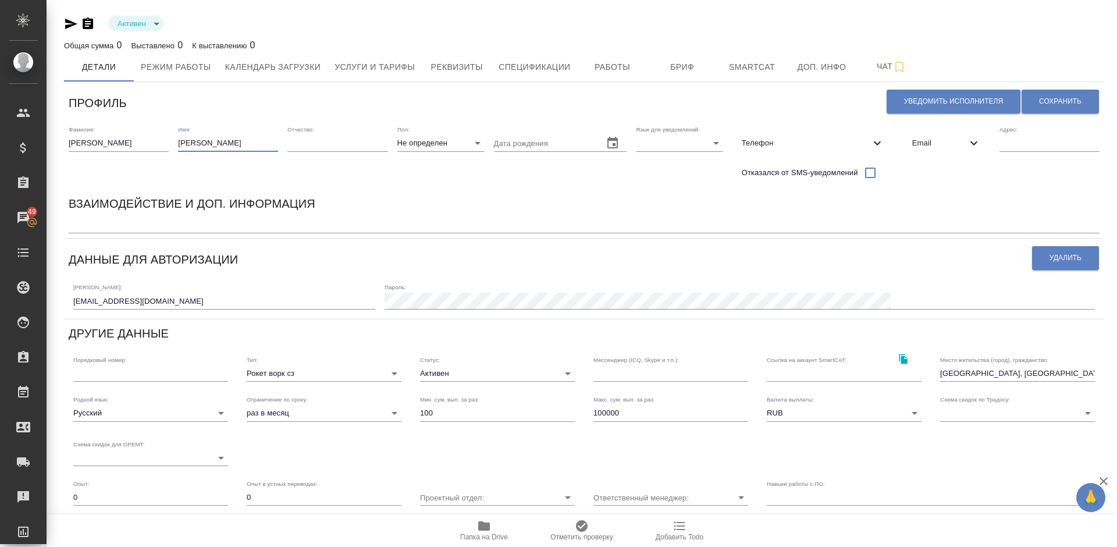
type input "[PERSON_NAME]"
click at [448, 141] on body "🙏 .cls-1 fill:#fff; AWATERA Lazareva Anastasia Клиенты Спецификации Заказы 49 Ч…" at bounding box center [558, 273] width 1117 height 547
click at [433, 163] on li "М" at bounding box center [440, 161] width 87 height 19
type input "[DEMOGRAPHIC_DATA]"
click at [672, 147] on body "🙏 .cls-1 fill:#fff; AWATERA Lazareva Anastasia Клиенты Спецификации Заказы 49 Ч…" at bounding box center [558, 273] width 1117 height 547
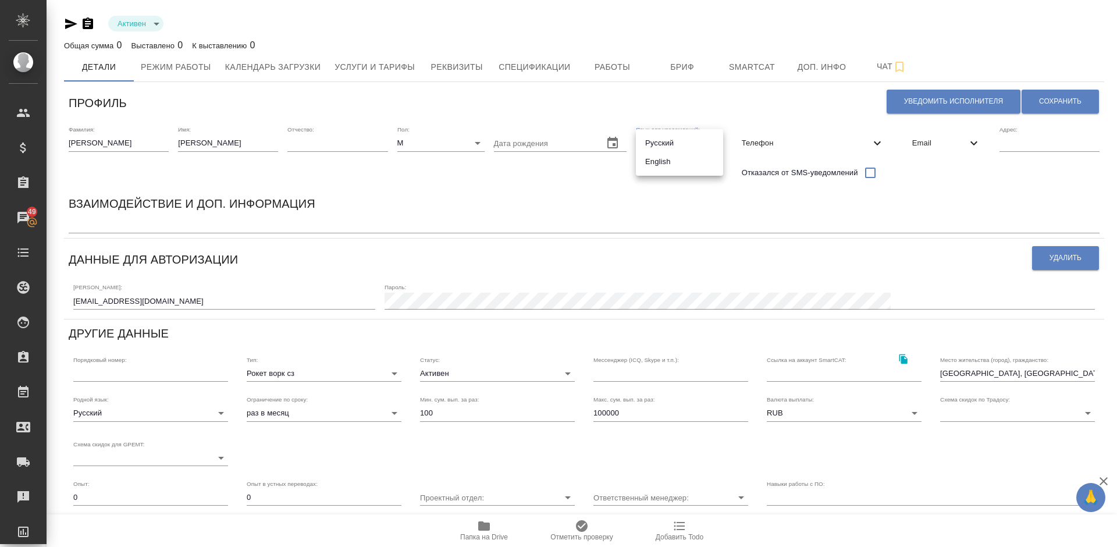
click at [671, 141] on li "Русский" at bounding box center [679, 143] width 87 height 19
type input "RU"
click at [1062, 96] on button "Сохранить" at bounding box center [1059, 102] width 77 height 24
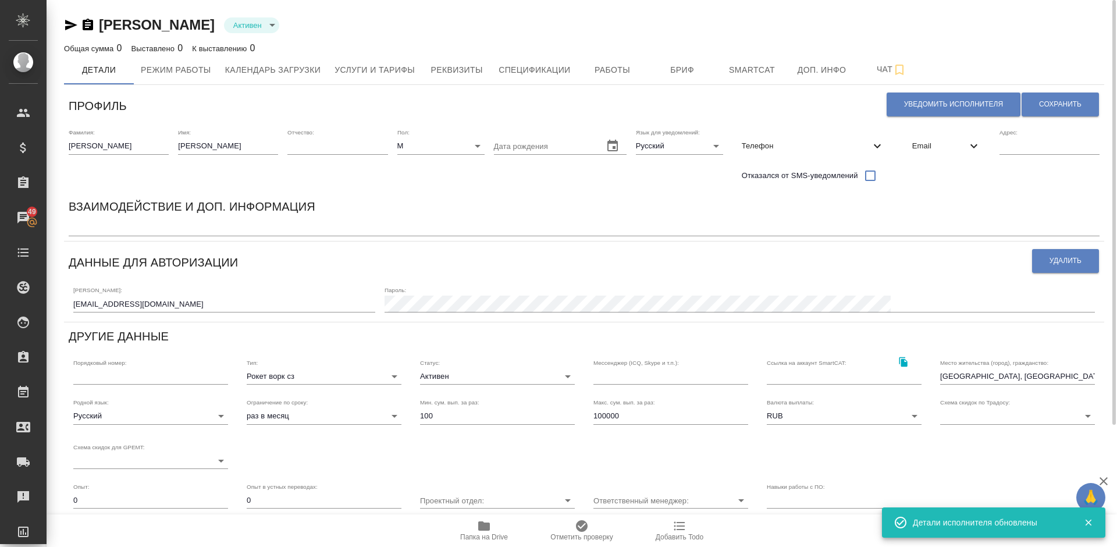
click at [1032, 151] on input "text" at bounding box center [1049, 146] width 100 height 16
type input "С"
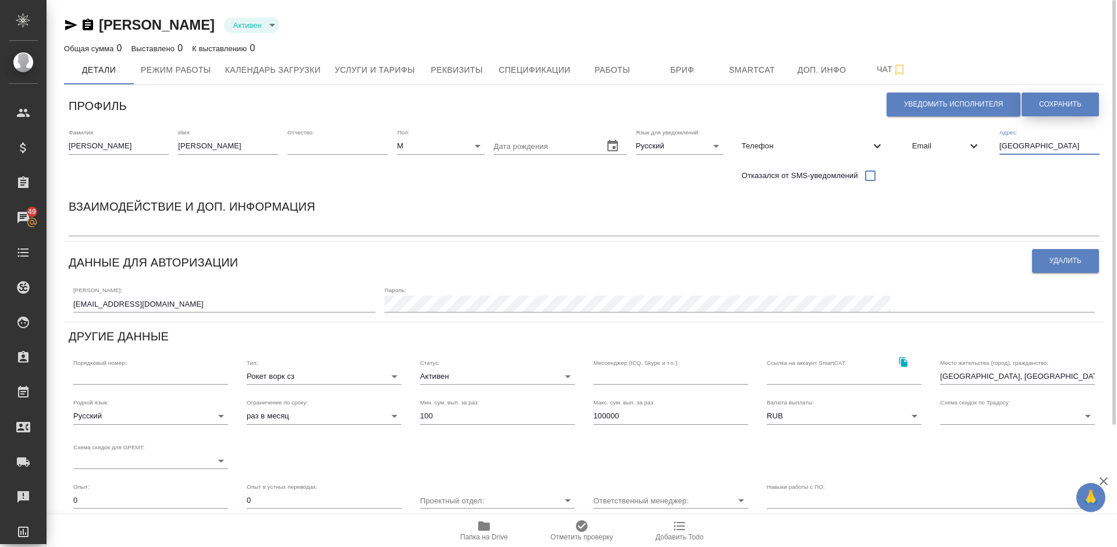
type input "[GEOGRAPHIC_DATA]"
click at [1067, 103] on span "Сохранить" at bounding box center [1060, 104] width 42 height 10
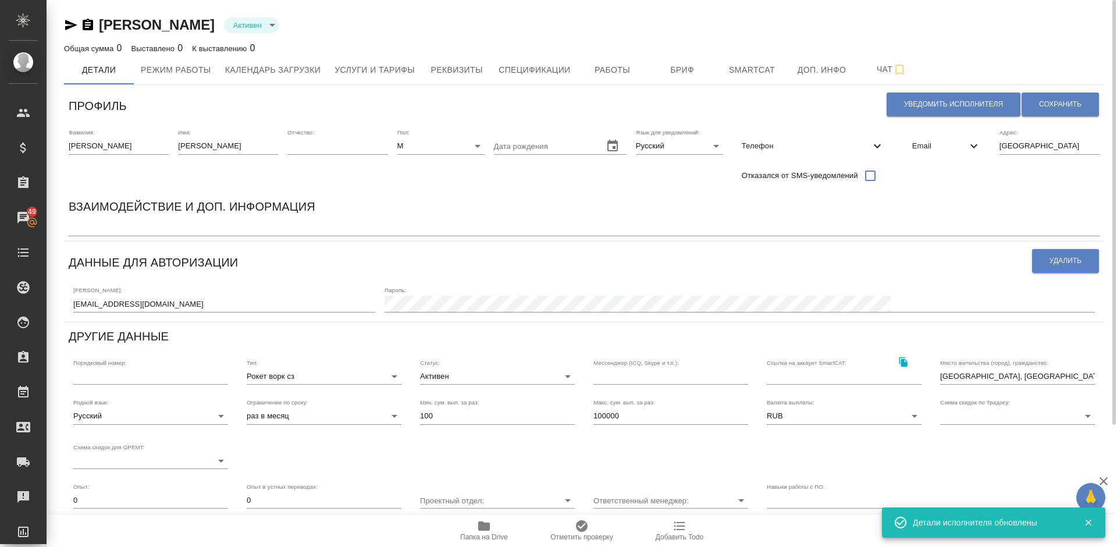
click at [193, 231] on textarea at bounding box center [584, 227] width 1031 height 9
type textarea "Н"
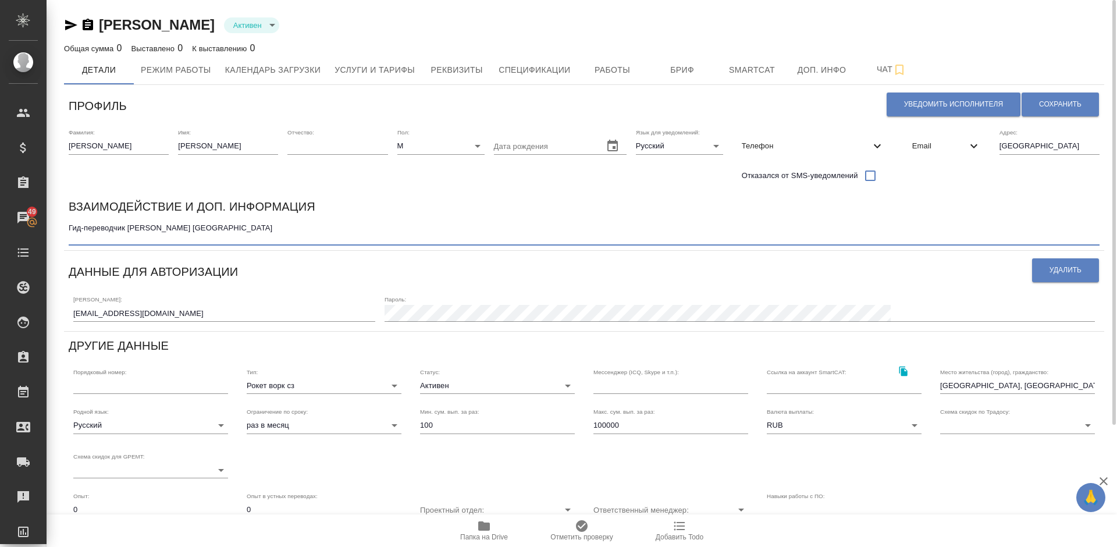
click at [185, 229] on textarea "Гид-переводчик г. Москва" at bounding box center [584, 232] width 1031 height 18
type textarea "Гид-переводчик г. Москва (синхронный и послед)"
click at [1043, 103] on span "Сохранить" at bounding box center [1060, 104] width 42 height 10
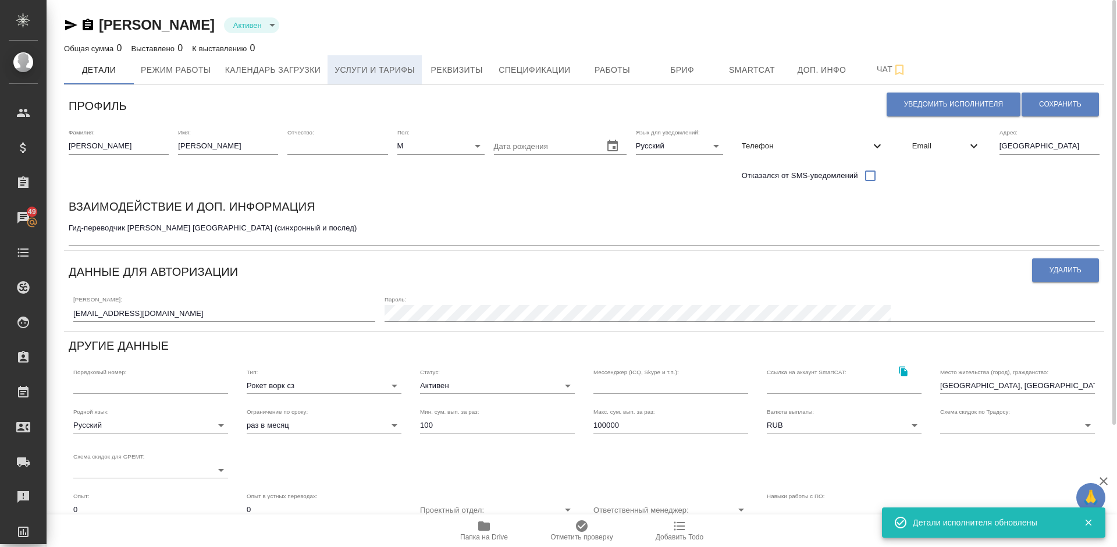
click at [375, 66] on span "Услуги и тарифы" at bounding box center [374, 70] width 80 height 15
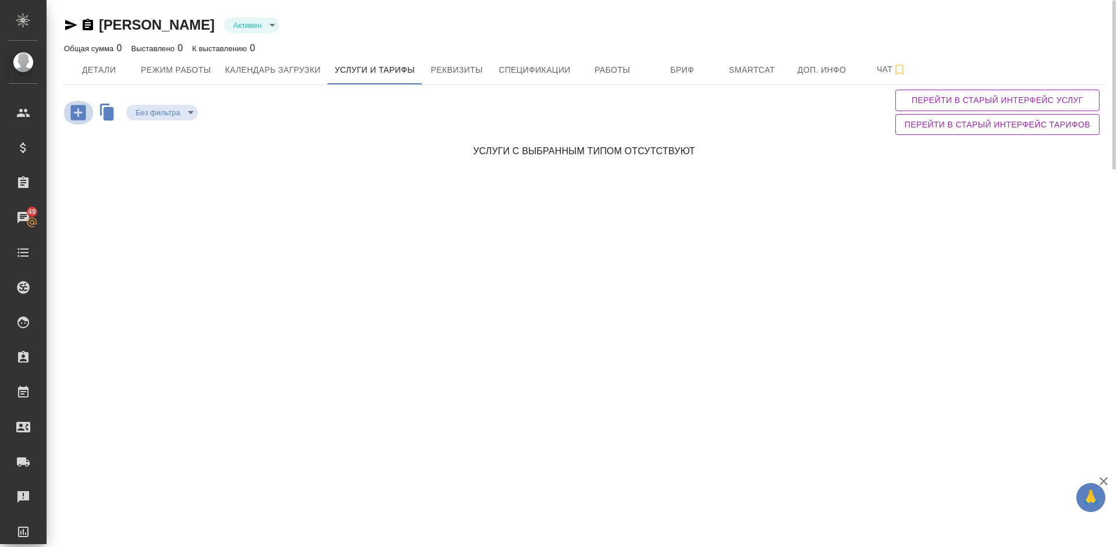
click at [81, 106] on icon "button" at bounding box center [77, 112] width 15 height 15
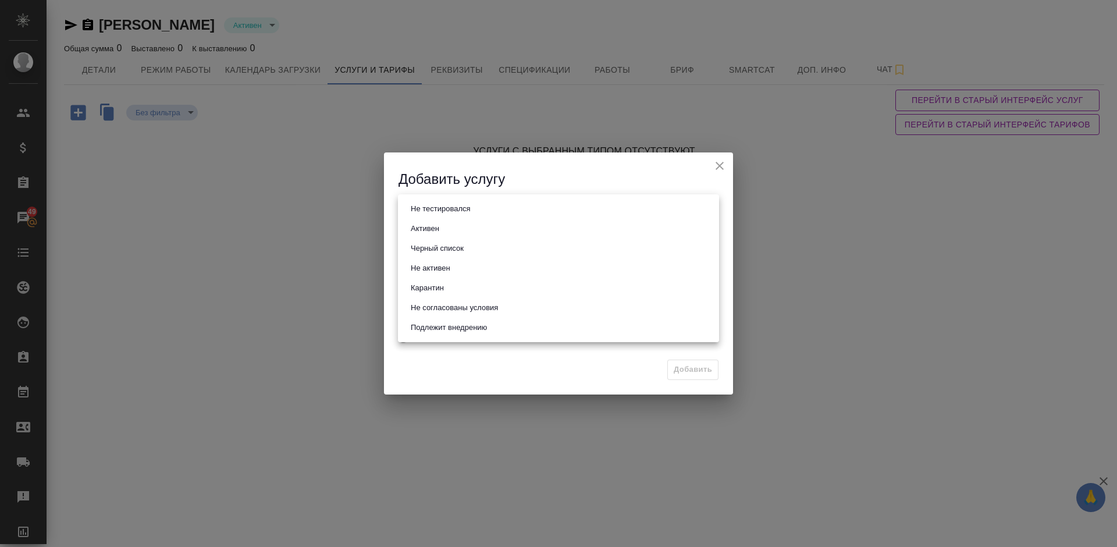
click at [465, 207] on body "🙏 .cls-1 fill:#fff; AWATERA Lazareva Anastasia Клиенты Спецификации Заказы 49 Ч…" at bounding box center [558, 273] width 1117 height 547
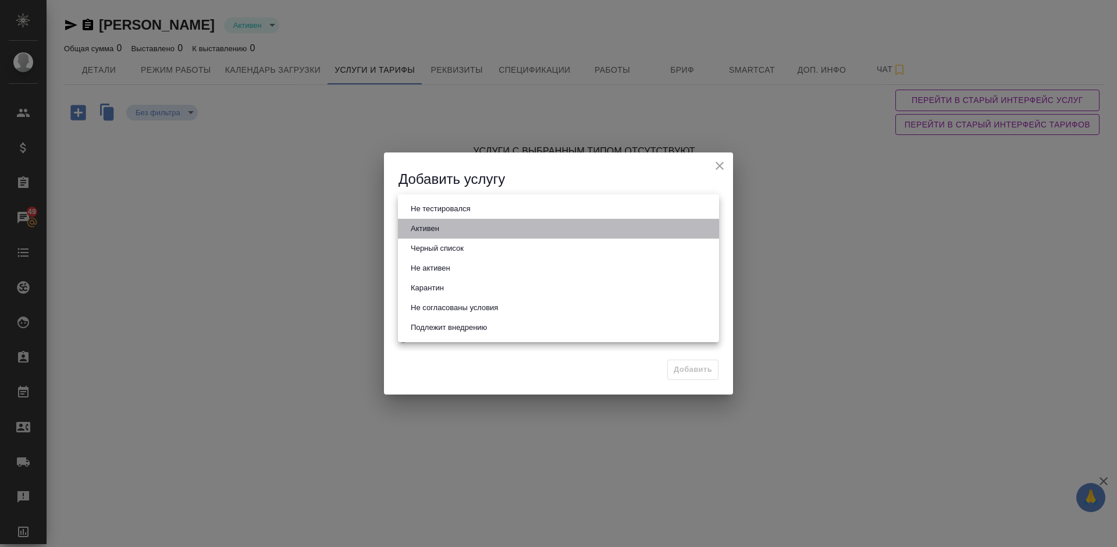
click at [461, 229] on li "Активен" at bounding box center [558, 229] width 321 height 20
type input "active"
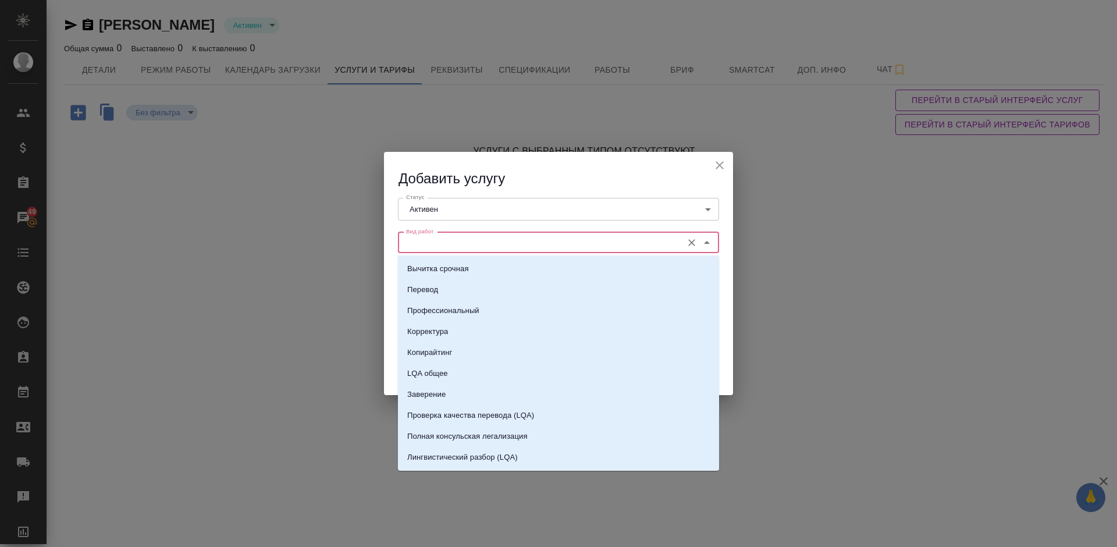
click at [487, 245] on input "Вид работ" at bounding box center [538, 243] width 275 height 14
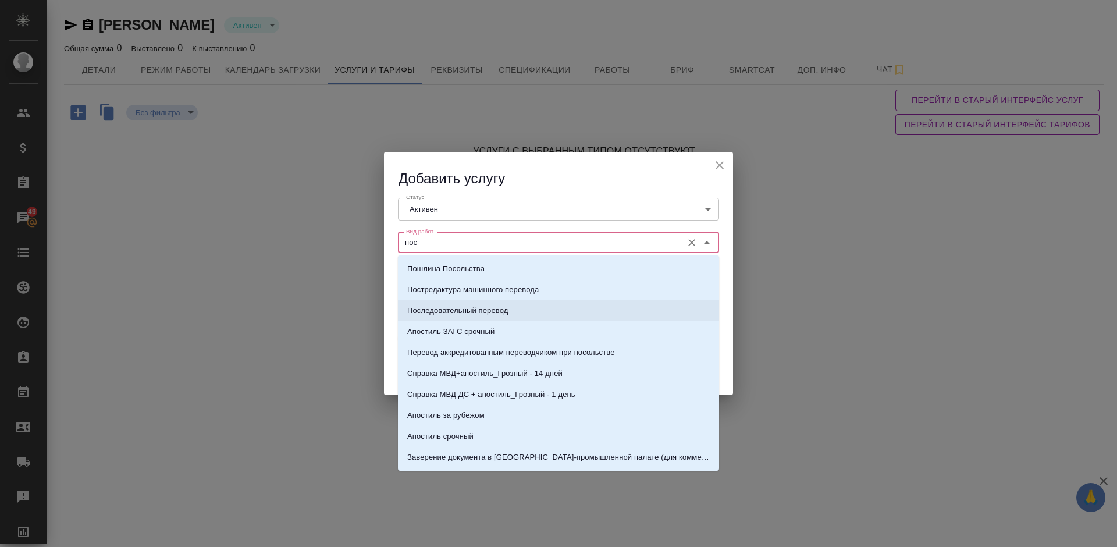
click at [496, 309] on p "Последовательный перевод" at bounding box center [457, 311] width 101 height 12
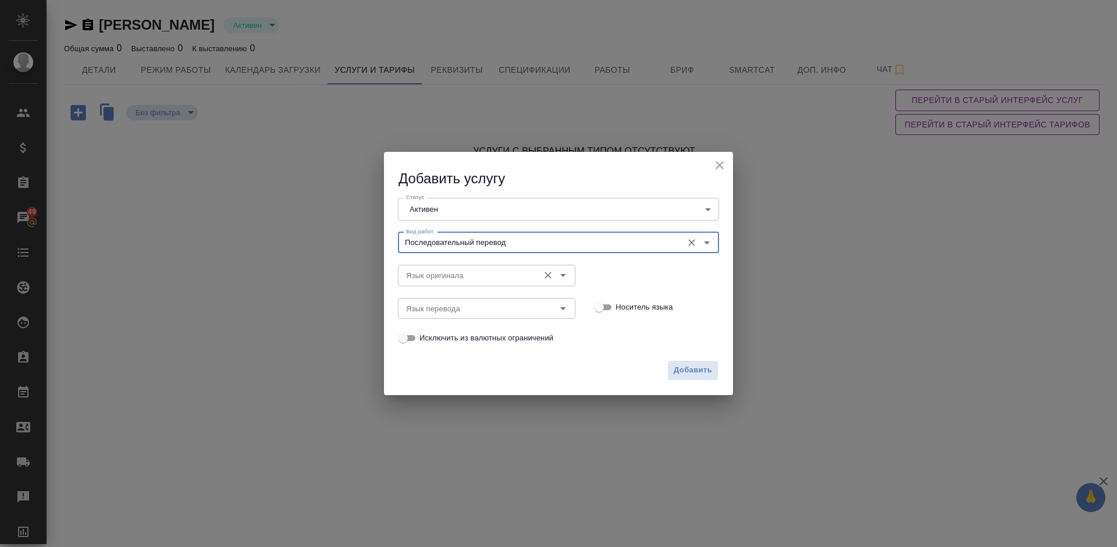
type input "Последовательный перевод"
click at [464, 274] on input "Язык оригинала" at bounding box center [466, 275] width 131 height 14
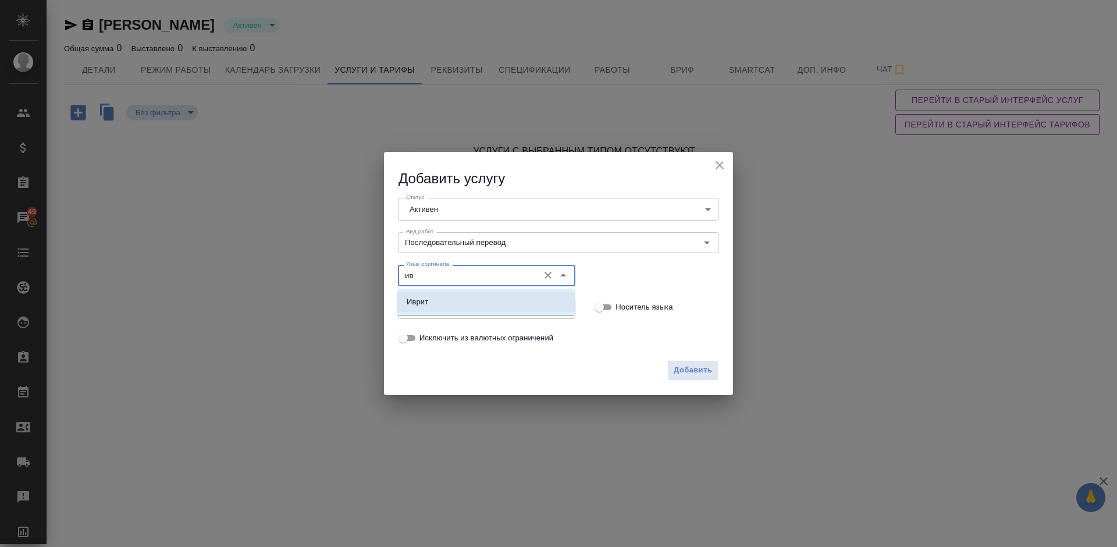
click at [471, 301] on li "Иврит" at bounding box center [485, 301] width 177 height 21
type input "Иврит"
click at [441, 307] on input "Язык перевода" at bounding box center [466, 308] width 131 height 14
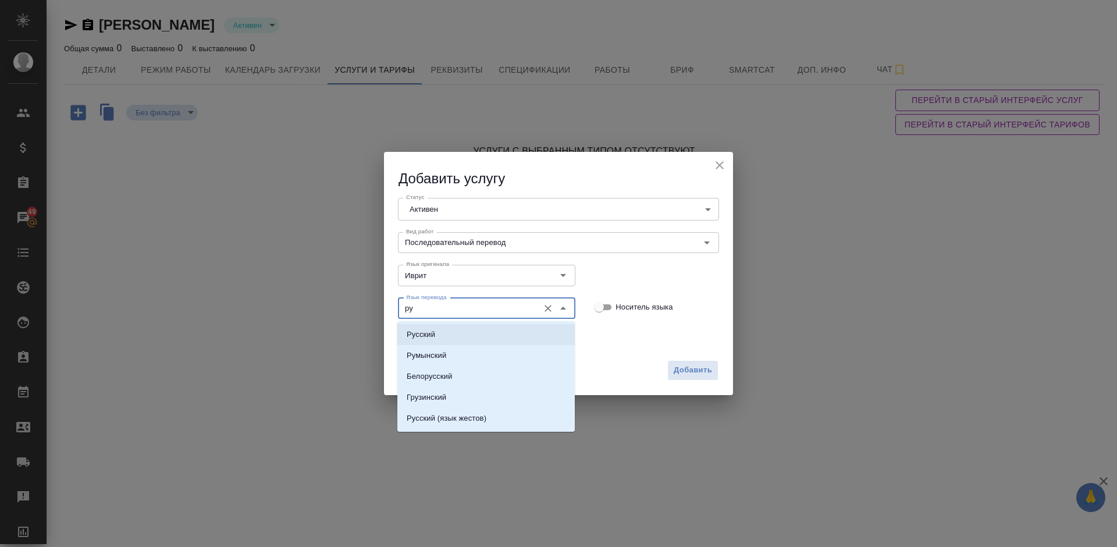
click at [455, 340] on li "Русский" at bounding box center [485, 334] width 177 height 21
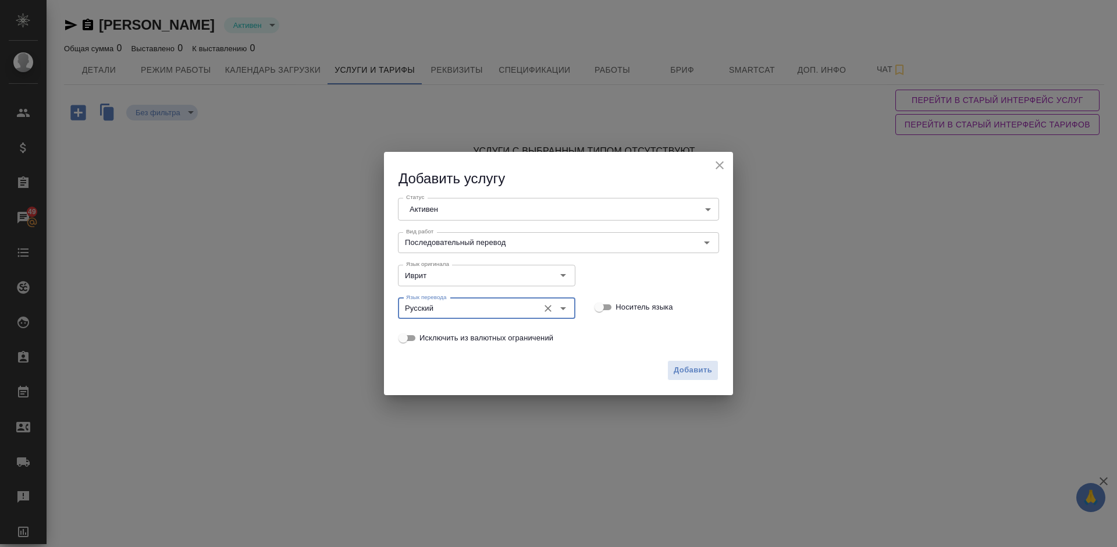
type input "Русский"
click at [610, 304] on input "Носитель языка" at bounding box center [599, 307] width 42 height 14
checkbox input "true"
click at [694, 372] on span "Добавить" at bounding box center [692, 369] width 38 height 13
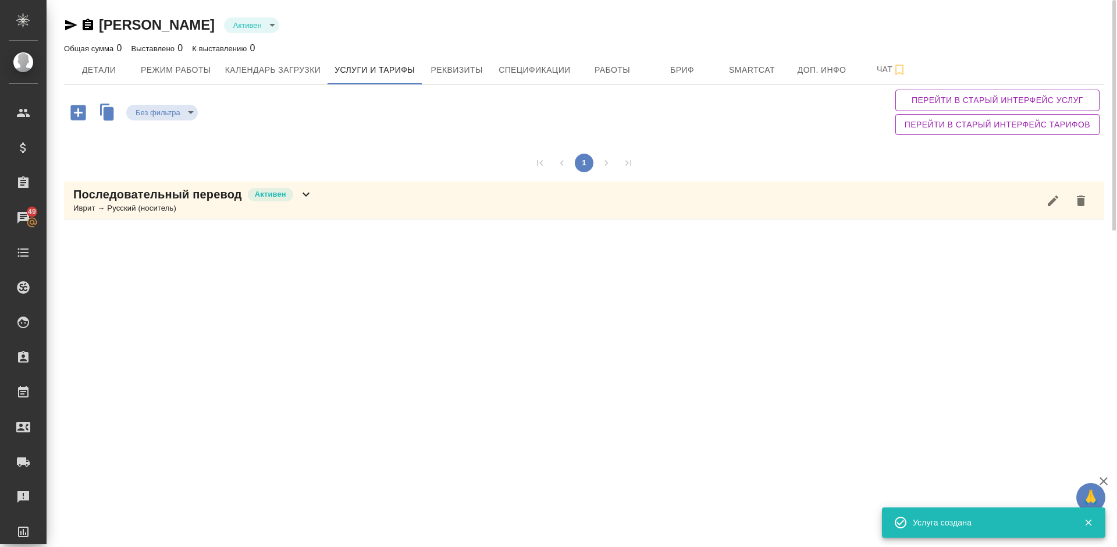
click at [321, 202] on div "Последовательный перевод Активен Иврит → Русский (носитель)" at bounding box center [584, 200] width 1040 height 38
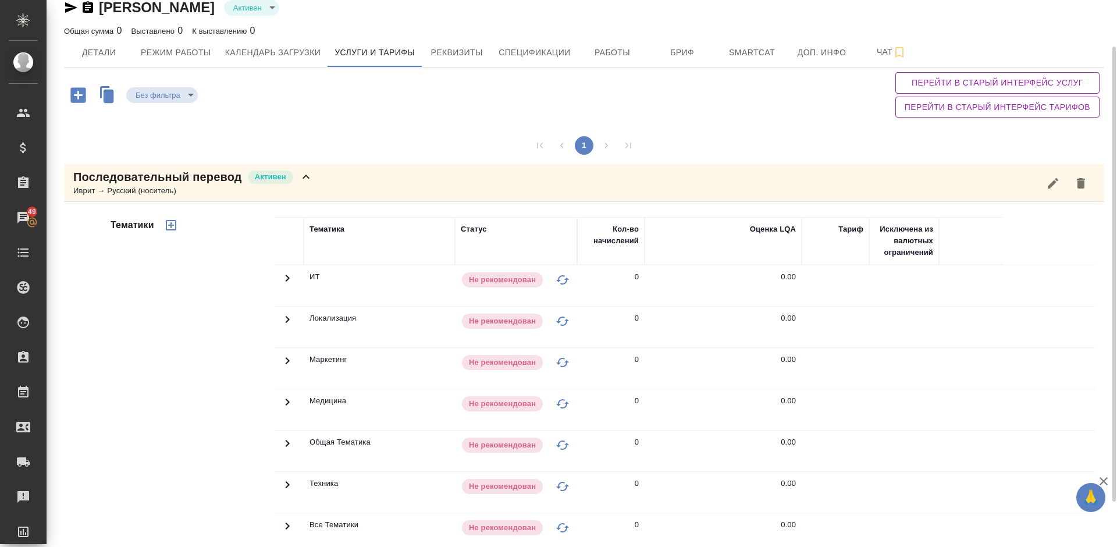
scroll to position [110, 0]
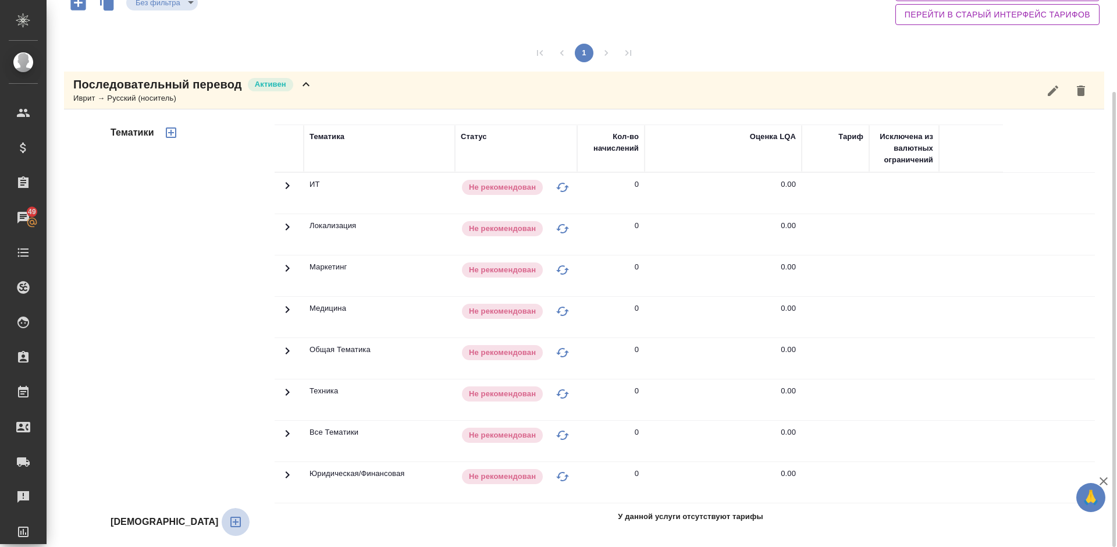
click at [230, 522] on icon "button" at bounding box center [235, 521] width 10 height 10
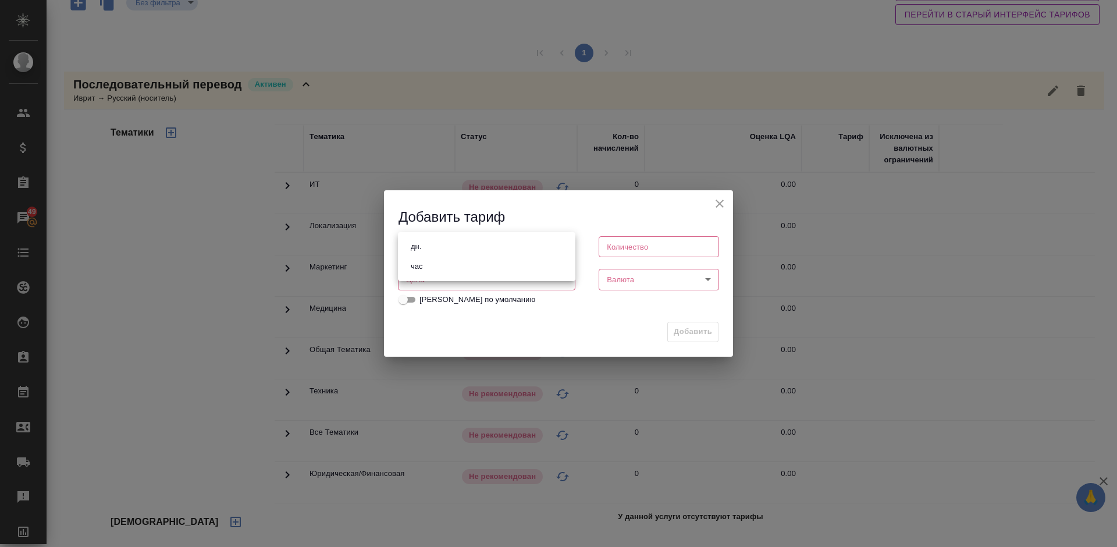
click at [477, 248] on body "🙏 .cls-1 fill:#fff; AWATERA Lazareva Anastasia Клиенты Спецификации Заказы 49 Ч…" at bounding box center [558, 273] width 1117 height 547
click at [423, 272] on button "час" at bounding box center [416, 266] width 19 height 13
type input "5a8b1489cc6b4906c91bfd93"
click at [672, 239] on input "number" at bounding box center [658, 246] width 120 height 21
type input "2"
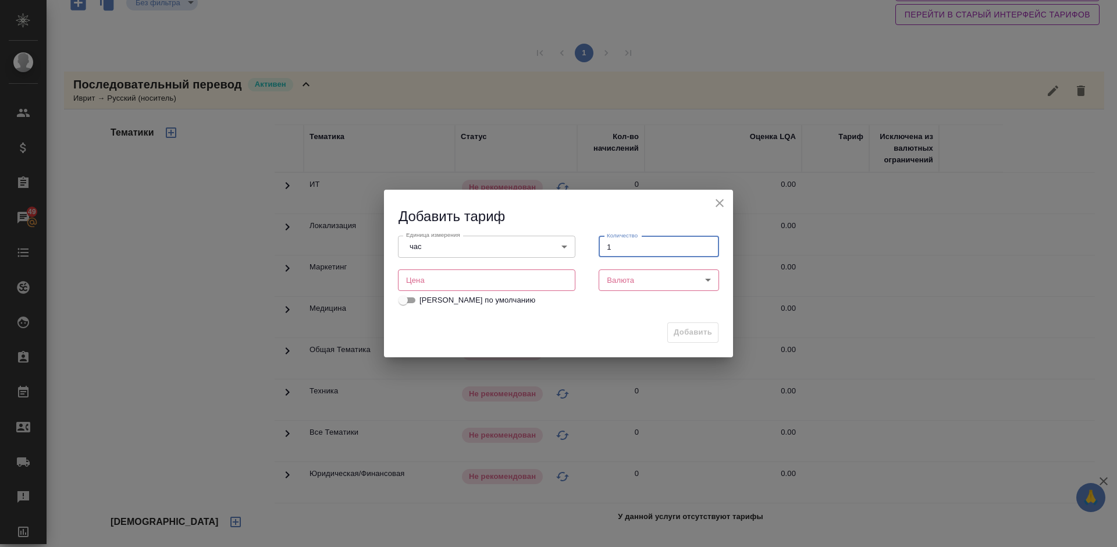
type input "1"
click at [530, 276] on input "number" at bounding box center [486, 279] width 177 height 21
type input "2700"
click at [669, 280] on body "🙏 .cls-1 fill:#fff; AWATERA Lazareva Anastasia Клиенты Спецификации Заказы 49 Ч…" at bounding box center [558, 273] width 1117 height 547
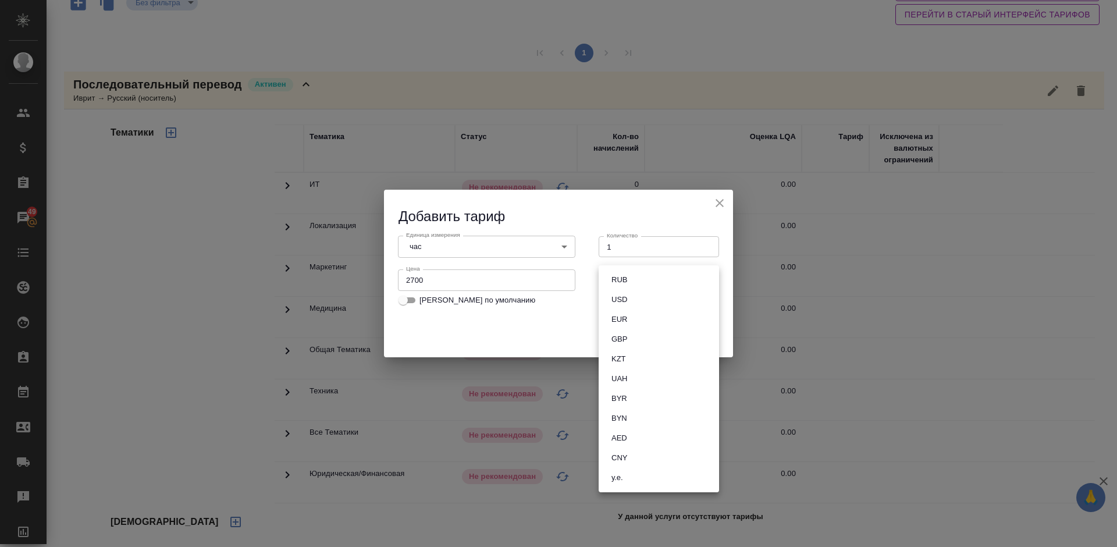
click at [633, 282] on li "RUB" at bounding box center [658, 280] width 120 height 20
type input "RUB"
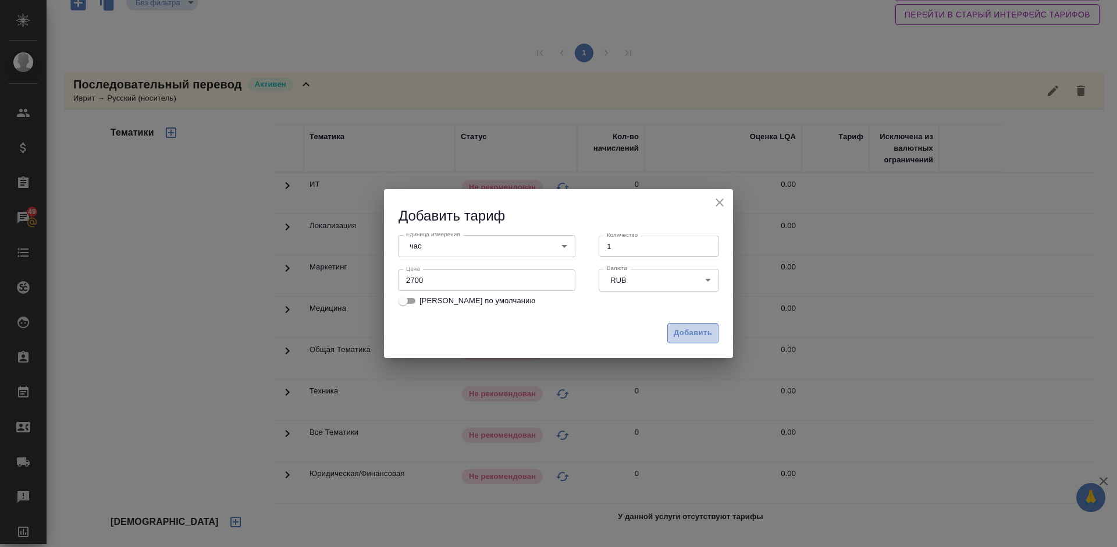
click at [680, 332] on span "Добавить" at bounding box center [692, 332] width 38 height 13
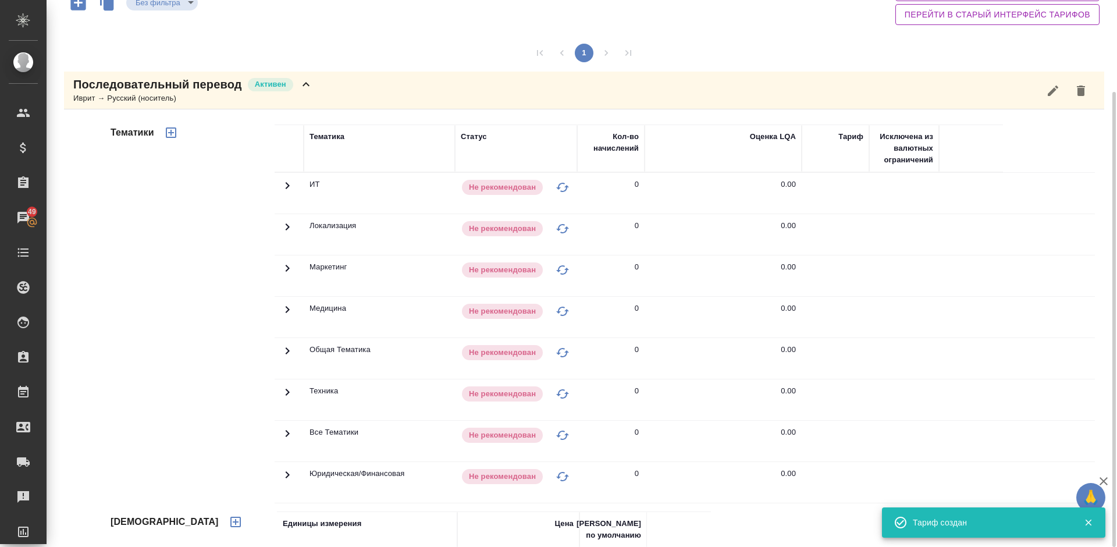
click at [173, 133] on icon "button" at bounding box center [171, 132] width 10 height 10
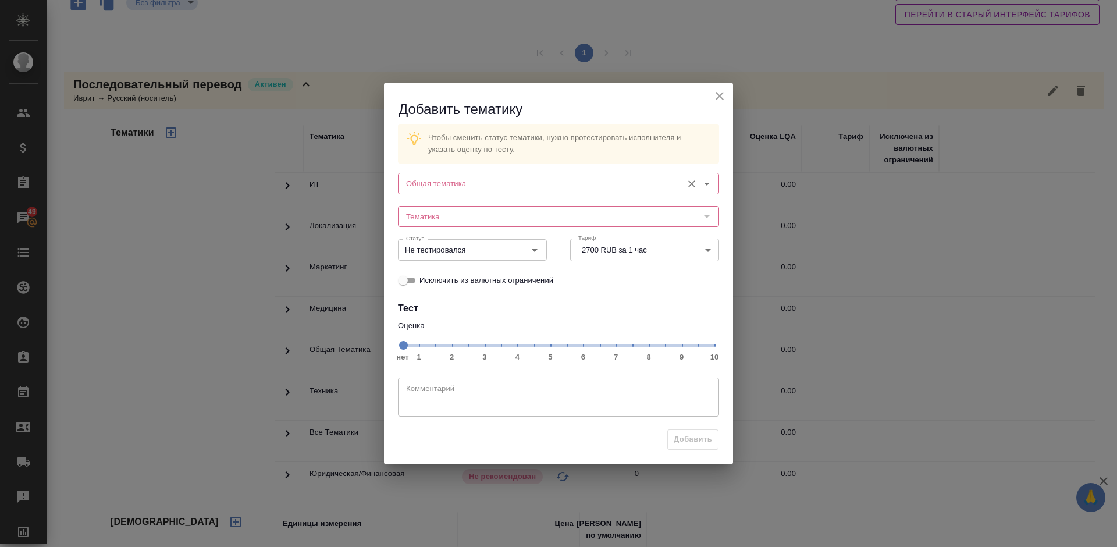
click at [484, 184] on input "Общая тематика" at bounding box center [538, 183] width 275 height 14
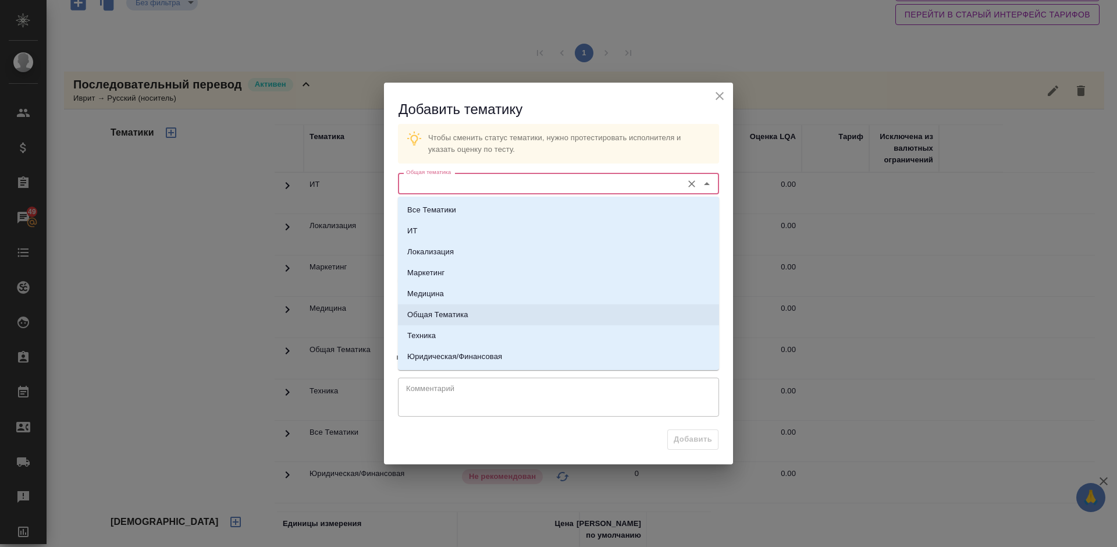
click at [470, 315] on li "Общая Тематика" at bounding box center [558, 314] width 321 height 21
type input "Общая Тематика"
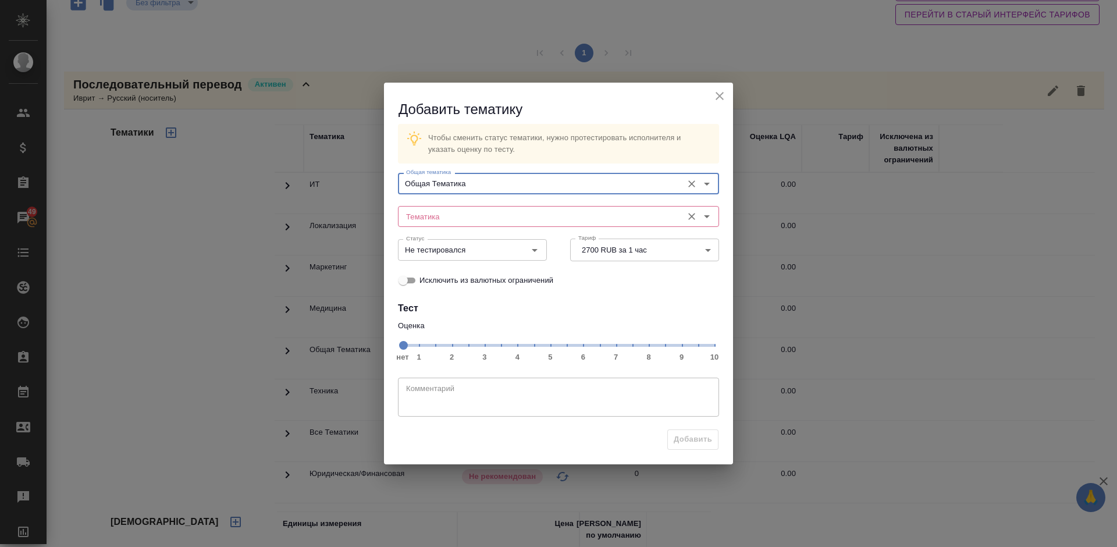
click at [490, 216] on input "Тематика" at bounding box center [538, 216] width 275 height 14
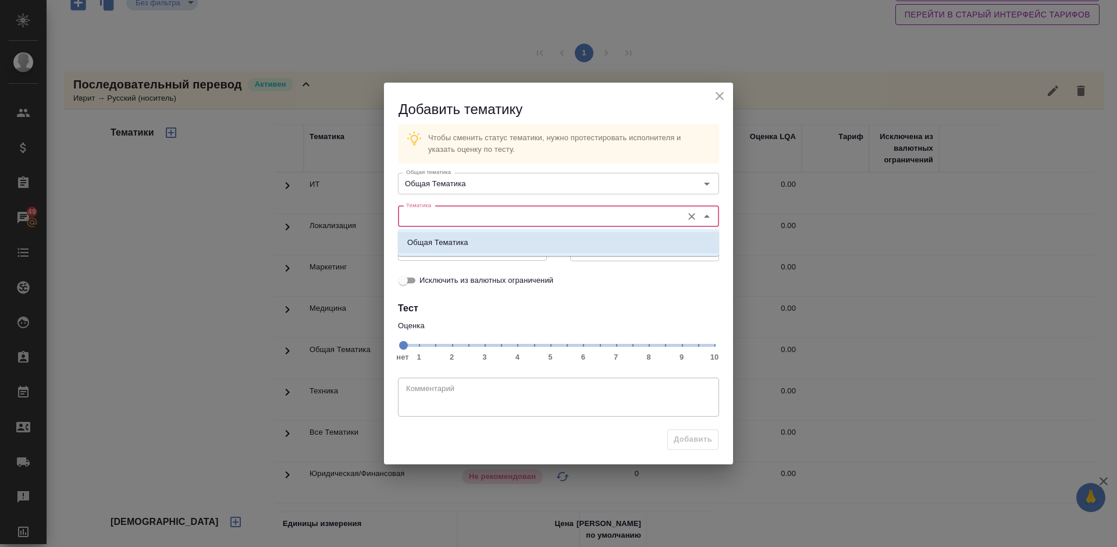
click at [489, 245] on li "Общая Тематика" at bounding box center [558, 242] width 321 height 21
type input "Общая Тематика"
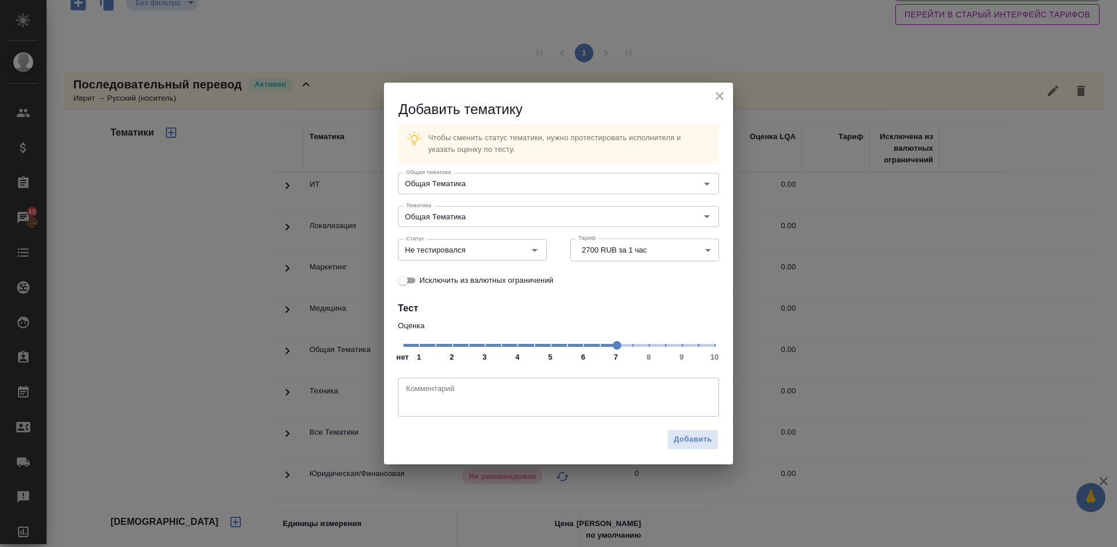
drag, startPoint x: 404, startPoint y: 347, endPoint x: 616, endPoint y: 345, distance: 212.9
click at [616, 345] on span at bounding box center [616, 345] width 9 height 9
click at [496, 248] on input "Не тестировался" at bounding box center [452, 250] width 103 height 14
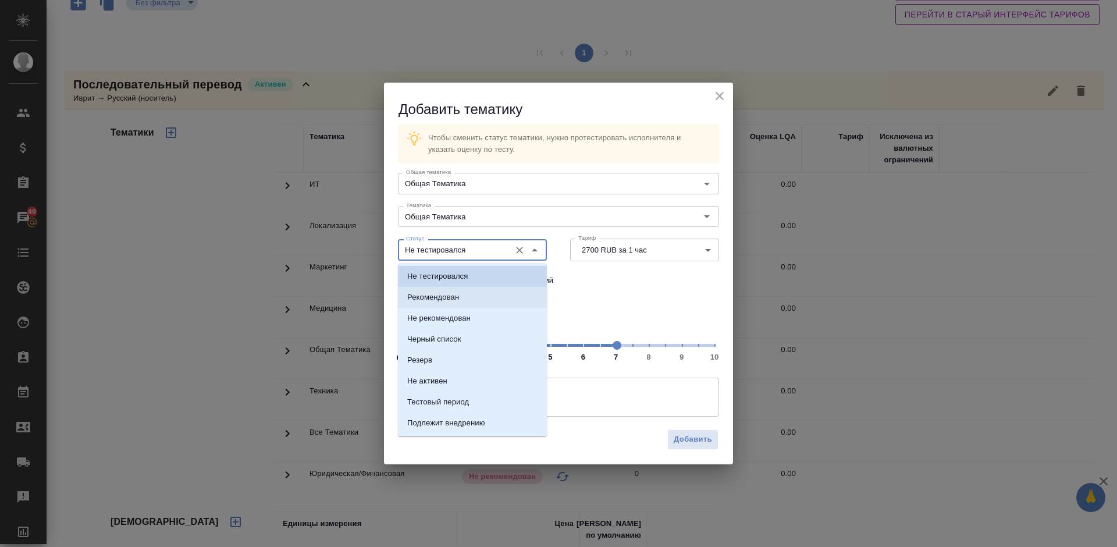
click at [489, 300] on li "Рекомендован" at bounding box center [472, 297] width 149 height 21
type input "Рекомендован"
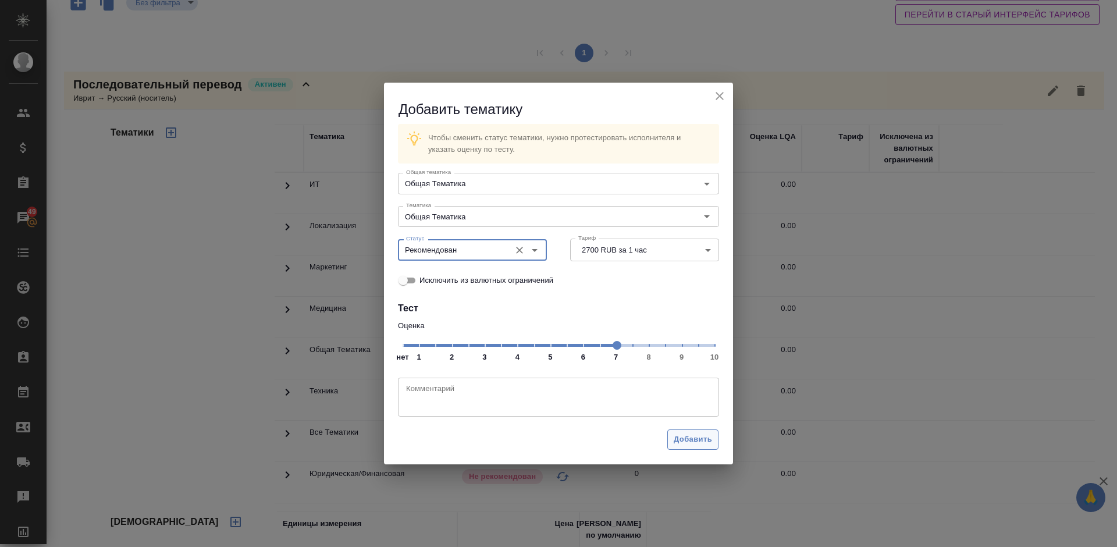
click at [687, 433] on span "Добавить" at bounding box center [692, 439] width 38 height 13
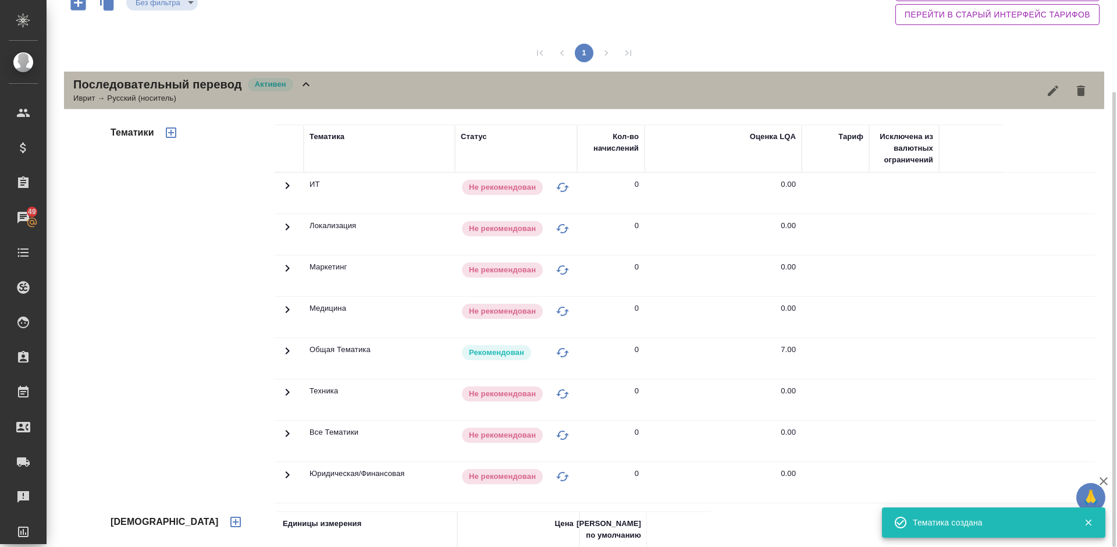
click at [331, 96] on div "Последовательный перевод Активен Иврит → Русский (носитель)" at bounding box center [584, 91] width 1040 height 38
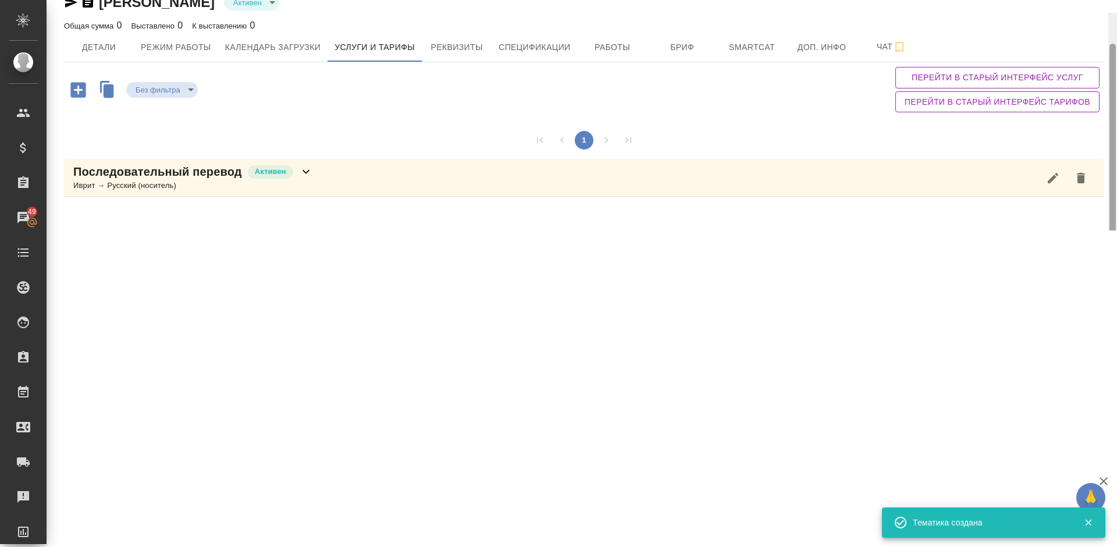
scroll to position [1, 0]
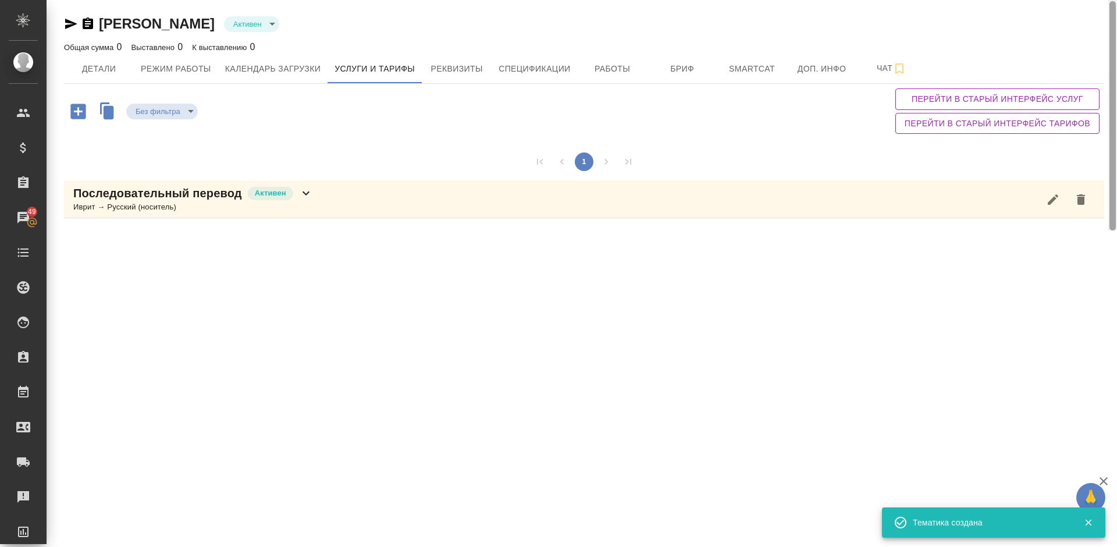
drag, startPoint x: 1114, startPoint y: 159, endPoint x: 1115, endPoint y: 69, distance: 90.7
click at [1115, 69] on div at bounding box center [1112, 115] width 9 height 230
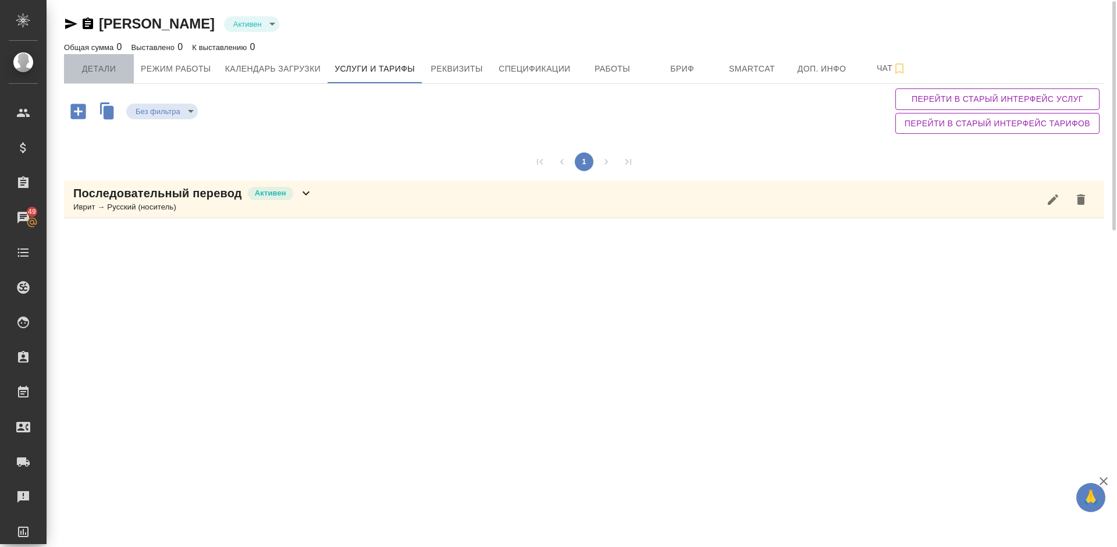
click at [105, 67] on span "Детали" at bounding box center [99, 69] width 56 height 15
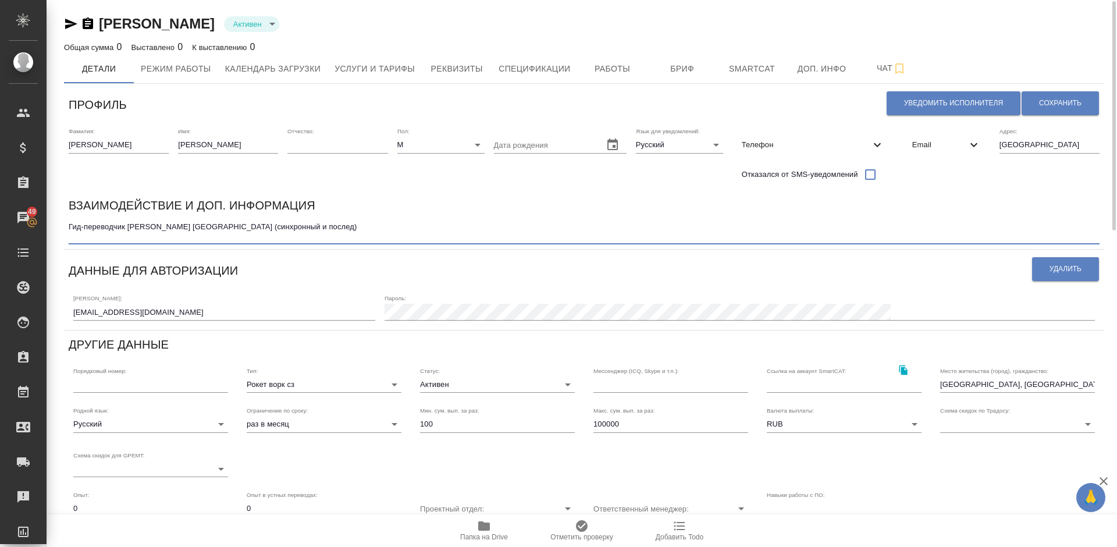
click at [186, 236] on textarea "Гид-переводчик г. Москва (синхронный и послед)" at bounding box center [584, 231] width 1031 height 18
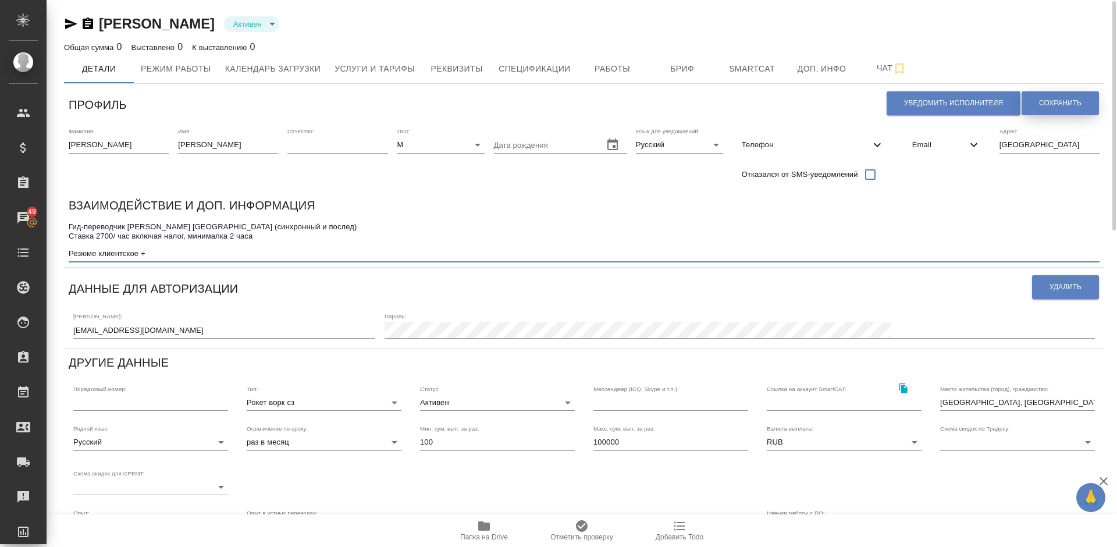
type textarea "Гид-переводчик [PERSON_NAME] [GEOGRAPHIC_DATA] (синхронный и послед) Ставка 270…"
click at [1048, 106] on span "Сохранить" at bounding box center [1060, 103] width 42 height 10
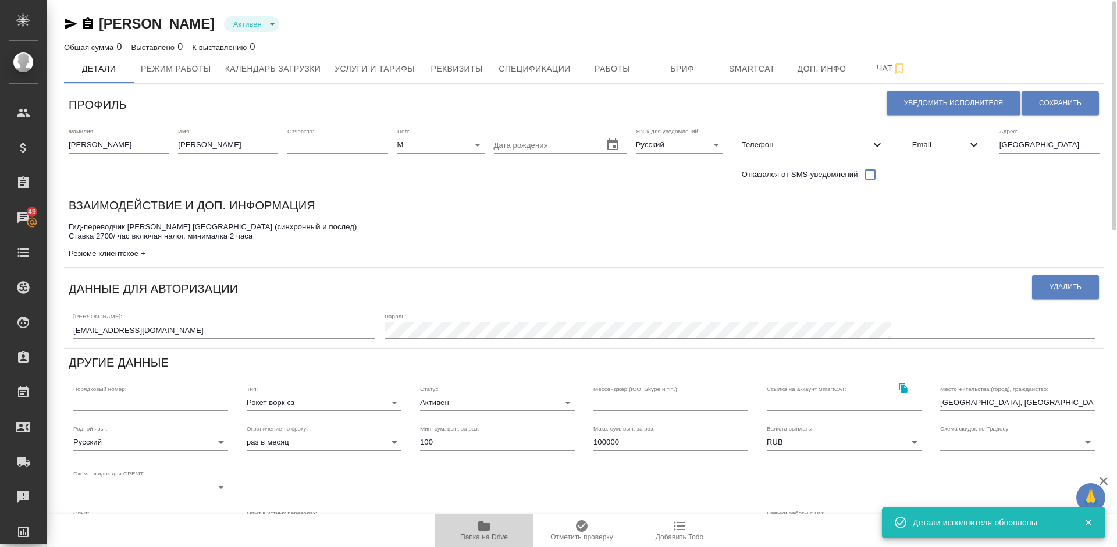
click at [486, 531] on icon "button" at bounding box center [484, 526] width 14 height 14
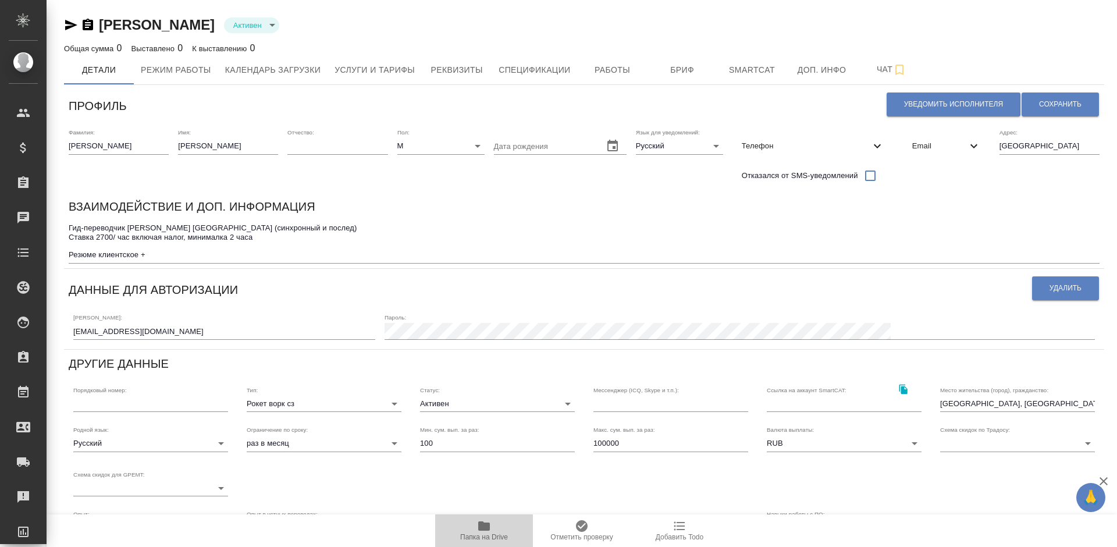
click at [484, 532] on icon "button" at bounding box center [484, 526] width 14 height 14
click at [72, 23] on icon "button" at bounding box center [71, 25] width 12 height 10
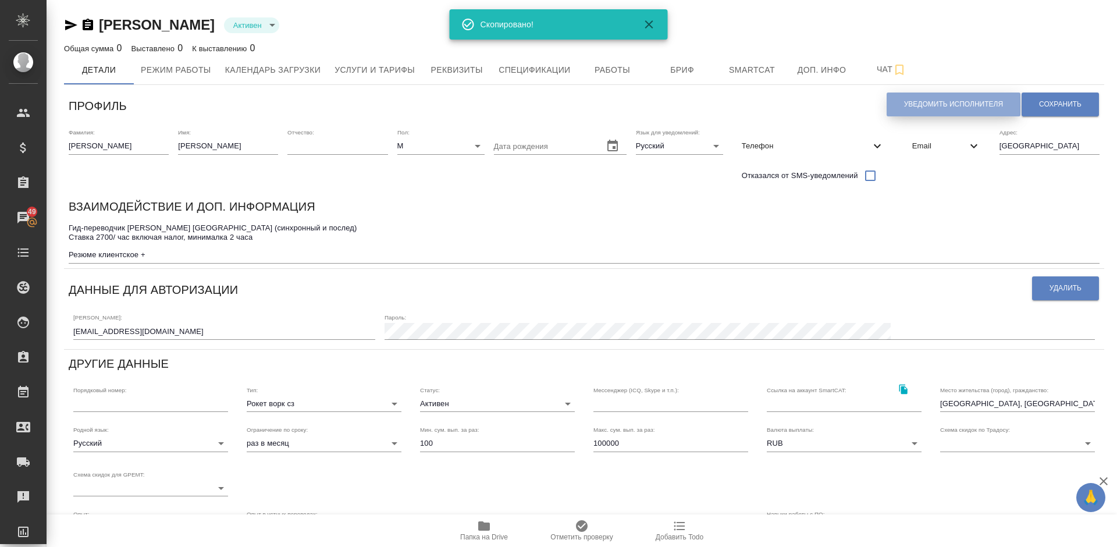
click at [921, 105] on span "Уведомить исполнителя" at bounding box center [953, 104] width 99 height 10
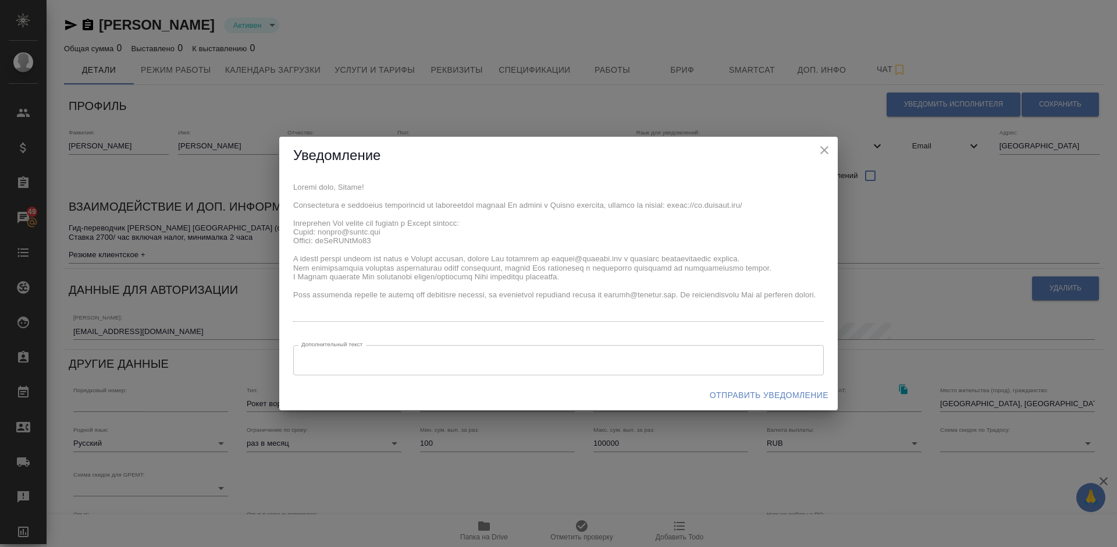
click at [782, 393] on span "Отправить уведомление" at bounding box center [769, 395] width 119 height 15
